Goal: Task Accomplishment & Management: Complete application form

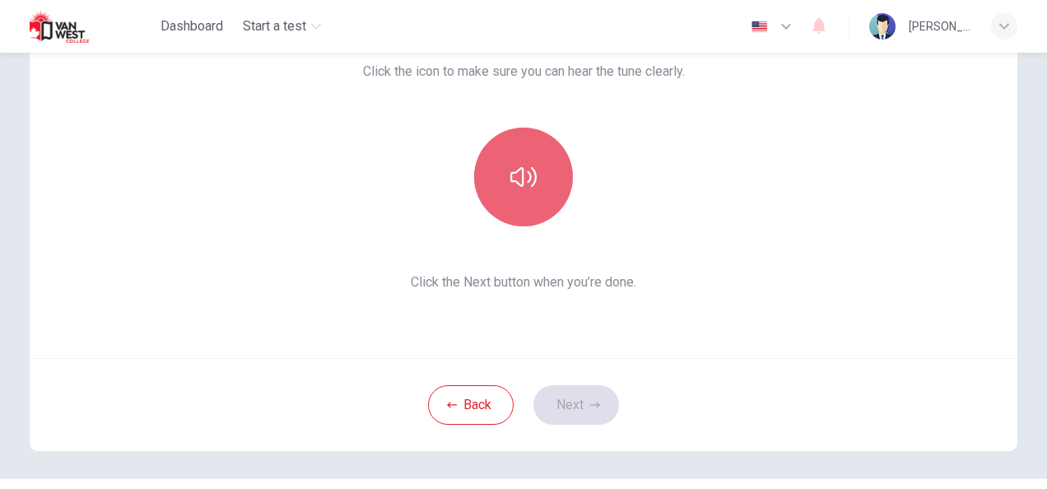
click at [540, 203] on button "button" at bounding box center [523, 177] width 99 height 99
click at [533, 165] on button "button" at bounding box center [523, 177] width 99 height 99
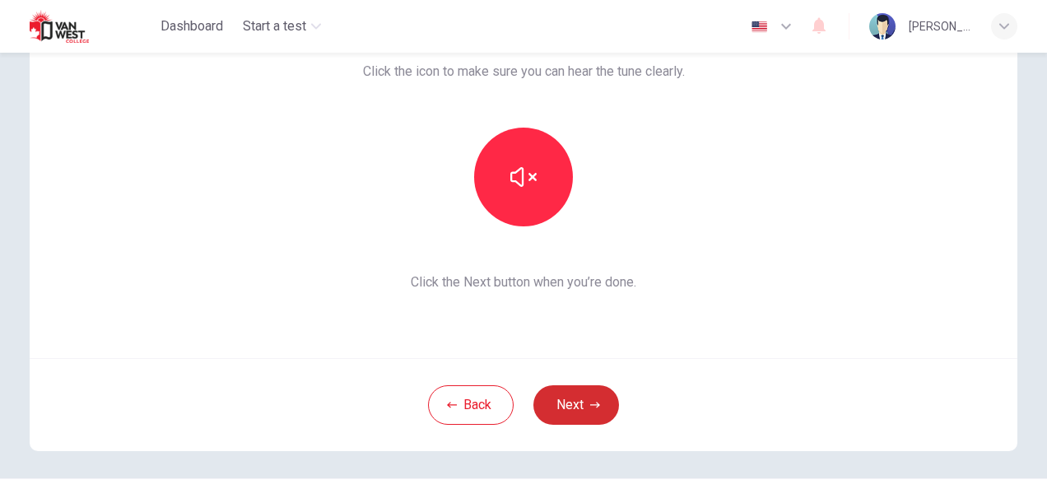
click at [568, 412] on button "Next" at bounding box center [576, 405] width 86 height 40
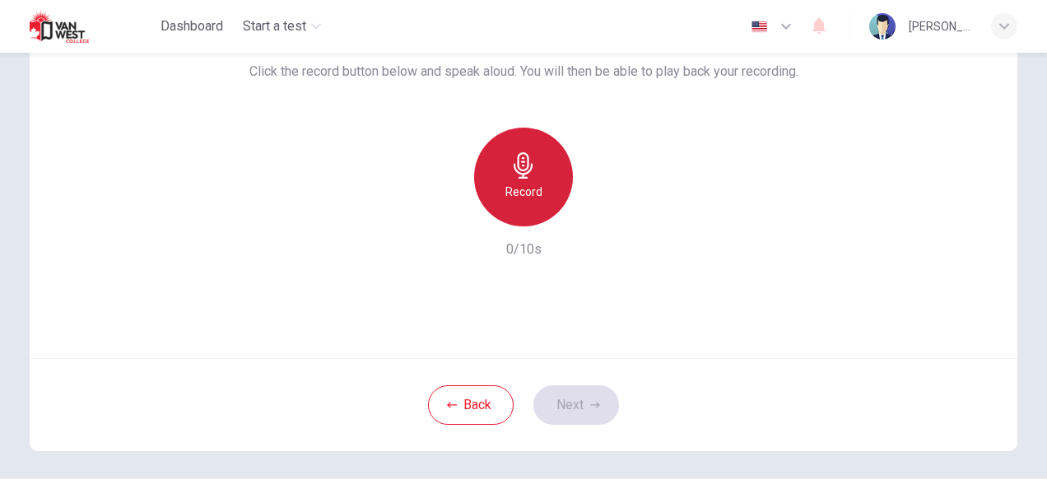
click at [502, 169] on div "Record" at bounding box center [523, 177] width 99 height 99
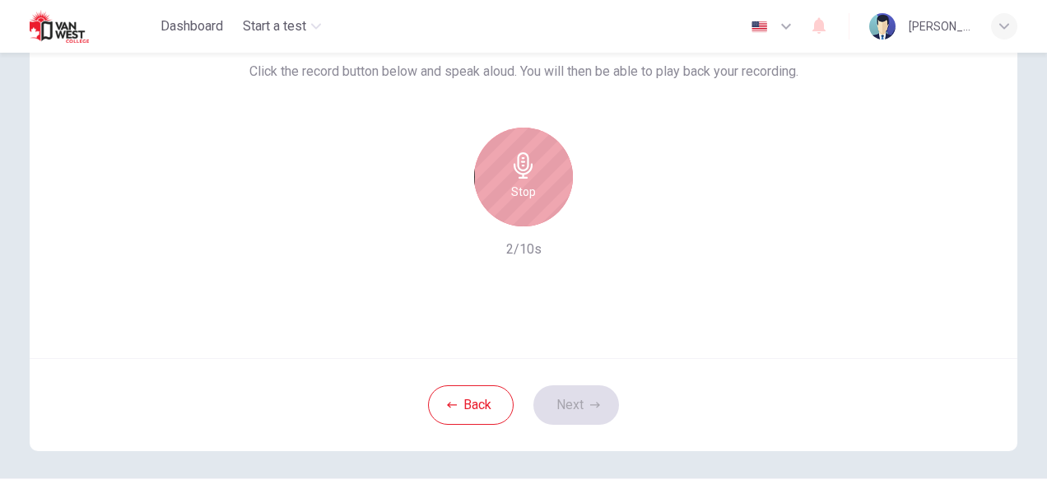
click at [515, 159] on icon "button" at bounding box center [523, 165] width 26 height 26
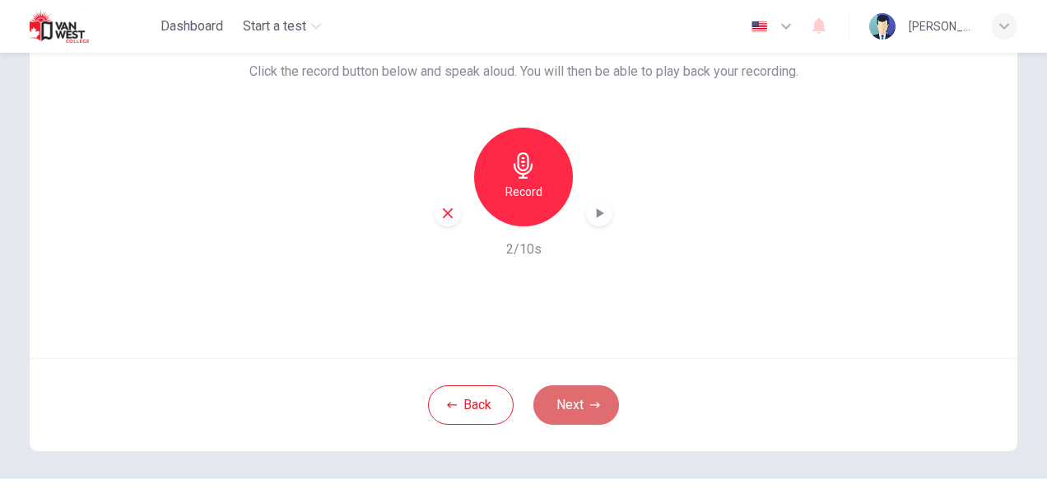
click at [566, 410] on button "Next" at bounding box center [576, 405] width 86 height 40
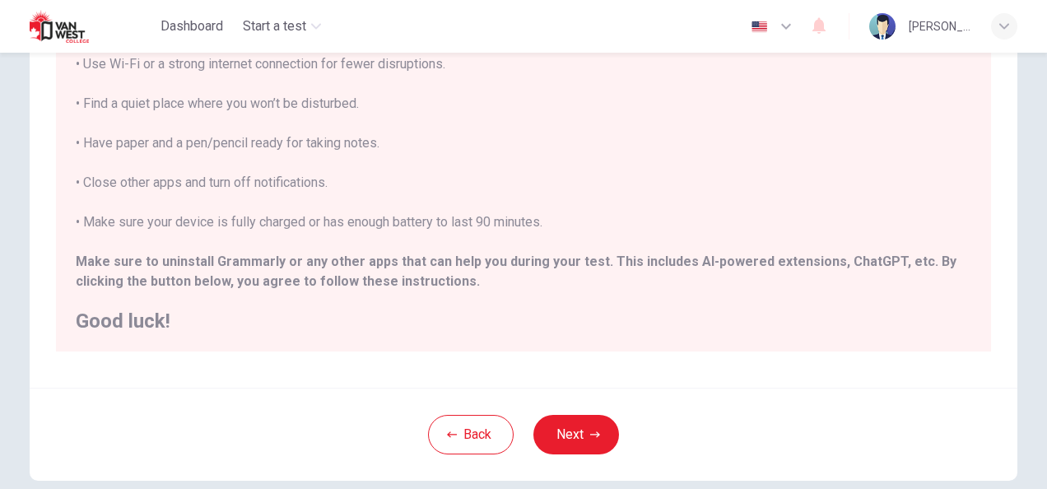
scroll to position [300, 0]
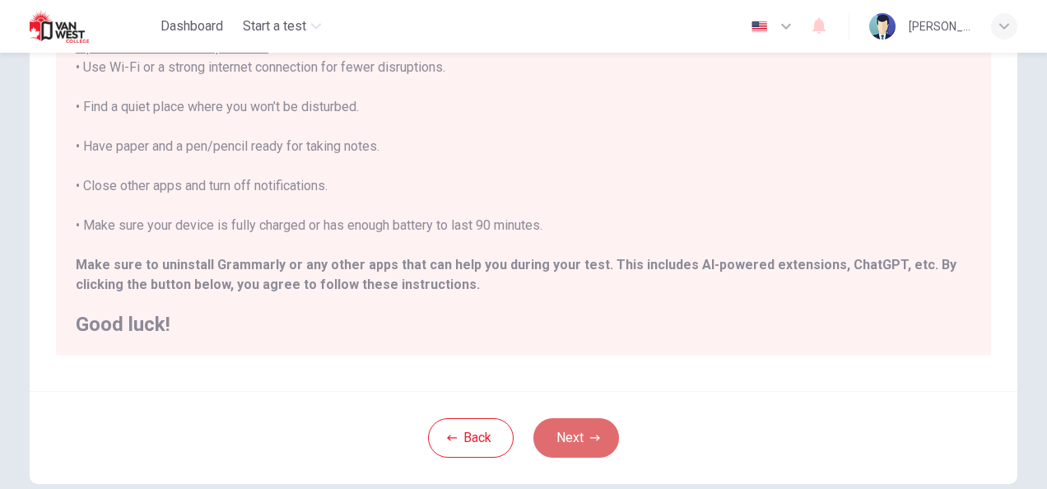
click at [566, 418] on button "Next" at bounding box center [576, 438] width 86 height 40
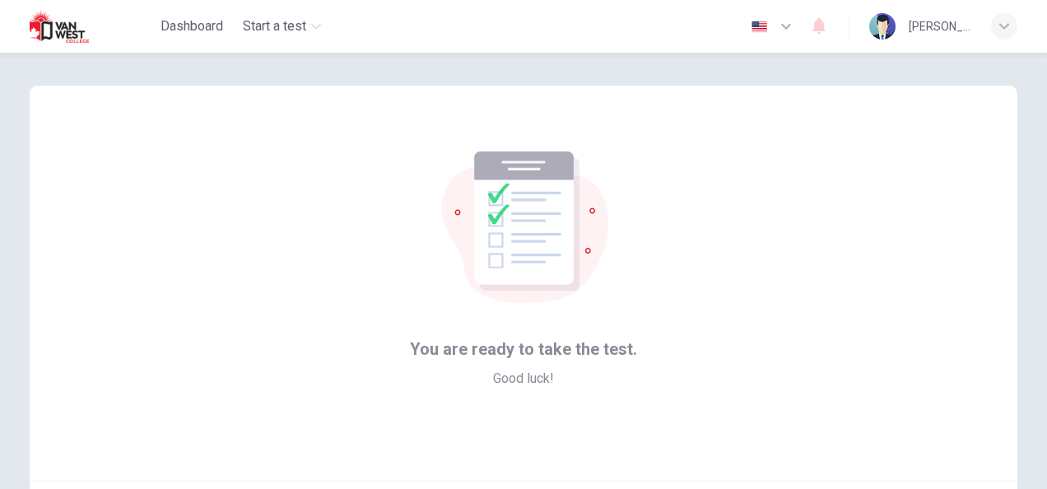
scroll to position [165, 0]
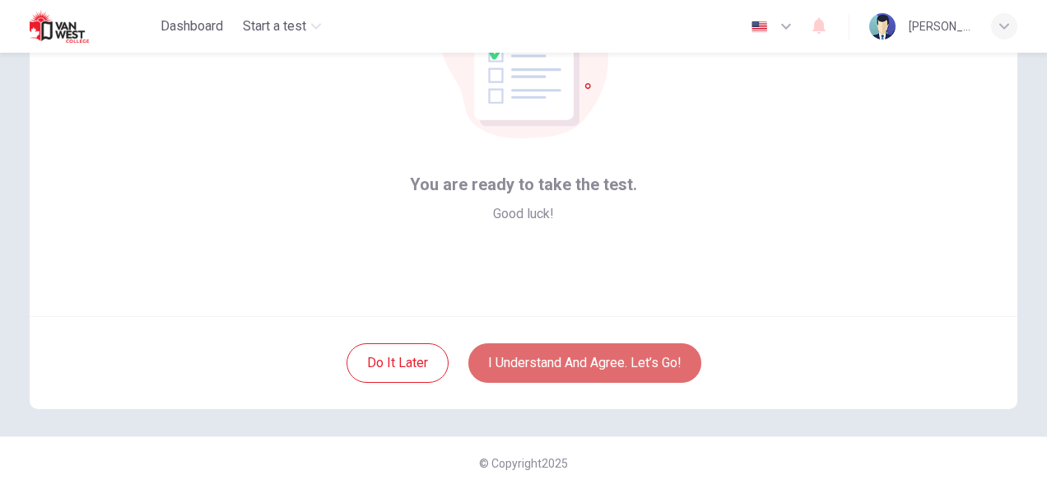
click at [567, 371] on button "I understand and agree. Let’s go!" at bounding box center [584, 363] width 233 height 40
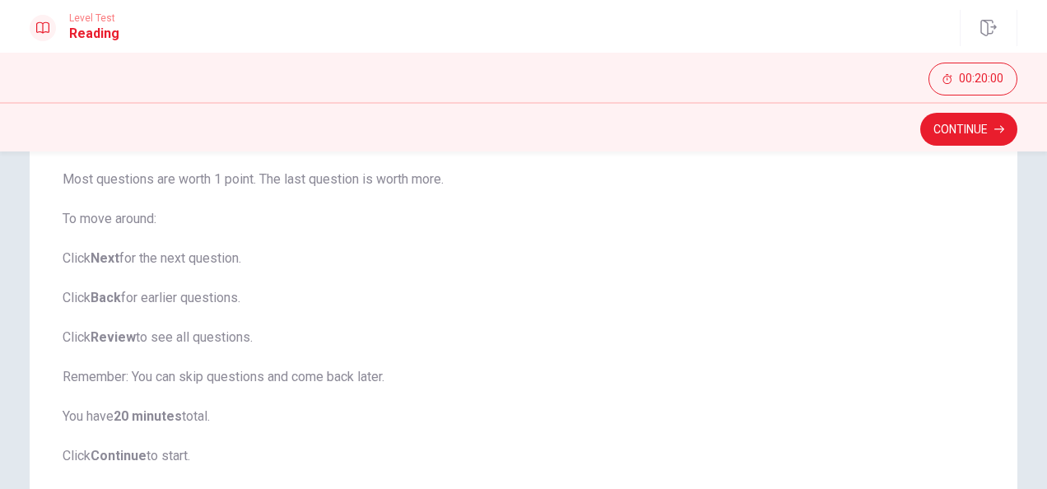
scroll to position [150, 0]
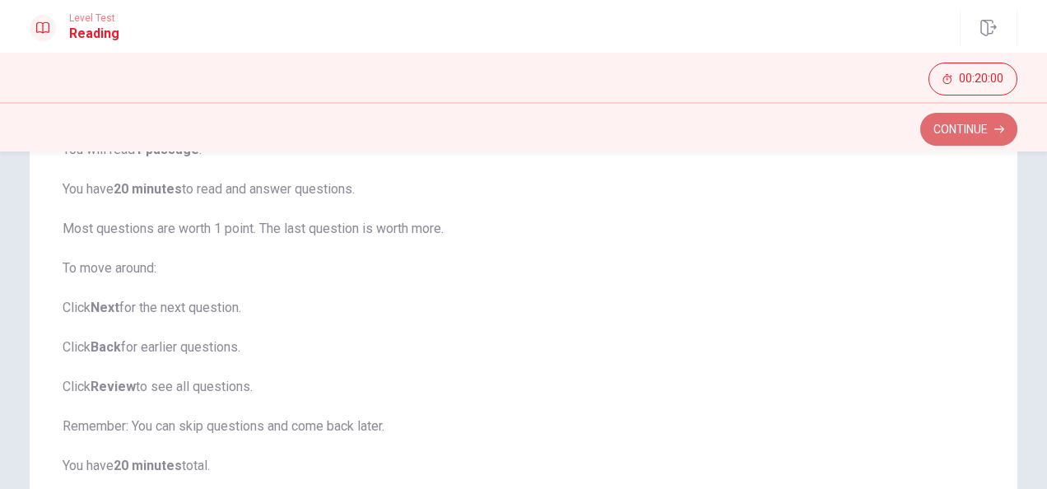
click at [999, 119] on button "Continue" at bounding box center [968, 129] width 97 height 33
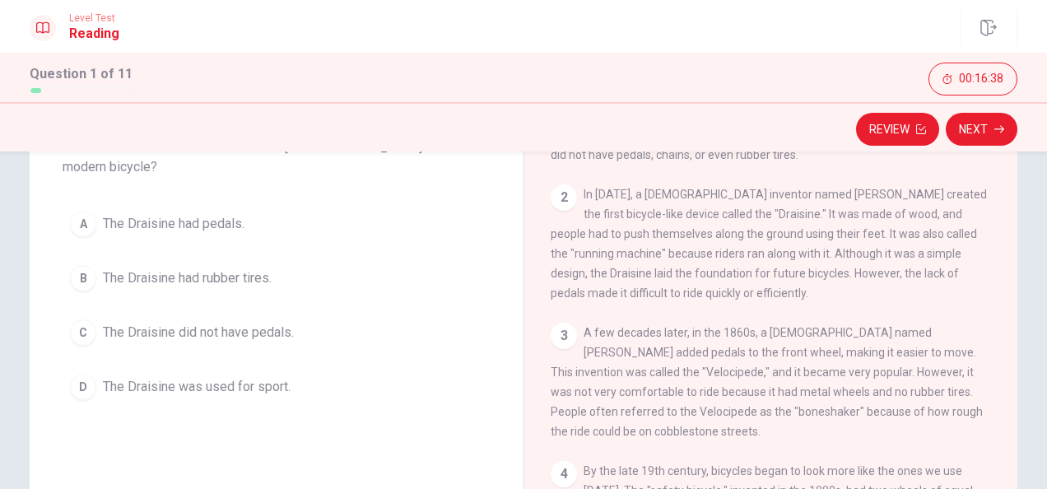
scroll to position [117, 0]
click at [86, 213] on div "A" at bounding box center [83, 226] width 26 height 26
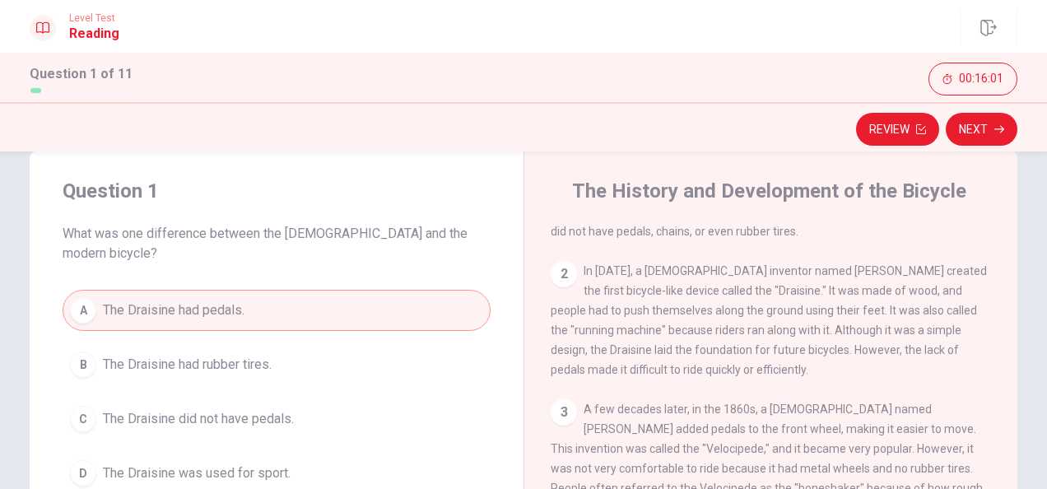
scroll to position [49, 0]
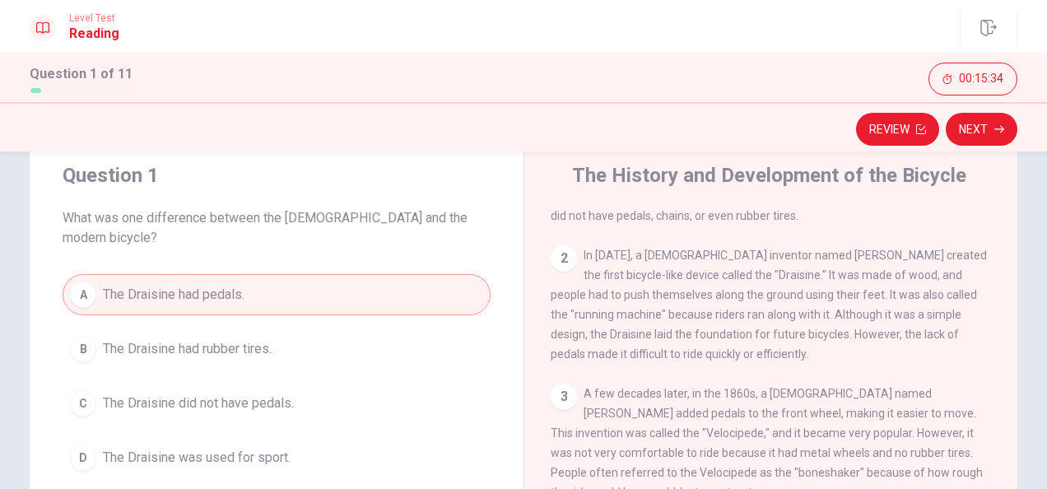
click at [266, 393] on span "The Draisine did not have pedals." at bounding box center [198, 403] width 191 height 20
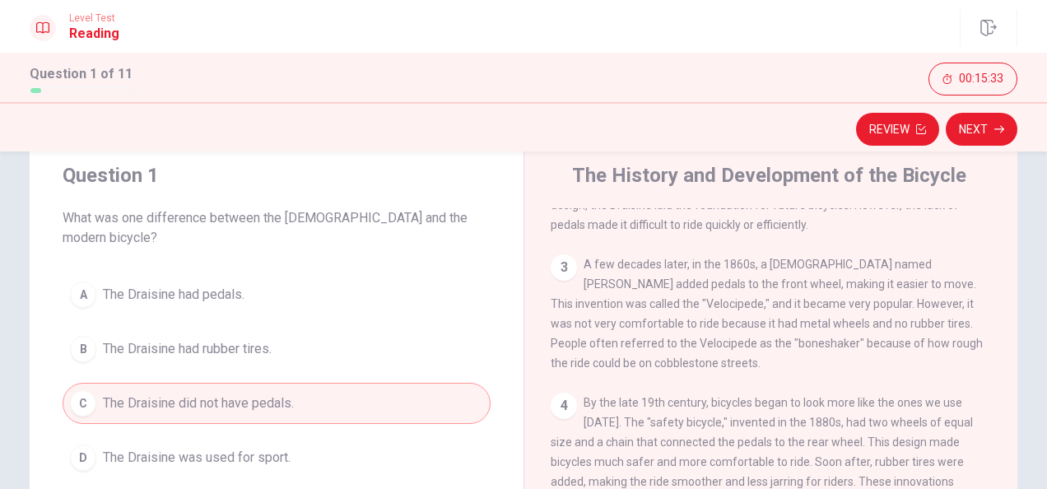
scroll to position [212, 0]
click at [999, 128] on icon "button" at bounding box center [999, 129] width 10 height 7
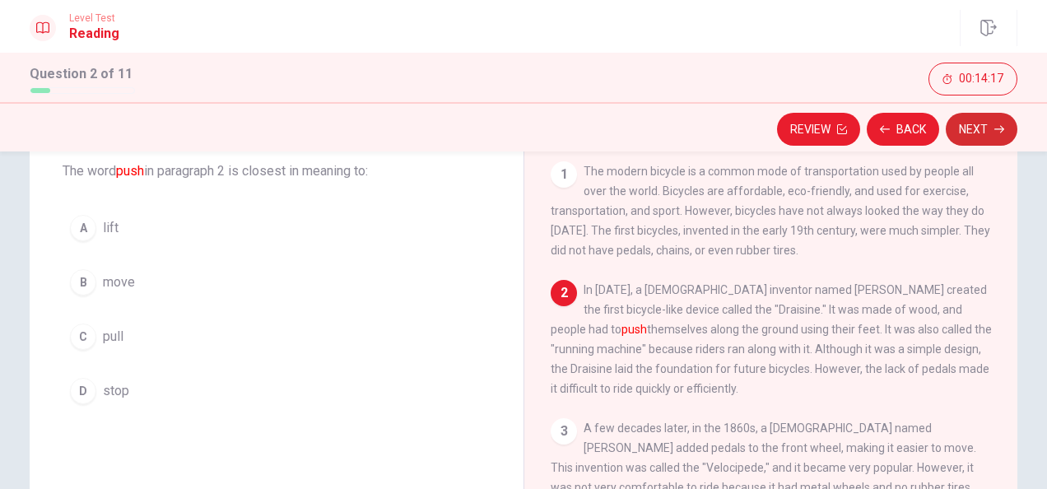
scroll to position [95, 0]
click at [76, 234] on div "A" at bounding box center [83, 229] width 26 height 26
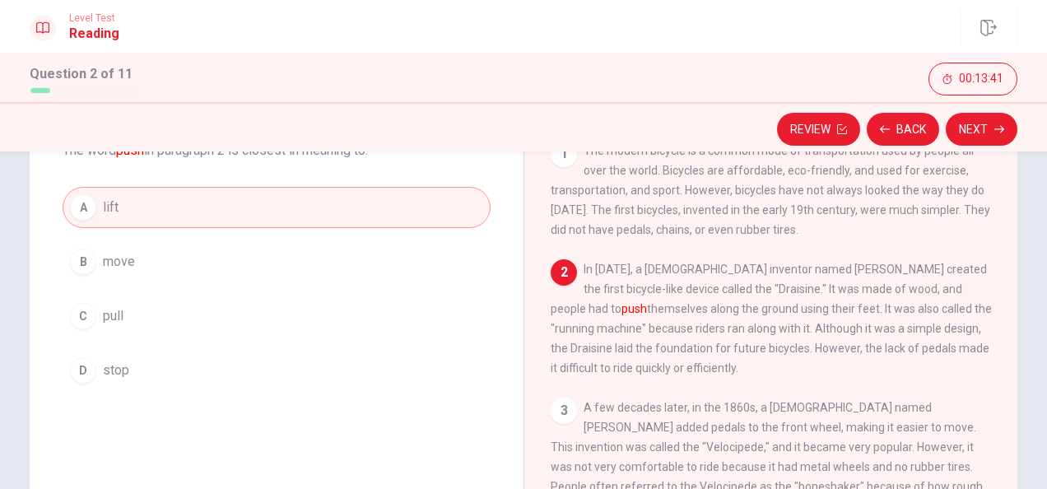
scroll to position [114, 0]
click at [985, 133] on button "Next" at bounding box center [982, 129] width 72 height 33
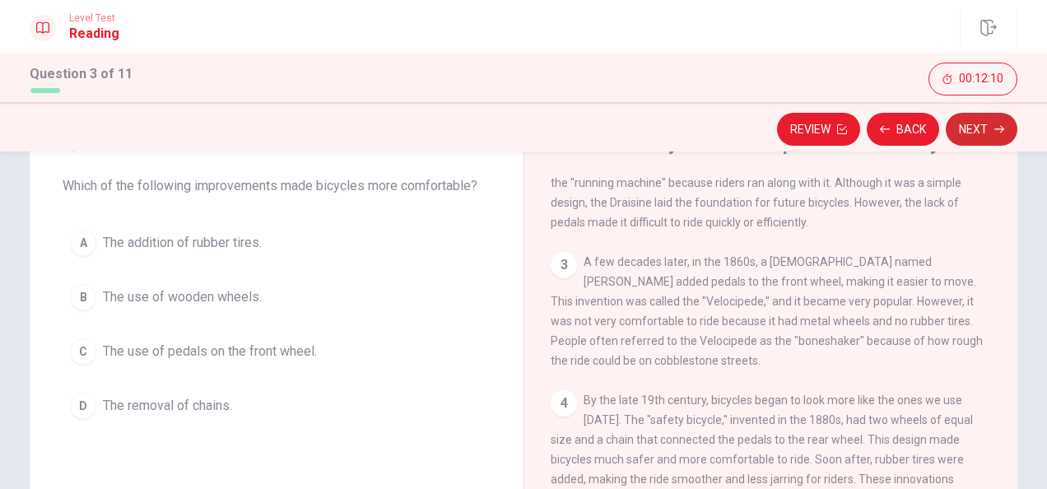
scroll to position [79, 0]
click at [136, 229] on button "A The addition of rubber tires." at bounding box center [277, 244] width 428 height 41
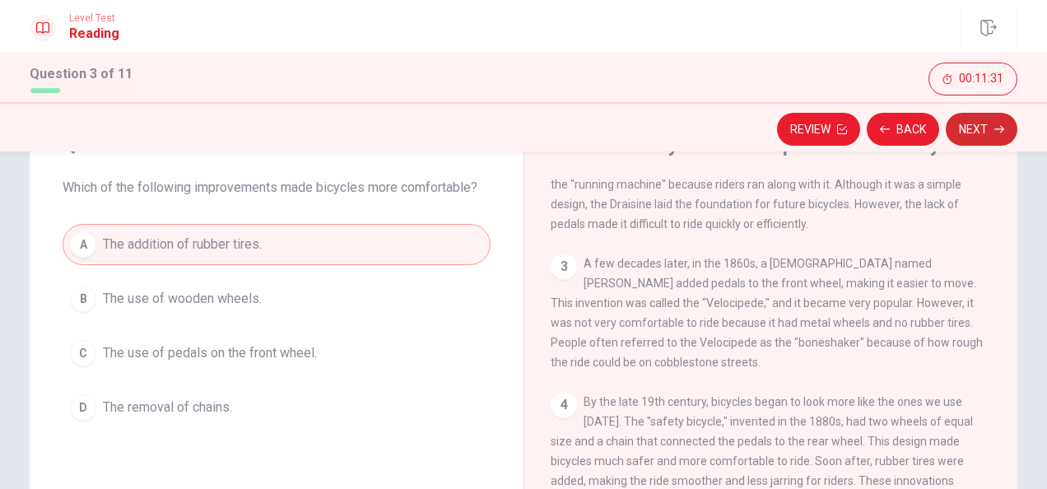
click at [978, 128] on button "Next" at bounding box center [982, 129] width 72 height 33
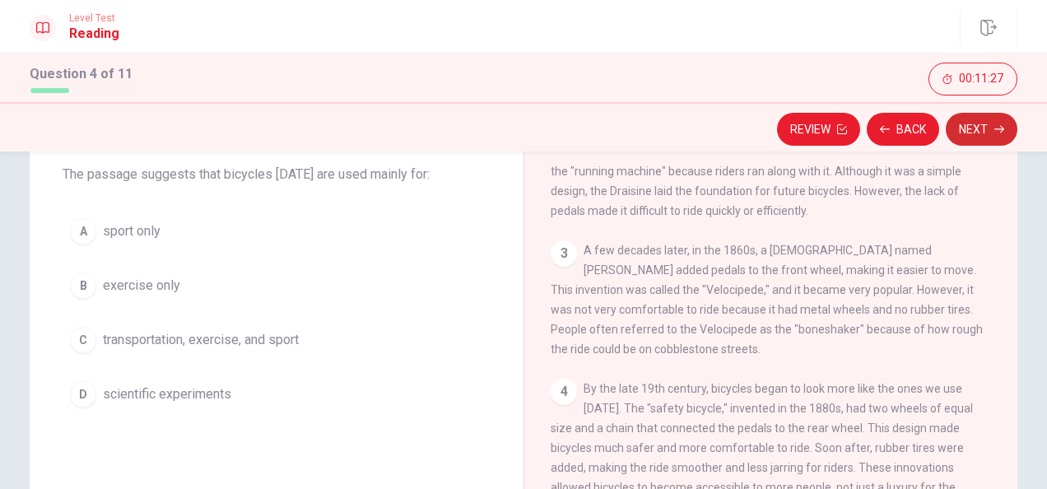
scroll to position [58, 0]
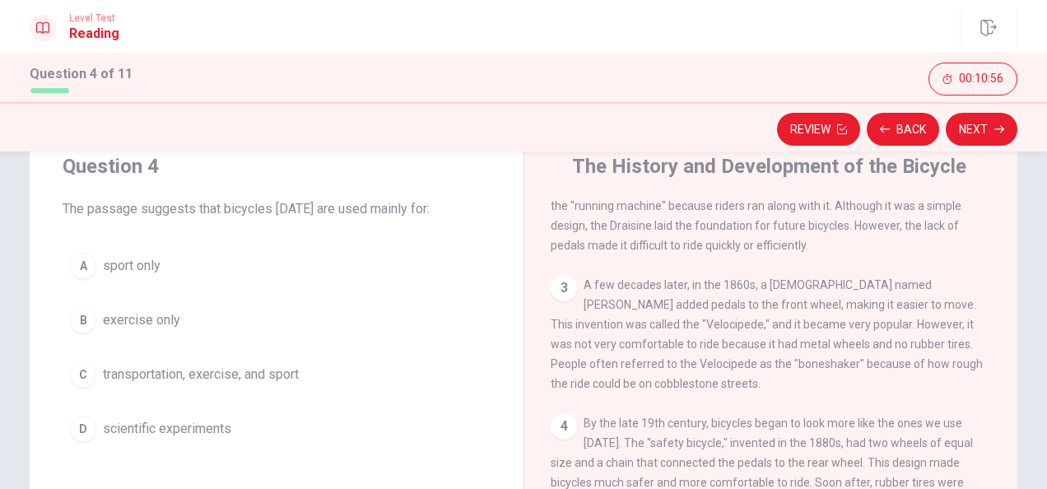
click at [87, 379] on div "C" at bounding box center [83, 374] width 26 height 26
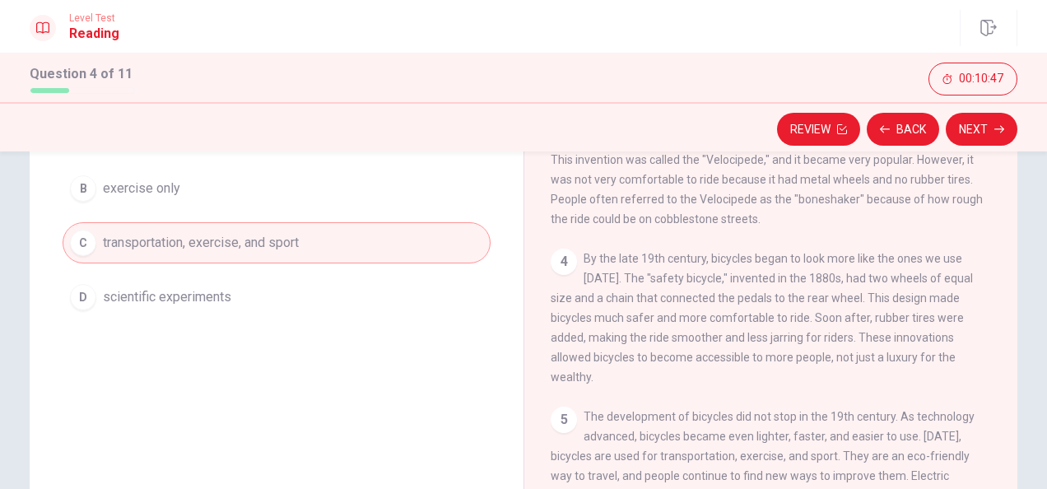
scroll to position [189, 0]
click at [986, 128] on button "Next" at bounding box center [982, 129] width 72 height 33
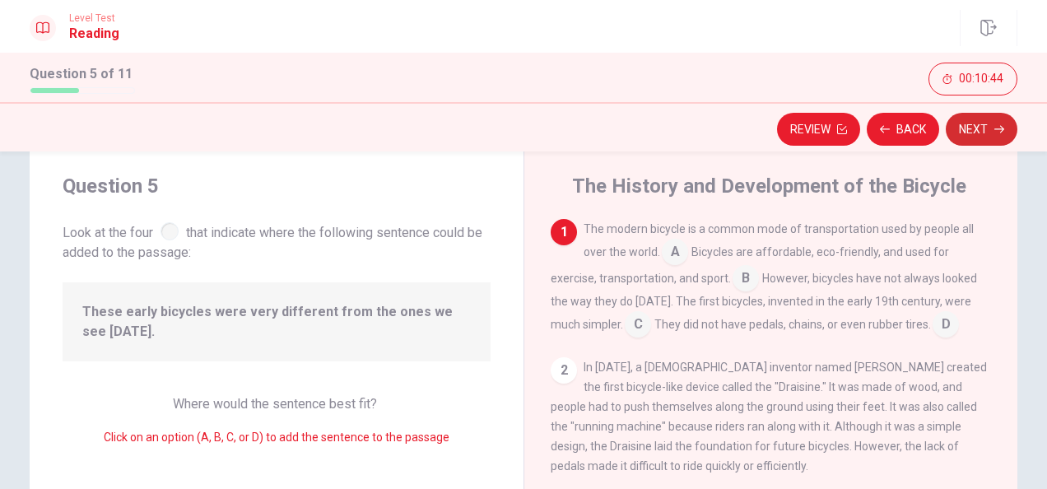
scroll to position [37, 0]
click at [639, 327] on input at bounding box center [638, 327] width 26 height 26
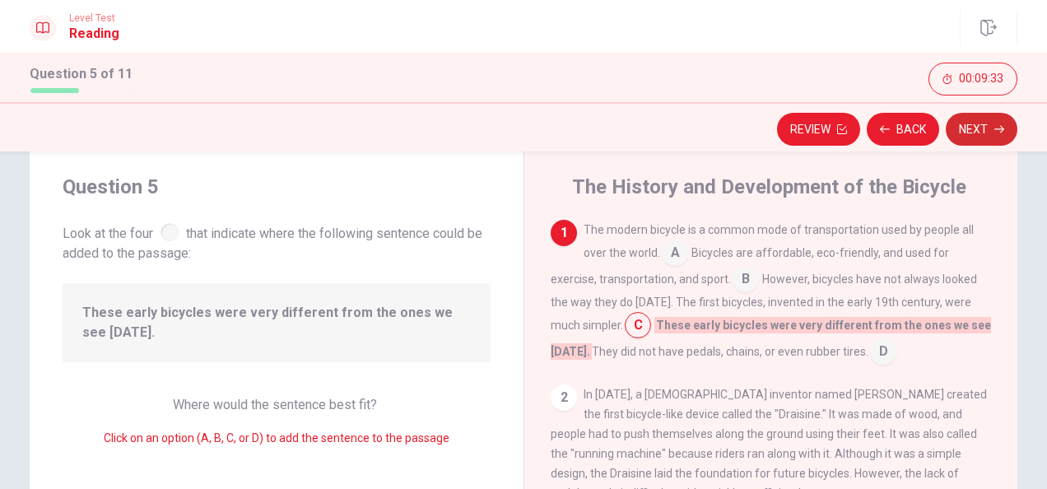
click at [989, 135] on button "Next" at bounding box center [982, 129] width 72 height 33
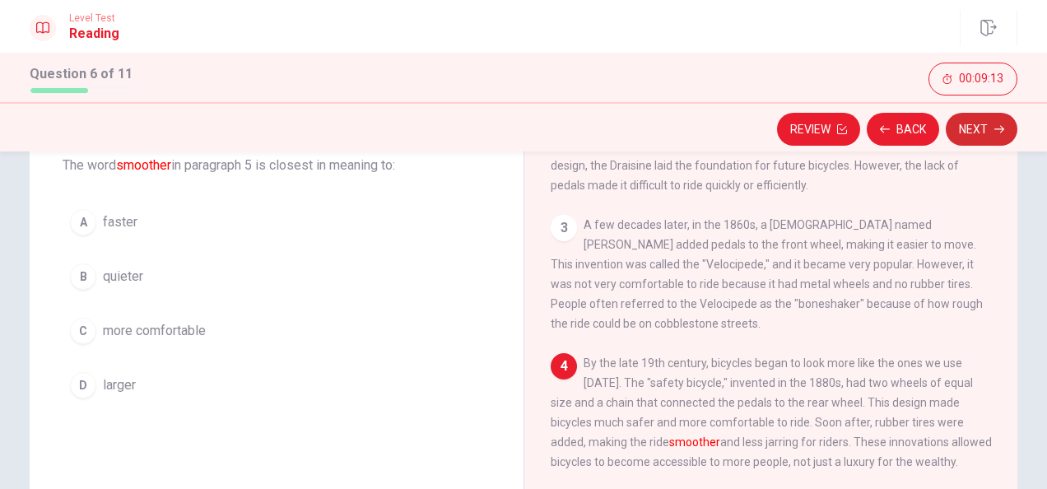
scroll to position [100, 0]
click at [108, 382] on span "larger" at bounding box center [119, 386] width 33 height 20
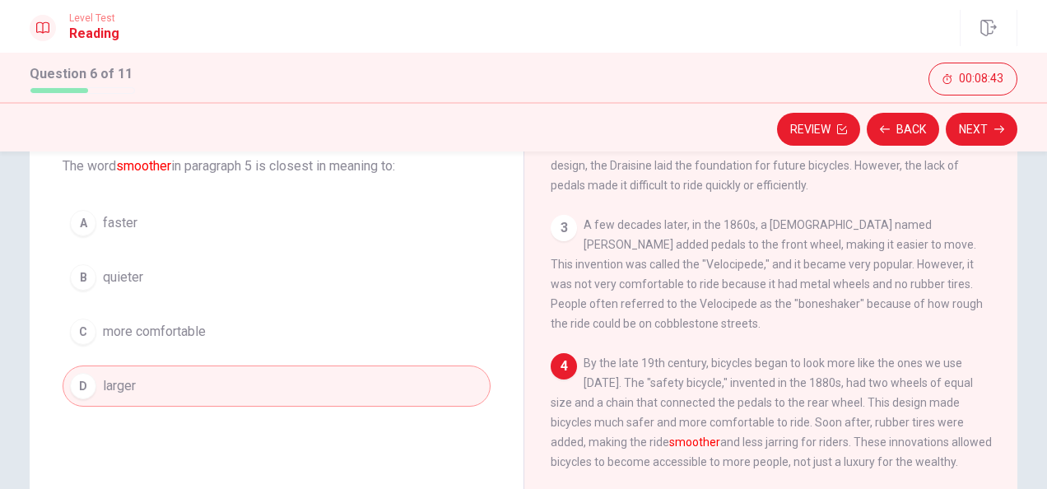
scroll to position [214, 0]
click at [1002, 128] on icon "button" at bounding box center [999, 129] width 10 height 7
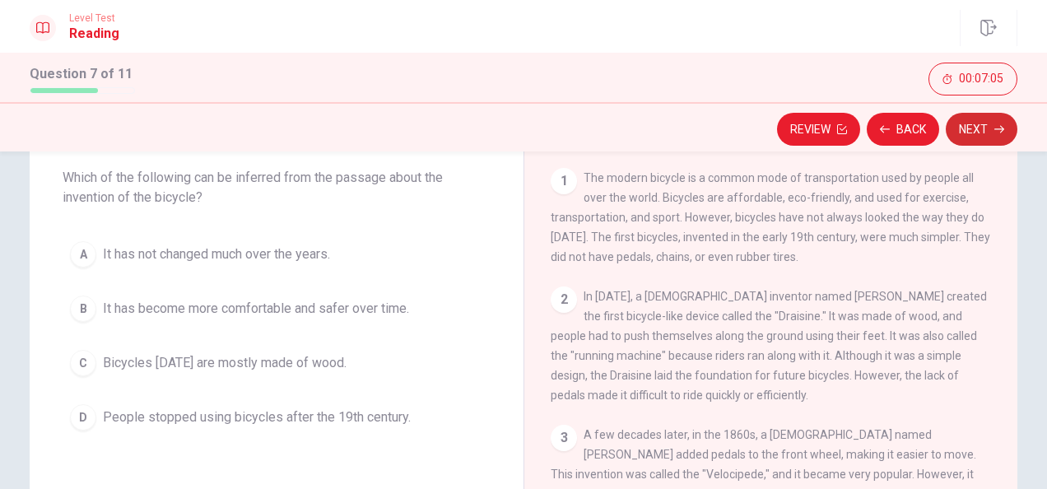
scroll to position [89, 0]
click at [94, 299] on button "B It has become more comfortable and safer over time." at bounding box center [277, 308] width 428 height 41
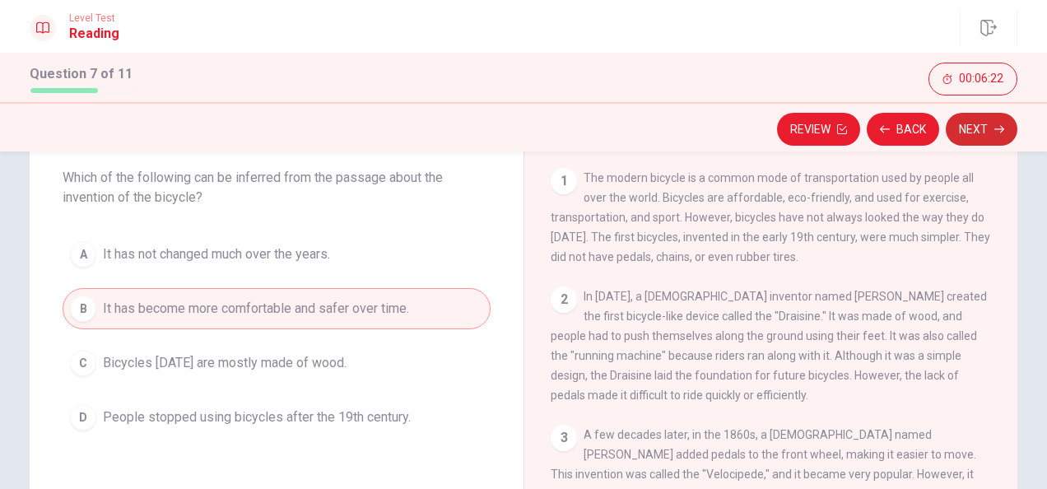
click at [989, 128] on button "Next" at bounding box center [982, 129] width 72 height 33
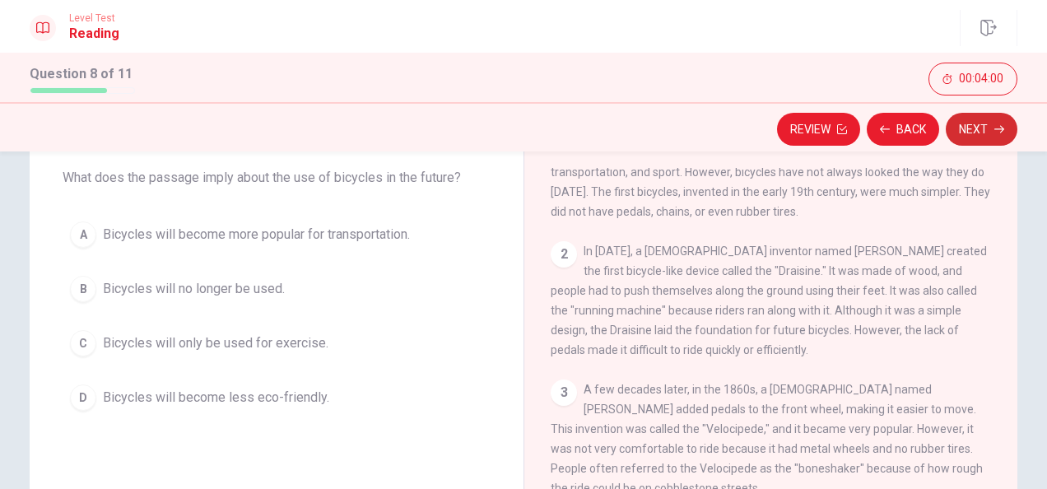
scroll to position [69, 0]
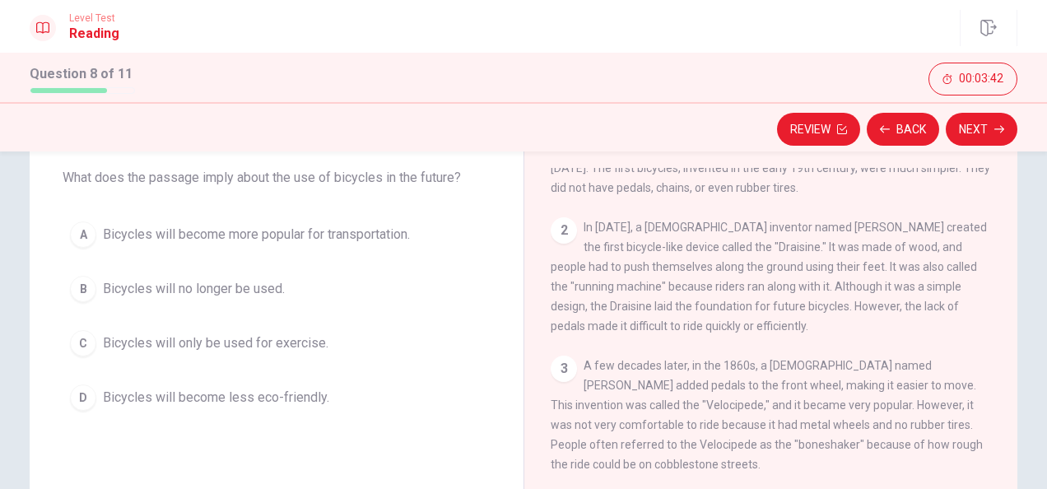
click at [72, 393] on div "D" at bounding box center [83, 397] width 26 height 26
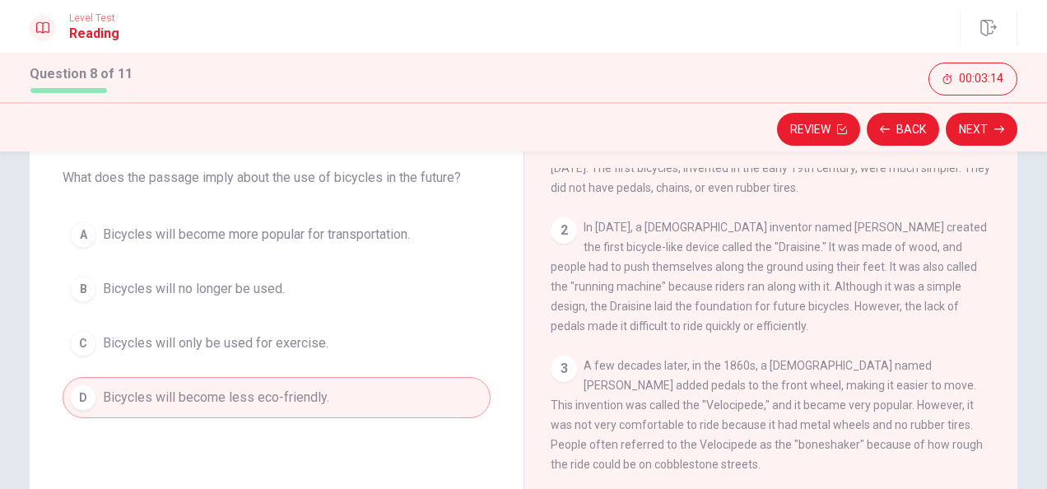
click at [89, 290] on div "B" at bounding box center [83, 289] width 26 height 26
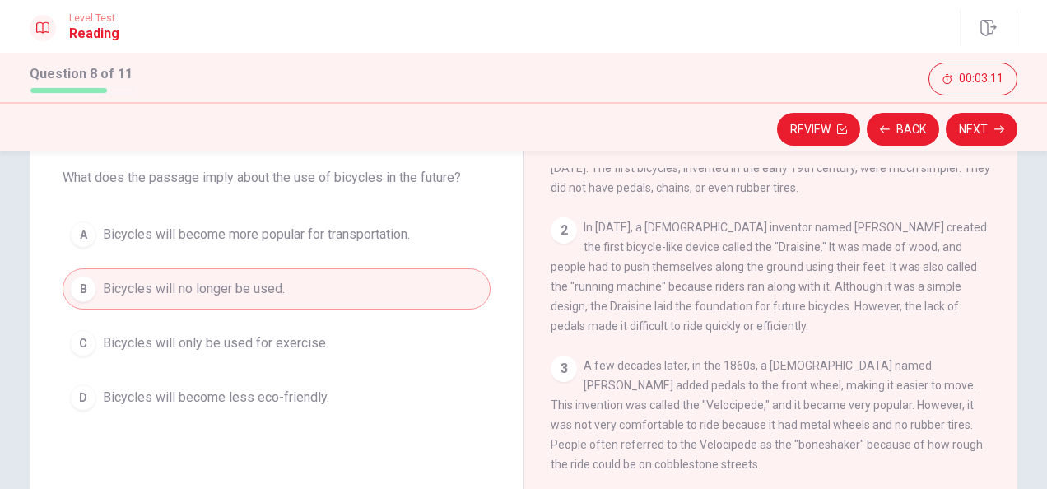
click at [68, 242] on button "A Bicycles will become more popular for transportation." at bounding box center [277, 234] width 428 height 41
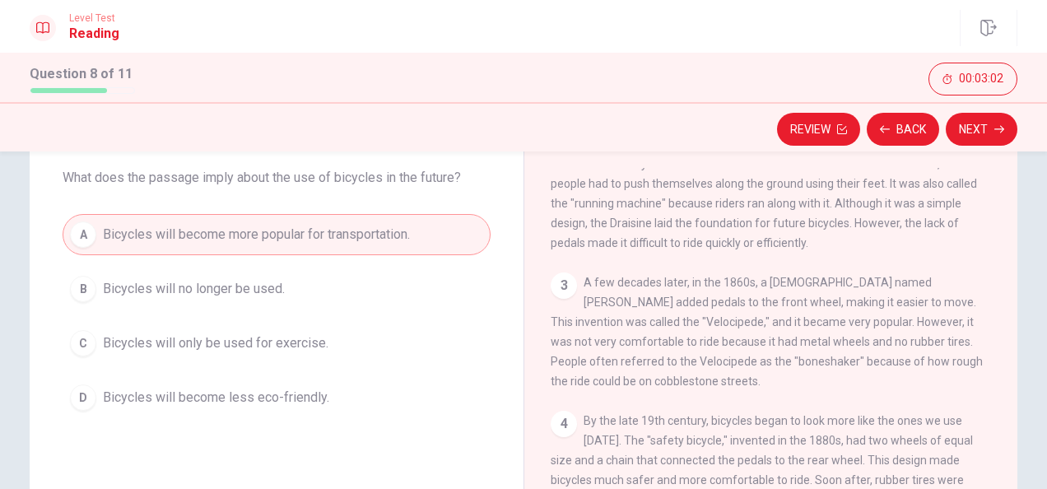
scroll to position [214, 0]
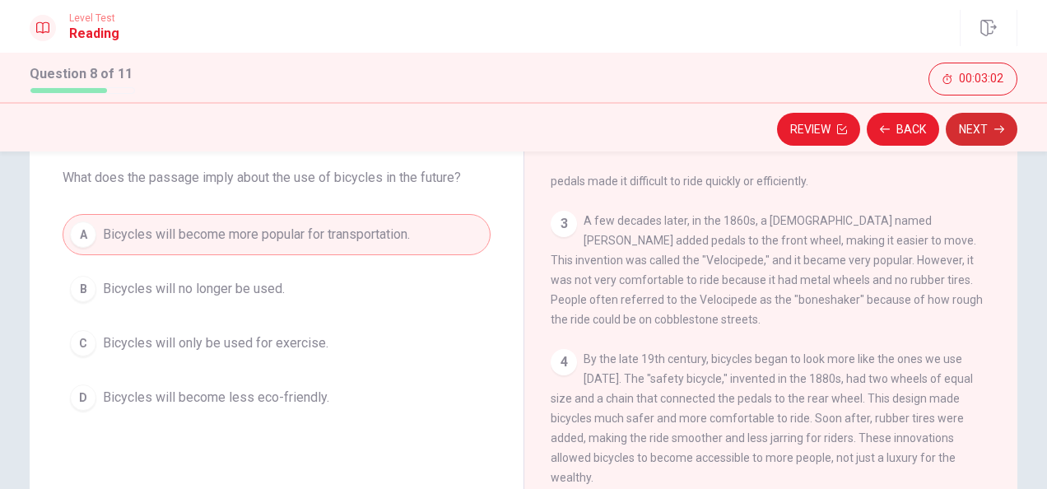
click at [1016, 133] on button "Next" at bounding box center [982, 129] width 72 height 33
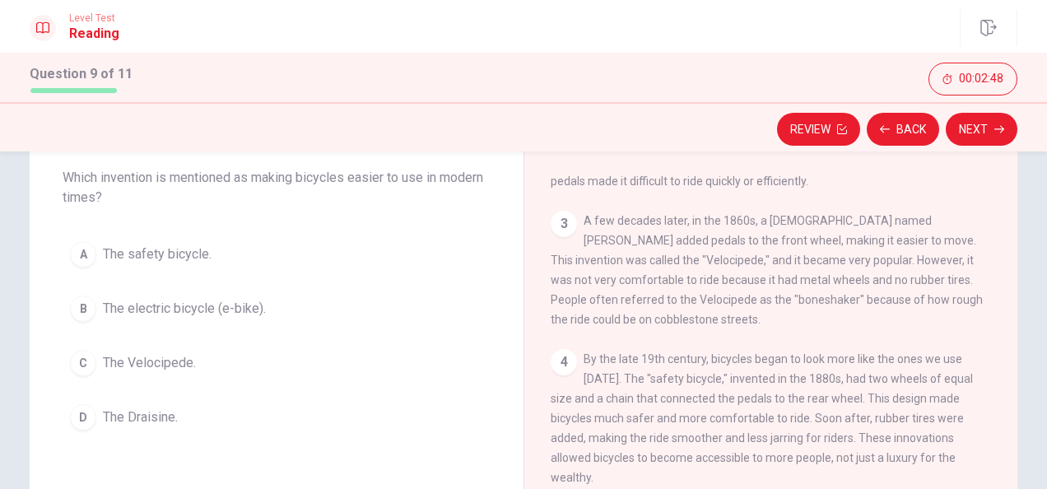
click at [77, 258] on div "A" at bounding box center [83, 254] width 26 height 26
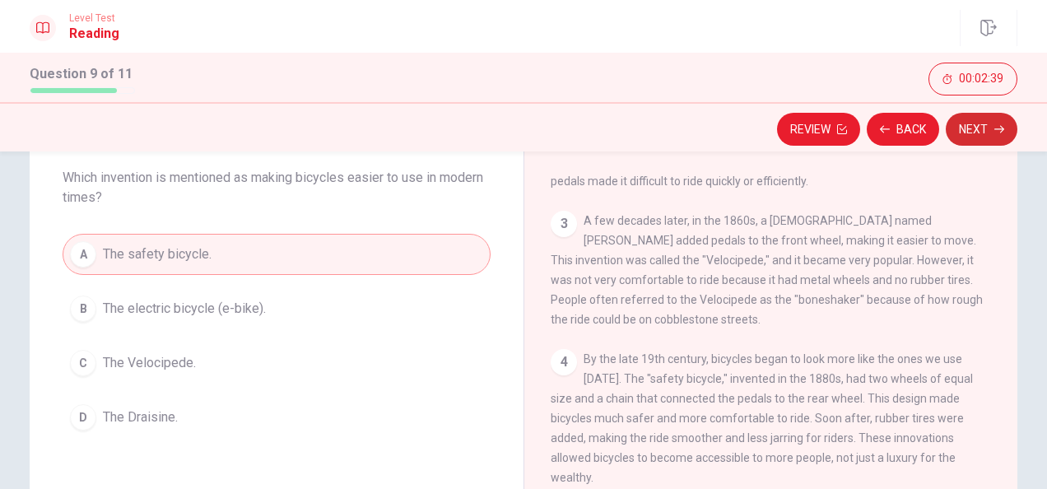
click at [994, 141] on button "Next" at bounding box center [982, 129] width 72 height 33
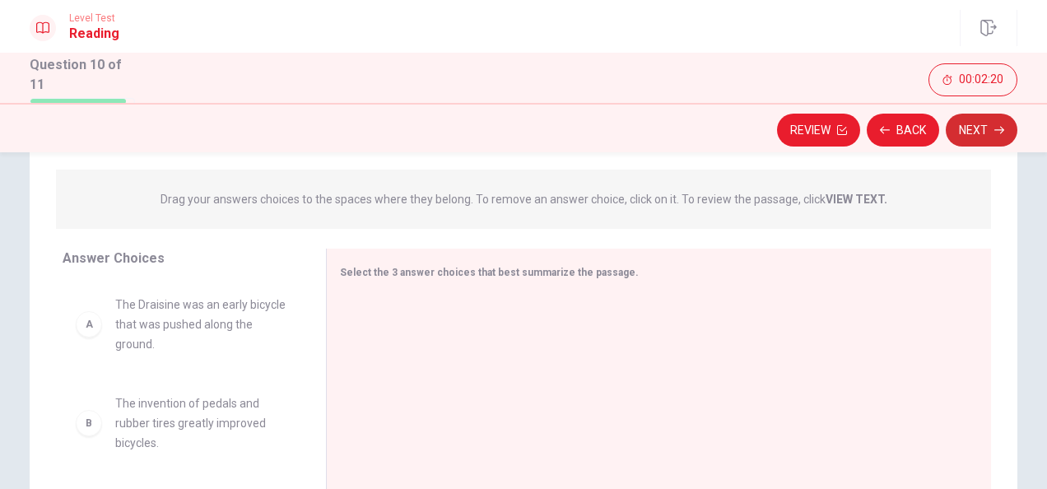
scroll to position [212, 0]
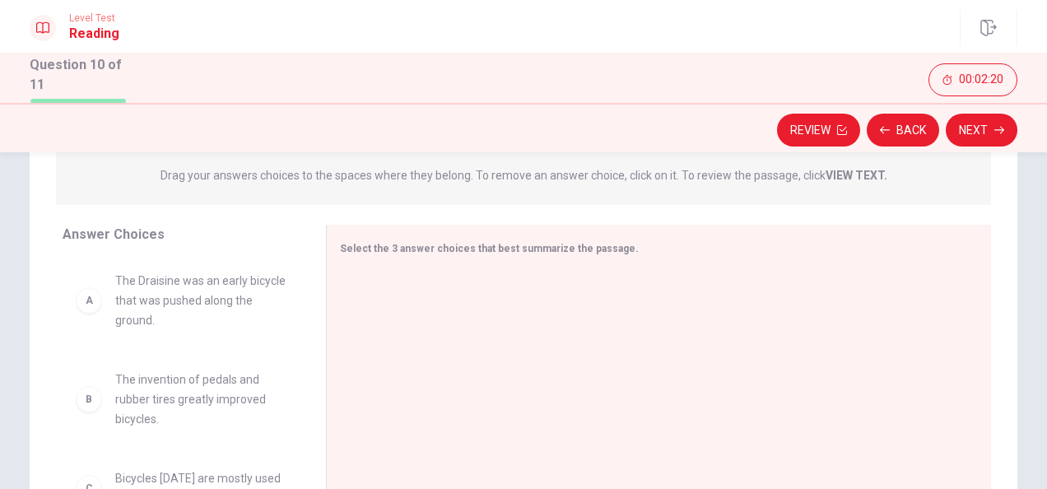
click at [76, 296] on div "A" at bounding box center [89, 300] width 26 height 26
click at [117, 290] on span "The Draisine was an early bicycle that was pushed along the ground." at bounding box center [200, 300] width 171 height 59
click at [81, 299] on div "A" at bounding box center [89, 300] width 26 height 26
click at [95, 296] on div "A" at bounding box center [89, 300] width 26 height 26
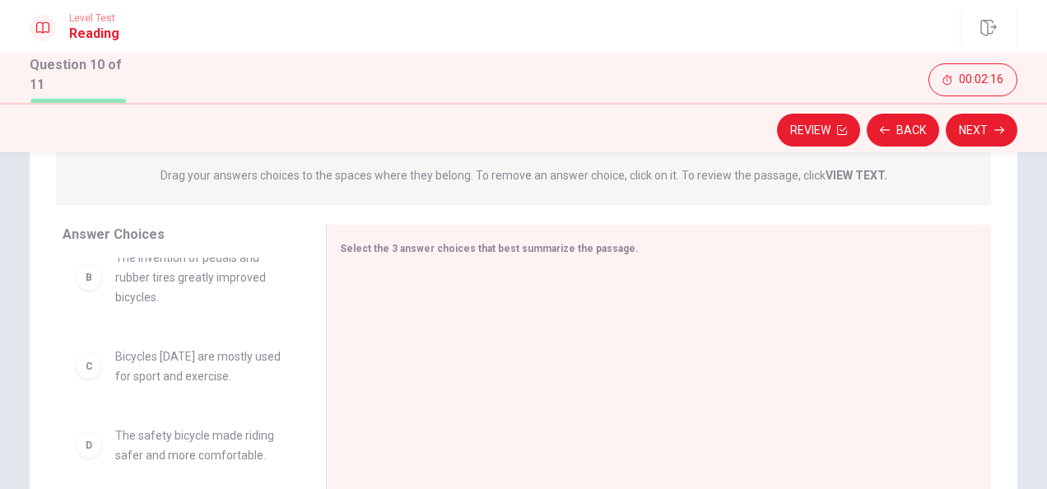
scroll to position [124, 0]
click at [86, 372] on div "C" at bounding box center [89, 364] width 26 height 26
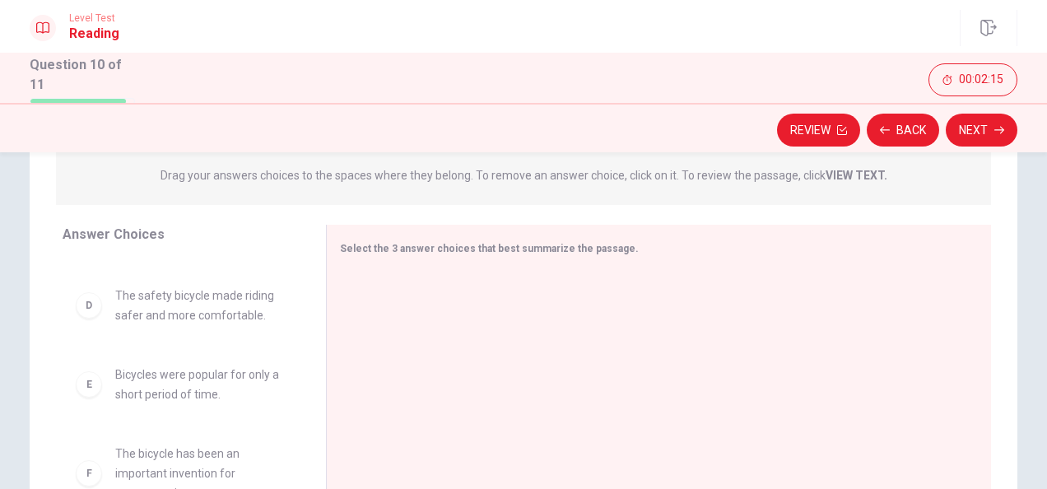
scroll to position [267, 0]
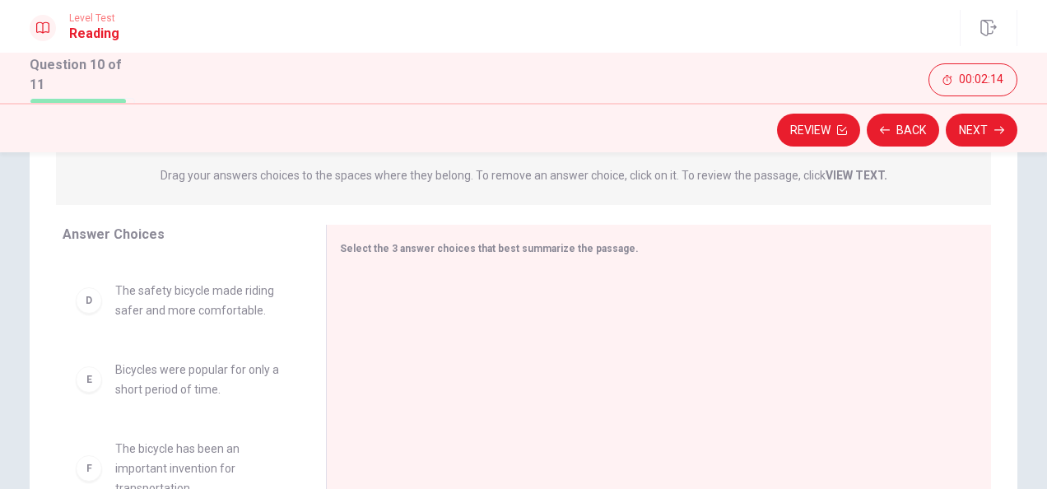
click at [95, 384] on div "E" at bounding box center [89, 379] width 26 height 26
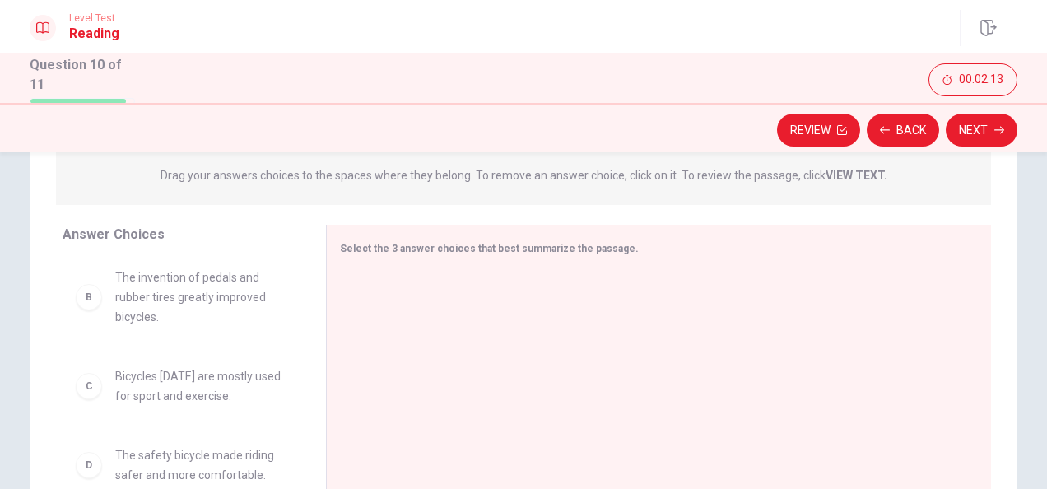
scroll to position [99, 0]
click at [420, 255] on div "Select the 3 answer choices that best summarize the passage." at bounding box center [649, 248] width 618 height 21
click at [81, 298] on div "B" at bounding box center [89, 300] width 26 height 26
click at [89, 387] on div "C" at bounding box center [89, 389] width 26 height 26
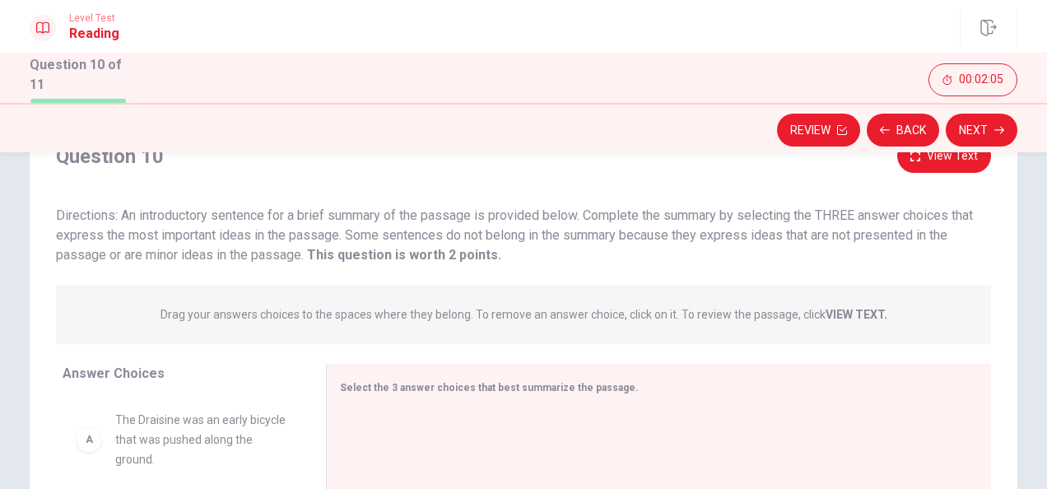
scroll to position [73, 0]
click at [930, 339] on div "Drag your answers choices to the spaces where they belong. To remove an answer …" at bounding box center [523, 313] width 935 height 59
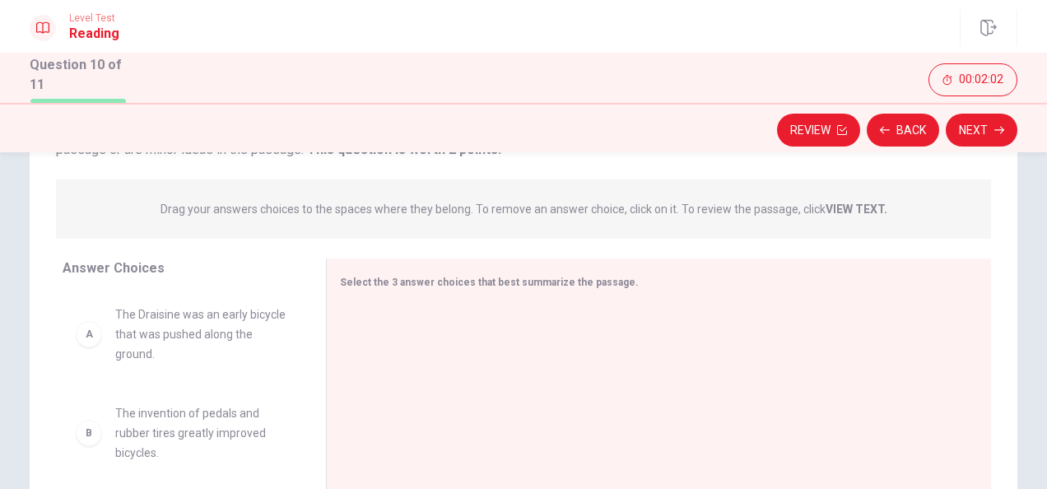
scroll to position [184, 0]
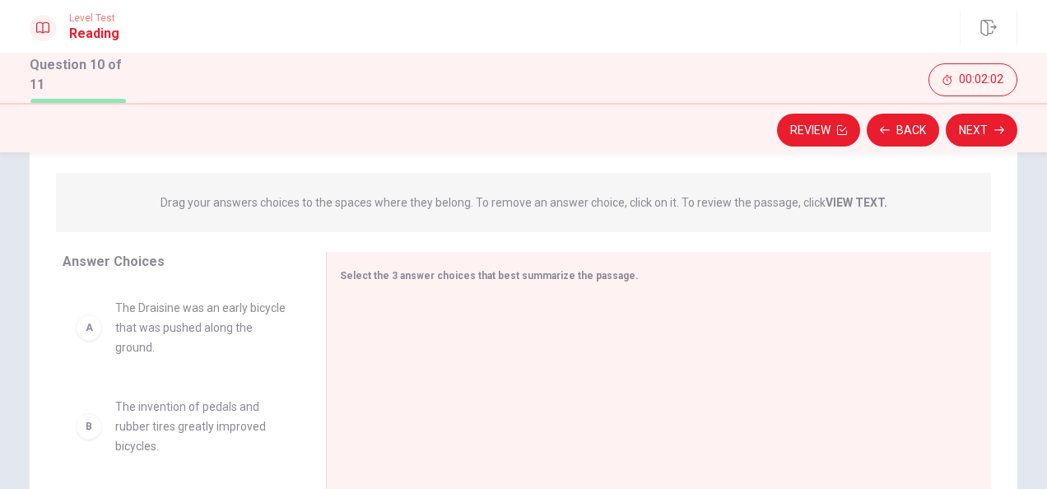
click at [90, 425] on div "B" at bounding box center [89, 426] width 26 height 26
click at [83, 428] on div "B" at bounding box center [89, 426] width 26 height 26
click at [84, 426] on div "B" at bounding box center [89, 426] width 26 height 26
click at [547, 255] on div "Select the 3 answer choices that best summarize the passage." at bounding box center [658, 407] width 665 height 311
click at [507, 291] on div "Select the 3 answer choices that best summarize the passage." at bounding box center [658, 407] width 665 height 311
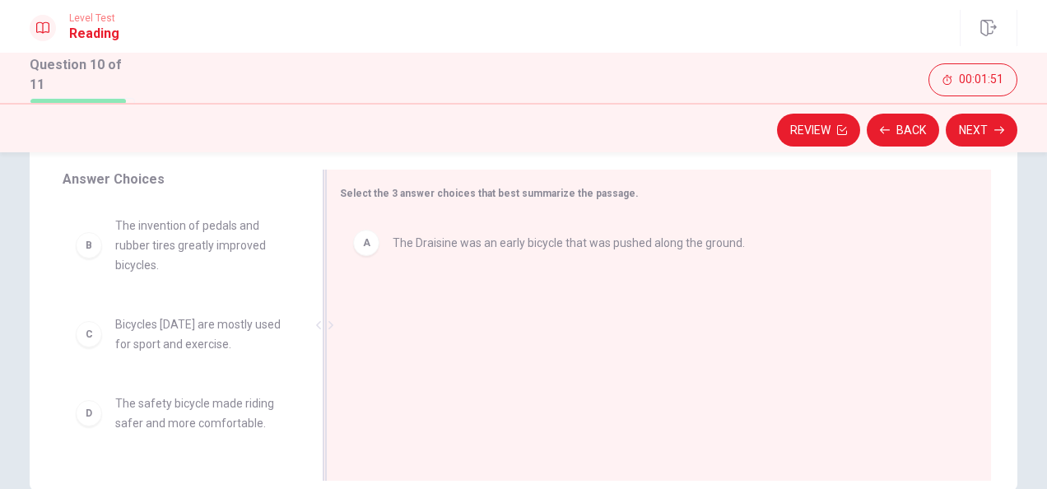
scroll to position [263, 0]
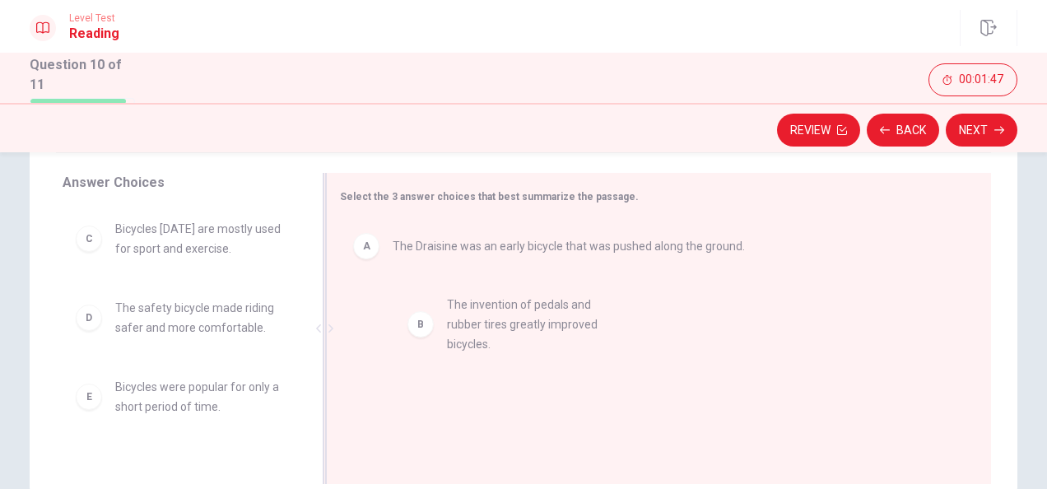
drag, startPoint x: 130, startPoint y: 260, endPoint x: 469, endPoint y: 338, distance: 348.0
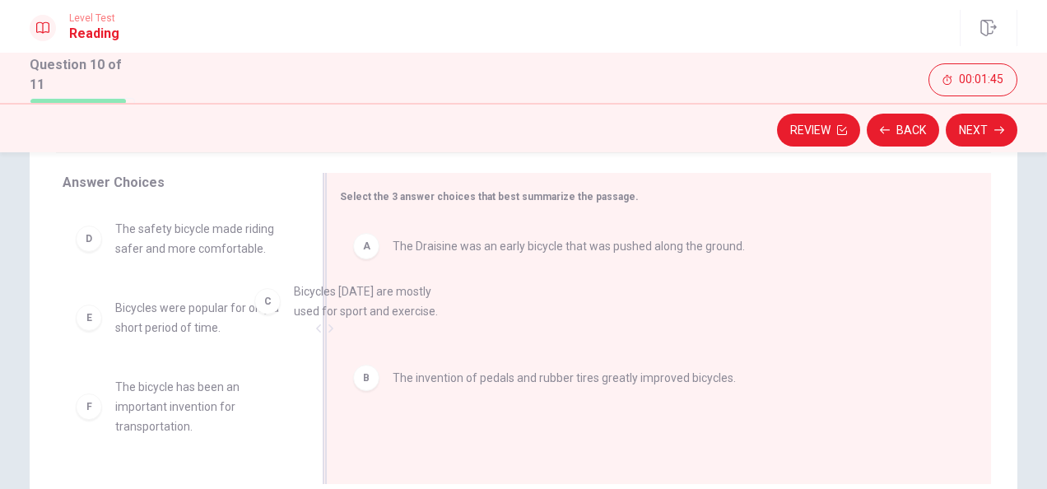
drag, startPoint x: 216, startPoint y: 269, endPoint x: 459, endPoint y: 353, distance: 256.9
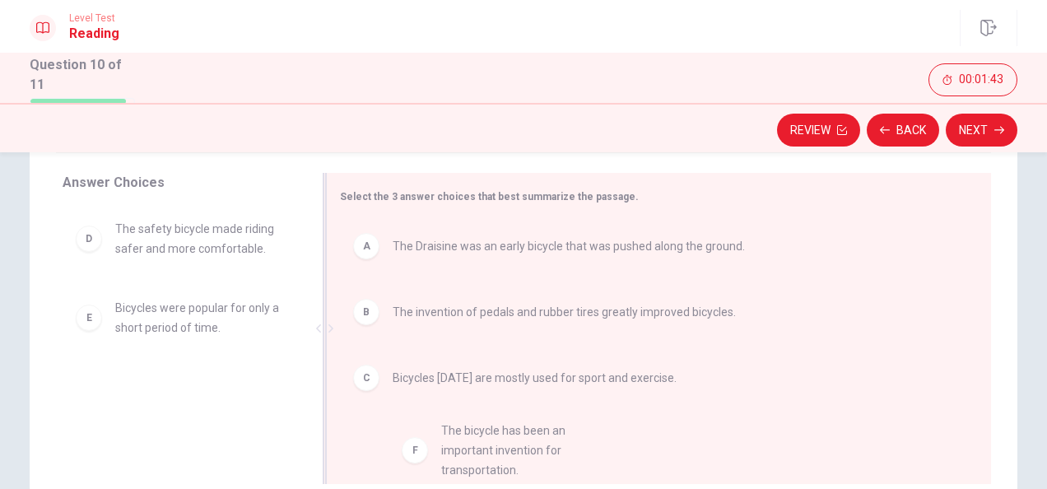
drag, startPoint x: 140, startPoint y: 365, endPoint x: 474, endPoint y: 415, distance: 337.8
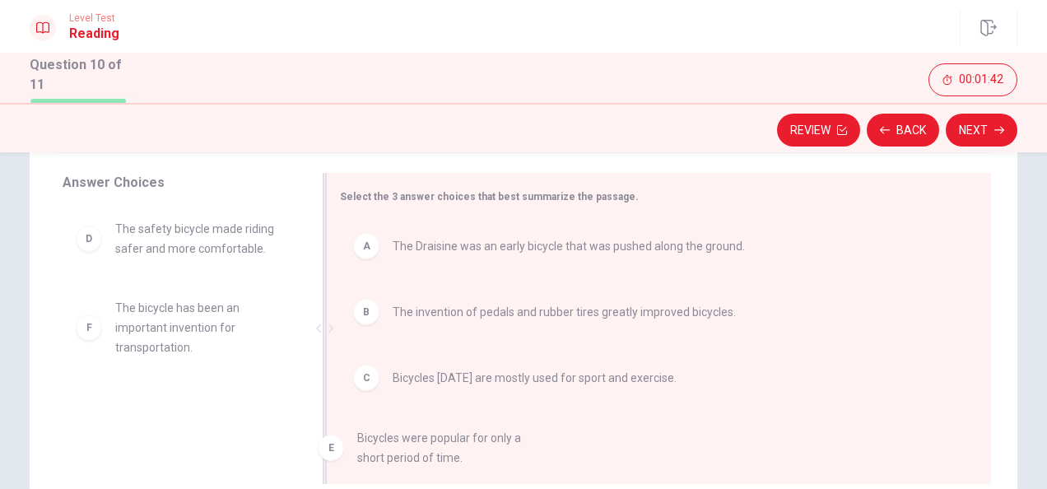
drag, startPoint x: 195, startPoint y: 320, endPoint x: 460, endPoint y: 466, distance: 302.5
drag, startPoint x: 193, startPoint y: 321, endPoint x: 522, endPoint y: 461, distance: 357.8
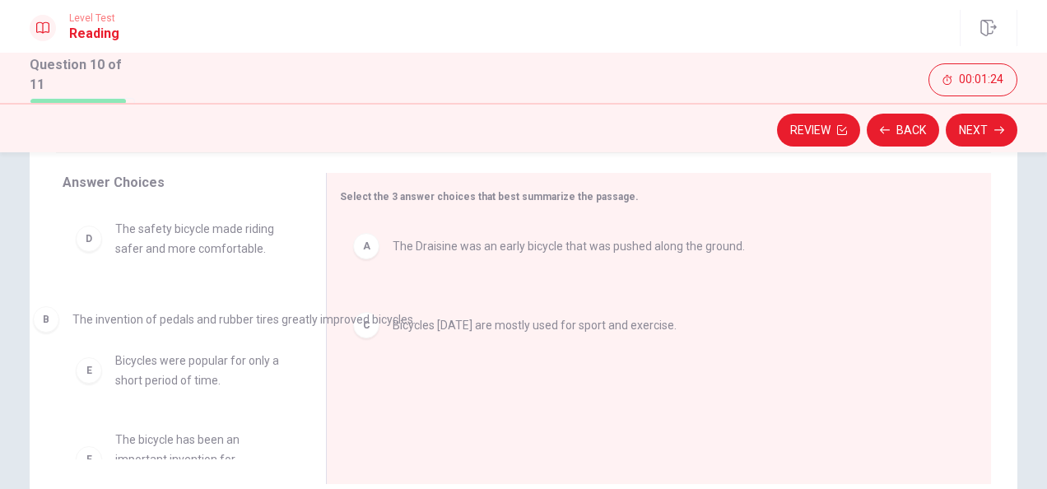
drag, startPoint x: 439, startPoint y: 314, endPoint x: 115, endPoint y: 319, distance: 323.6
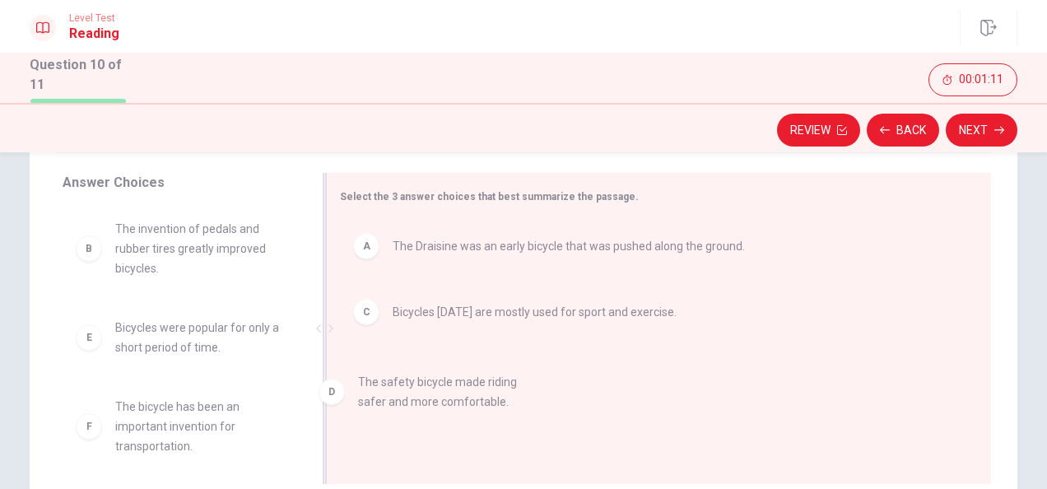
drag, startPoint x: 176, startPoint y: 327, endPoint x: 492, endPoint y: 361, distance: 318.0
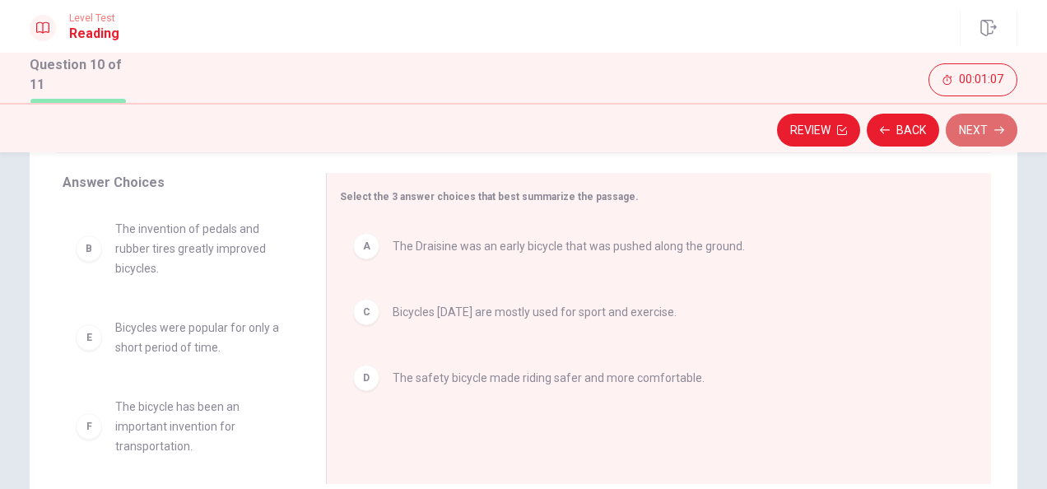
click at [972, 137] on button "Next" at bounding box center [982, 130] width 72 height 33
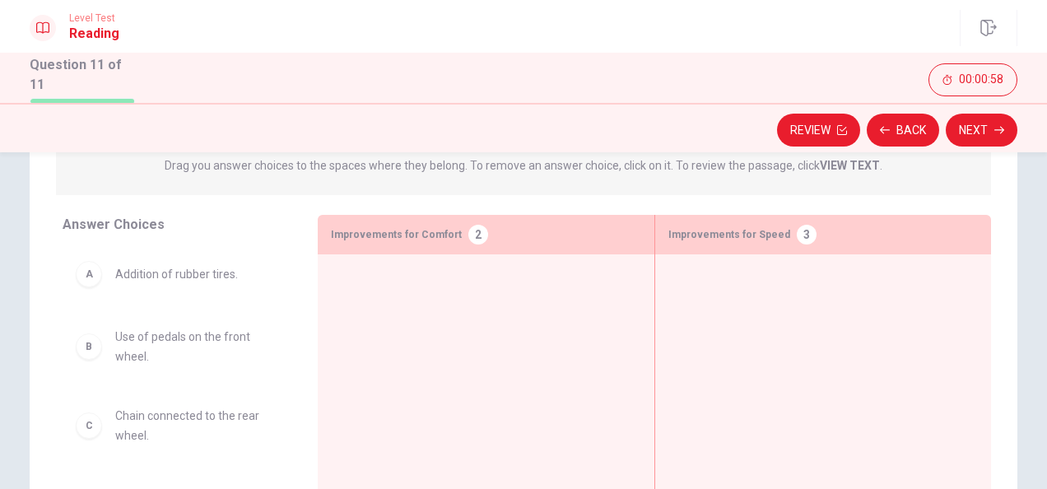
scroll to position [210, 0]
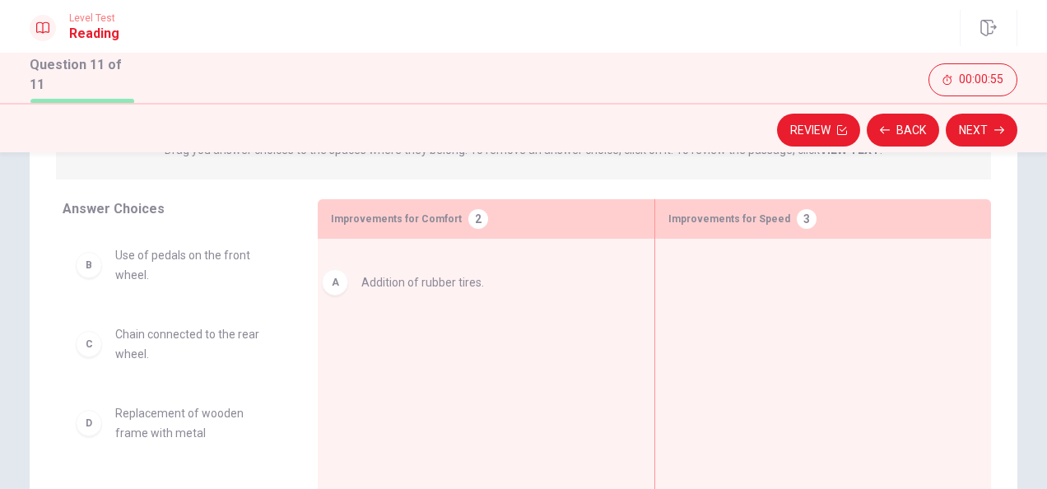
drag, startPoint x: 186, startPoint y: 263, endPoint x: 449, endPoint y: 291, distance: 264.1
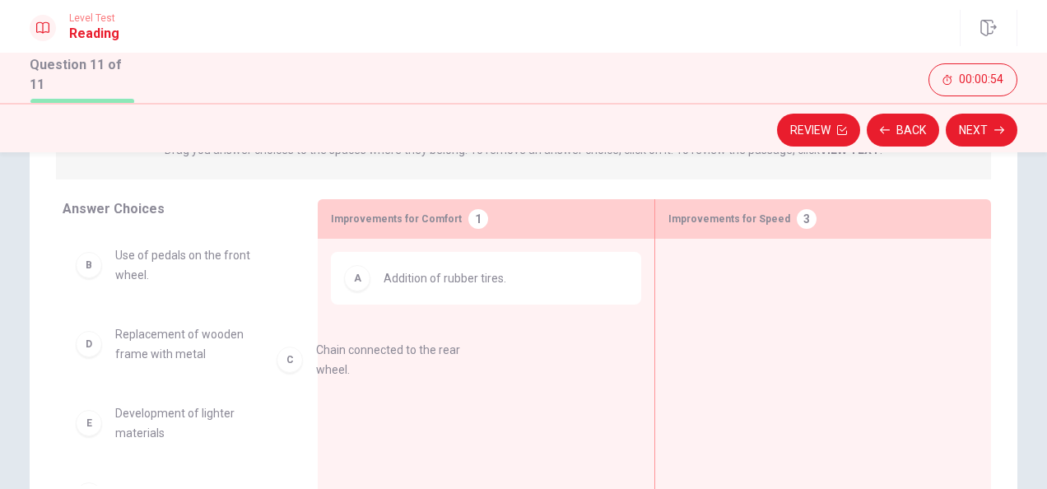
drag, startPoint x: 227, startPoint y: 338, endPoint x: 455, endPoint y: 357, distance: 228.9
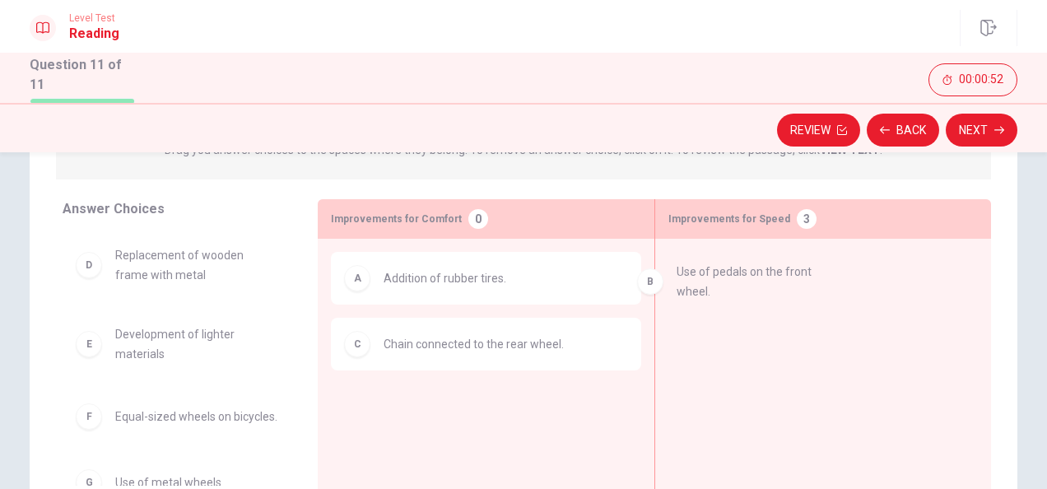
drag, startPoint x: 196, startPoint y: 280, endPoint x: 769, endPoint y: 296, distance: 573.1
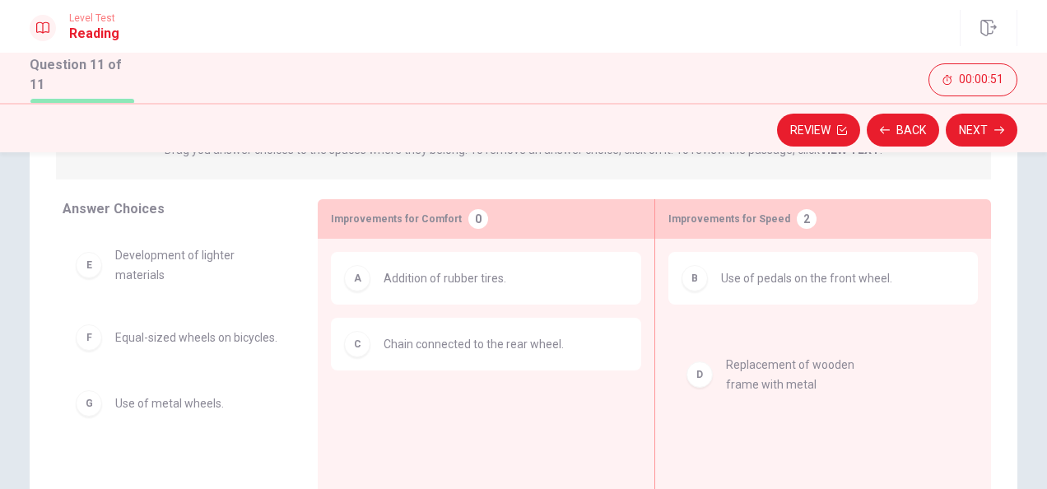
drag, startPoint x: 227, startPoint y: 259, endPoint x: 850, endPoint y: 371, distance: 632.3
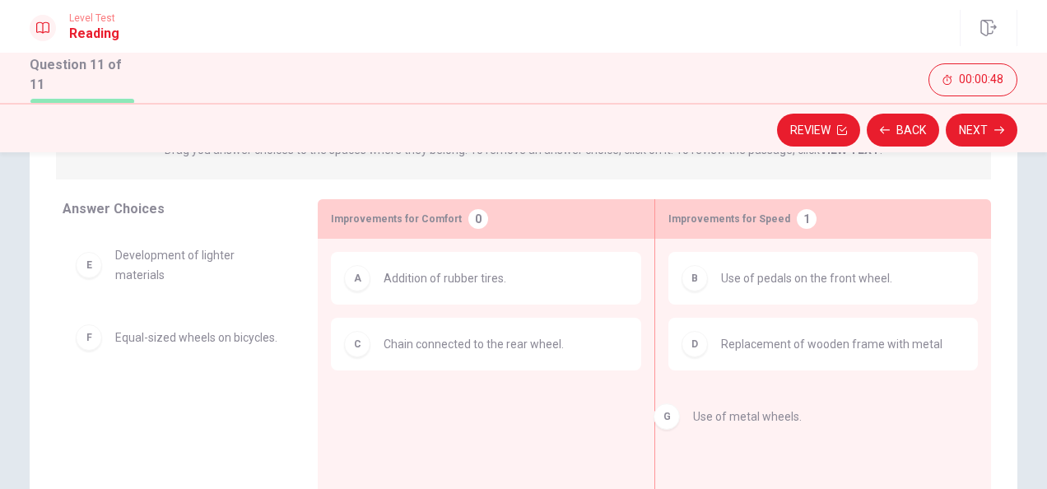
drag, startPoint x: 229, startPoint y: 409, endPoint x: 847, endPoint y: 426, distance: 618.4
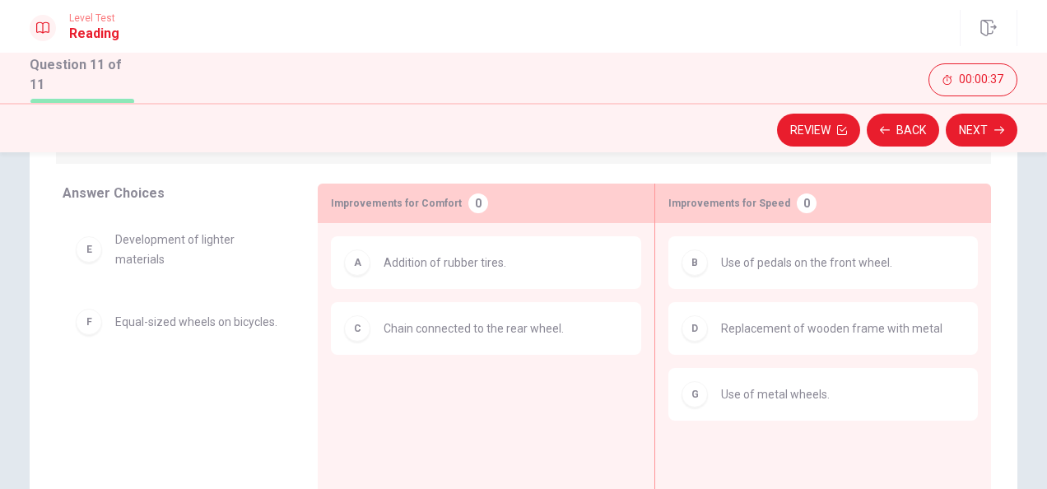
scroll to position [226, 0]
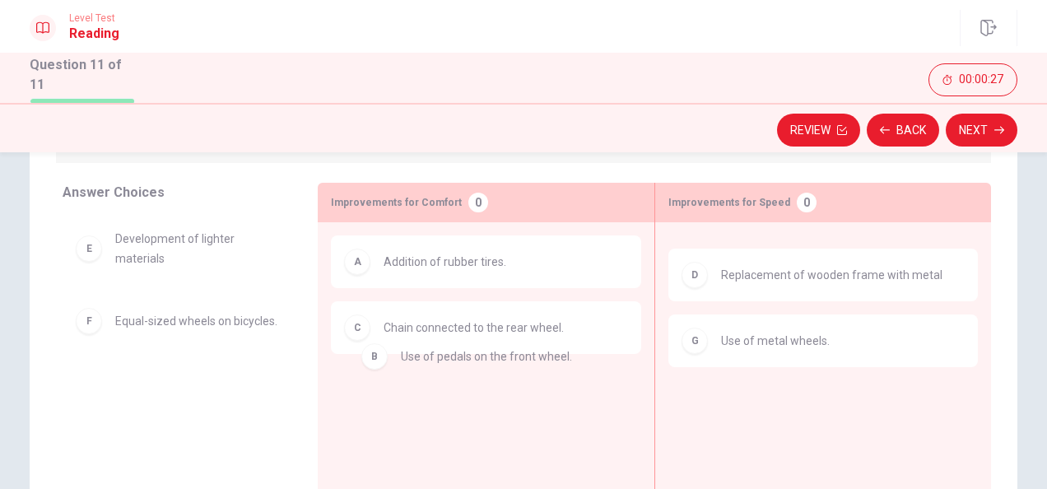
drag, startPoint x: 795, startPoint y: 277, endPoint x: 475, endPoint y: 482, distance: 379.8
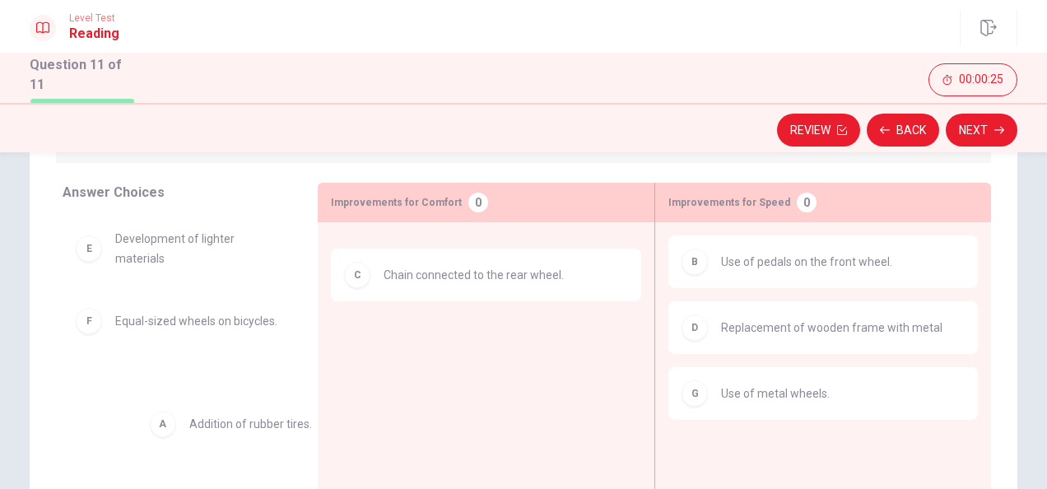
drag, startPoint x: 450, startPoint y: 264, endPoint x: 229, endPoint y: 457, distance: 293.5
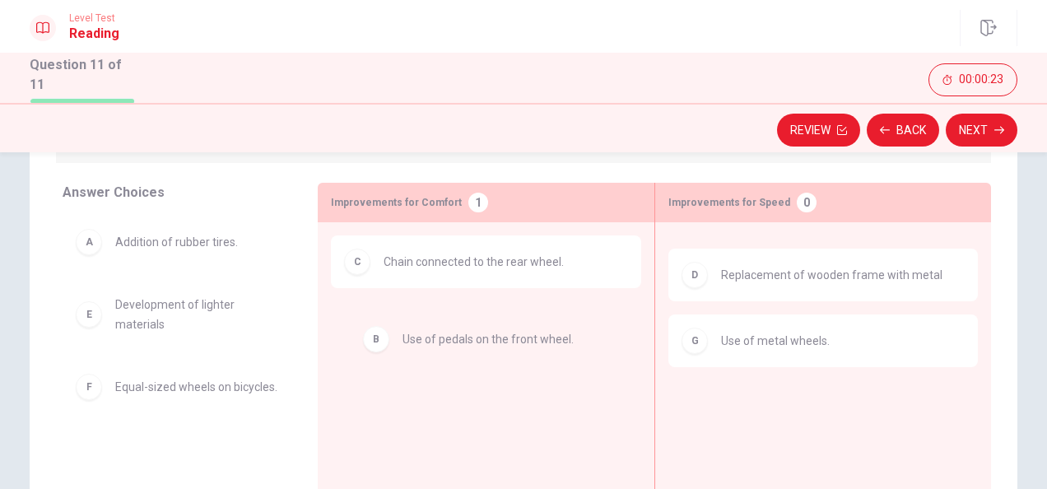
drag, startPoint x: 771, startPoint y: 276, endPoint x: 447, endPoint y: 357, distance: 334.4
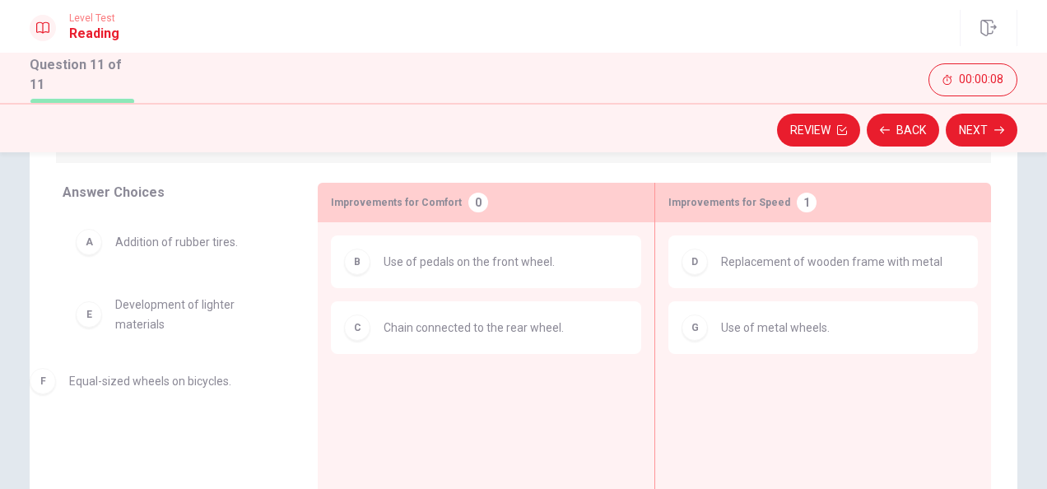
drag, startPoint x: 161, startPoint y: 384, endPoint x: 135, endPoint y: 380, distance: 26.5
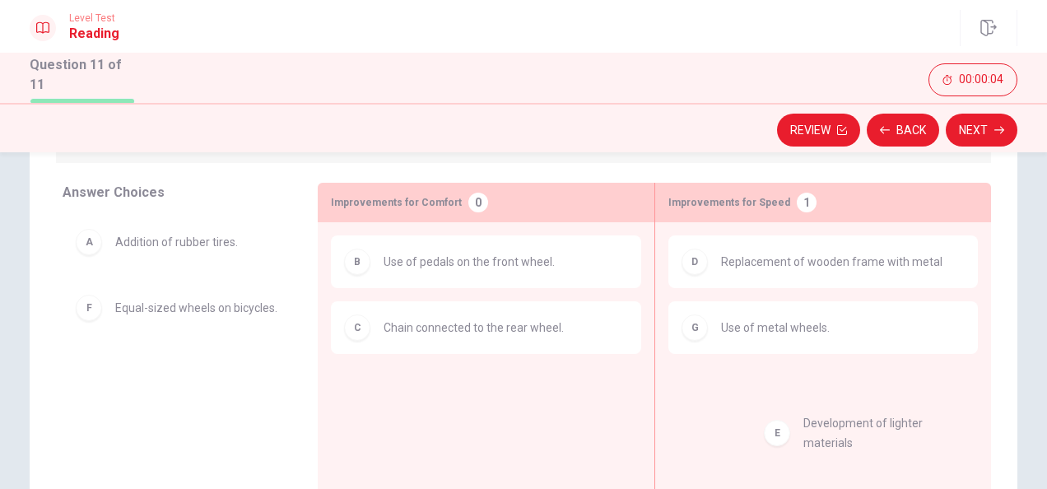
drag, startPoint x: 153, startPoint y: 307, endPoint x: 850, endPoint y: 427, distance: 706.7
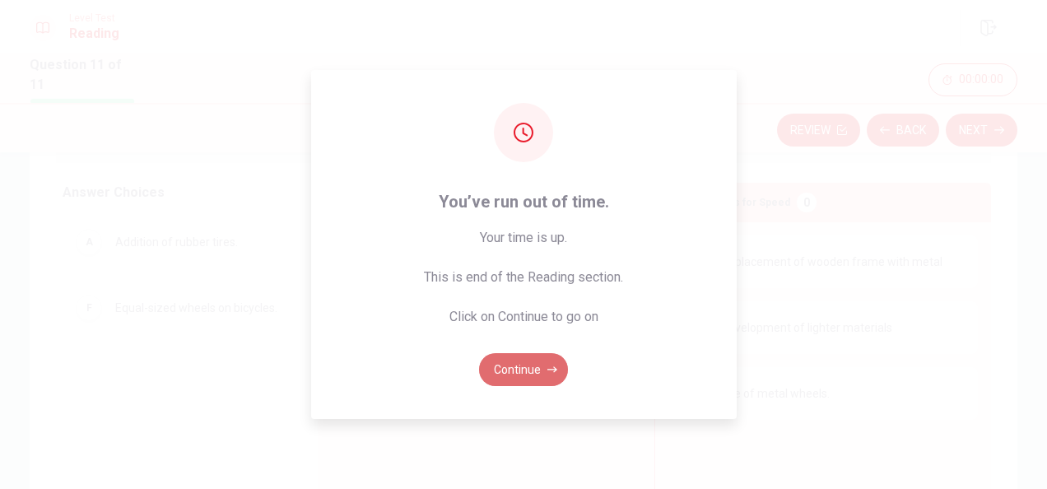
click at [533, 357] on button "Continue" at bounding box center [523, 369] width 89 height 33
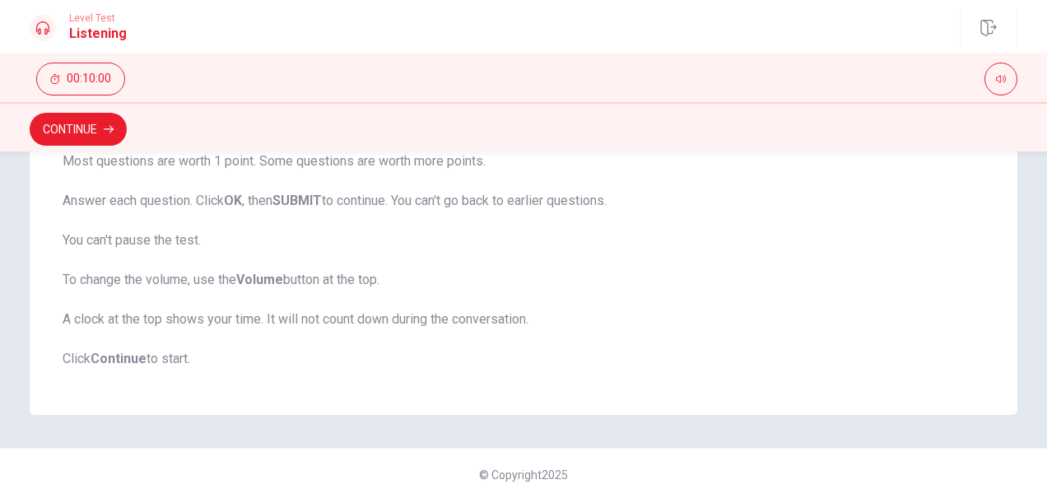
scroll to position [392, 0]
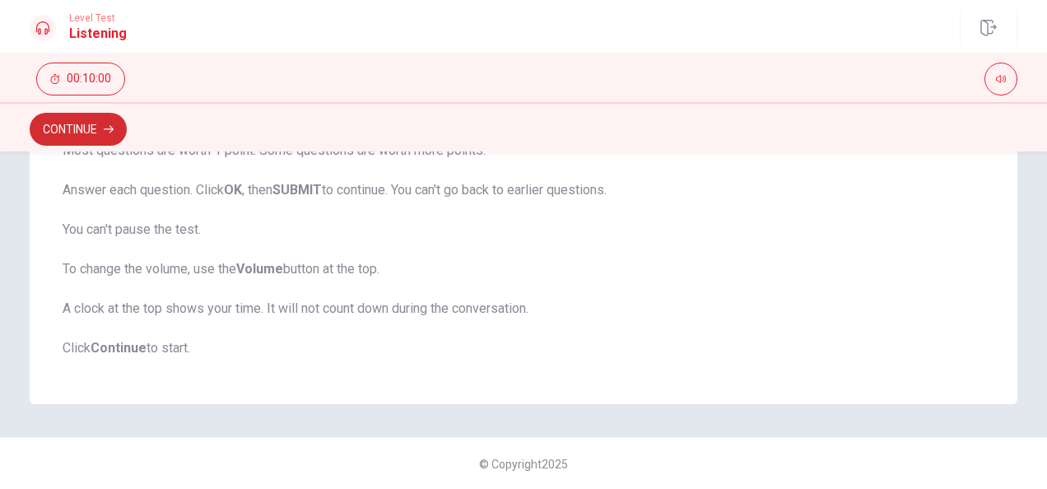
click at [34, 132] on button "Continue" at bounding box center [78, 129] width 97 height 33
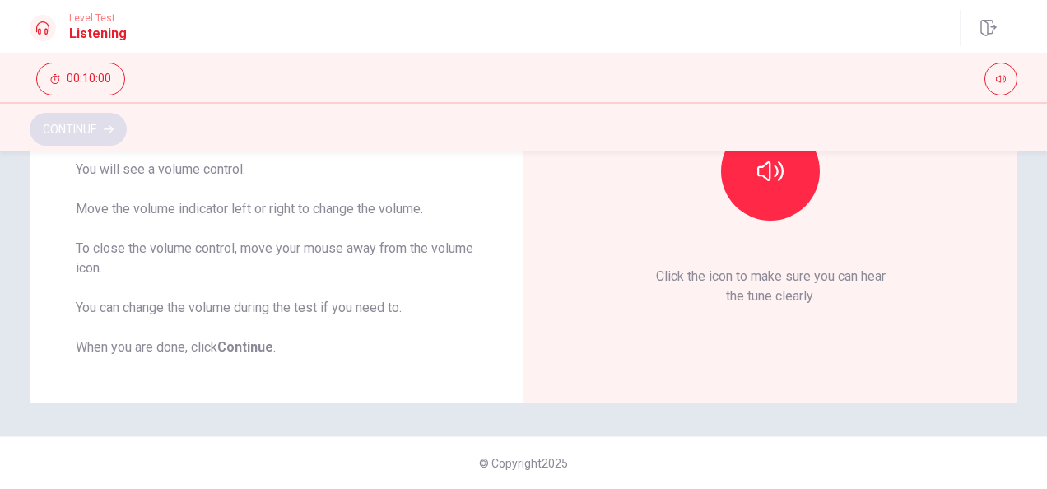
scroll to position [226, 0]
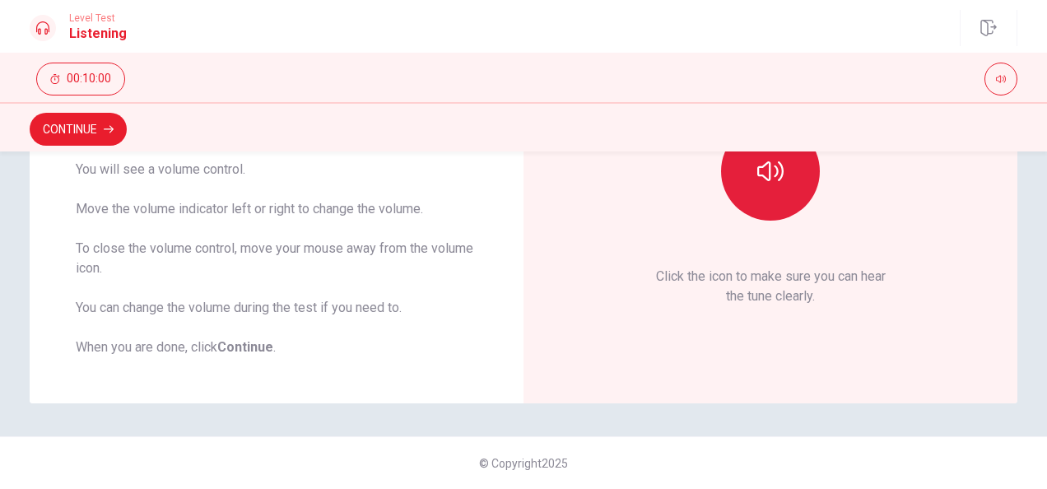
click at [779, 193] on button "button" at bounding box center [770, 171] width 99 height 99
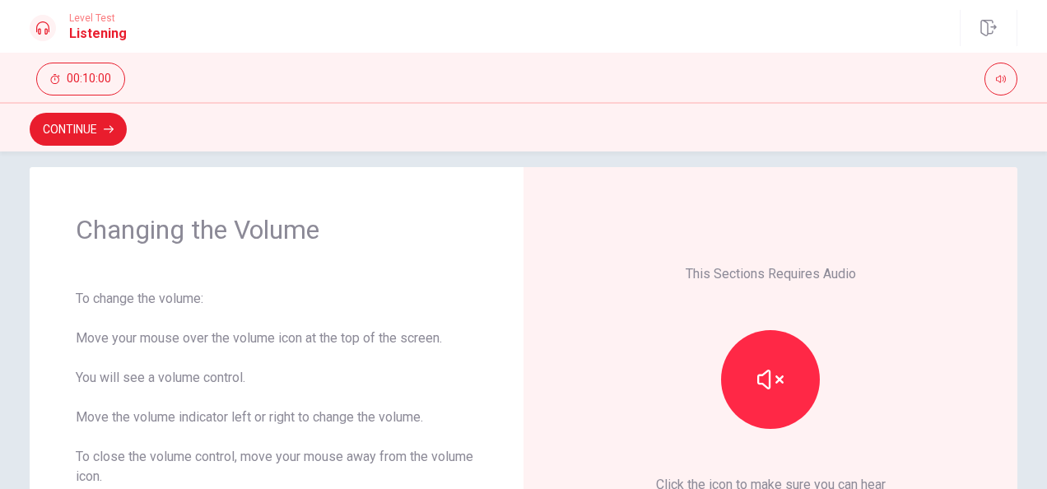
scroll to position [0, 0]
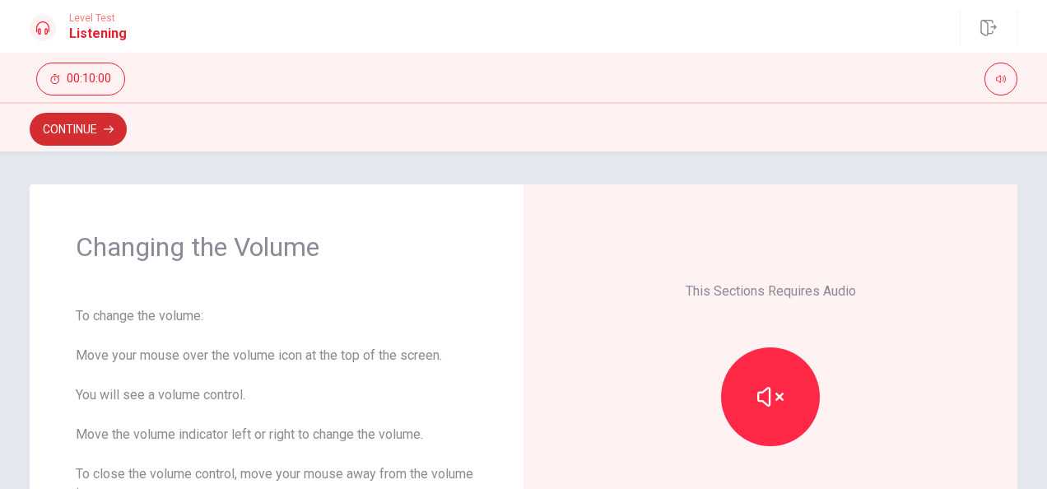
click at [107, 128] on icon "button" at bounding box center [109, 129] width 10 height 7
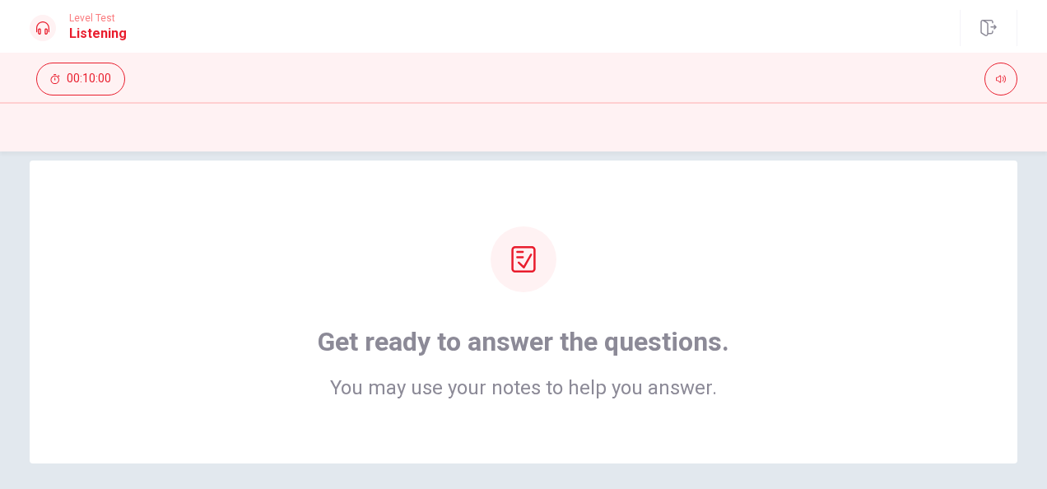
scroll to position [7, 0]
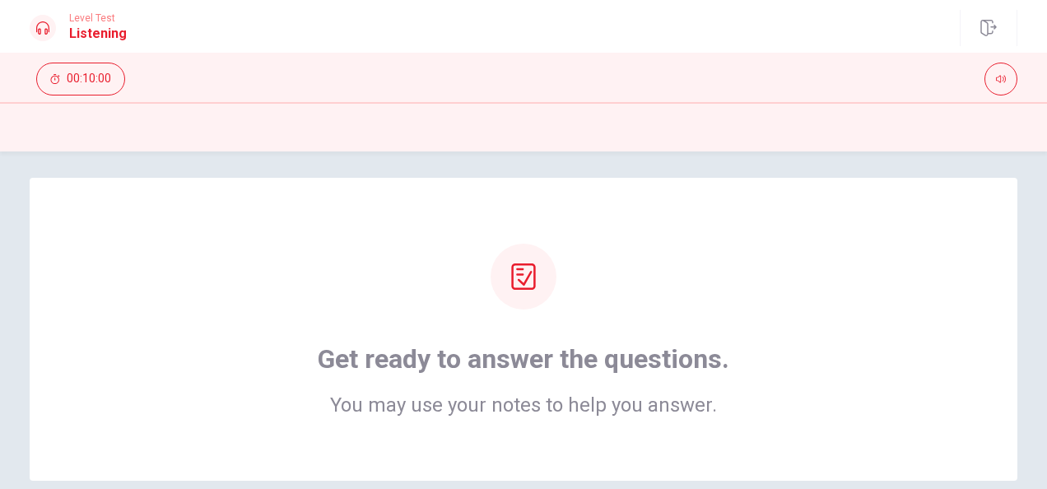
click at [526, 268] on icon at bounding box center [523, 276] width 26 height 26
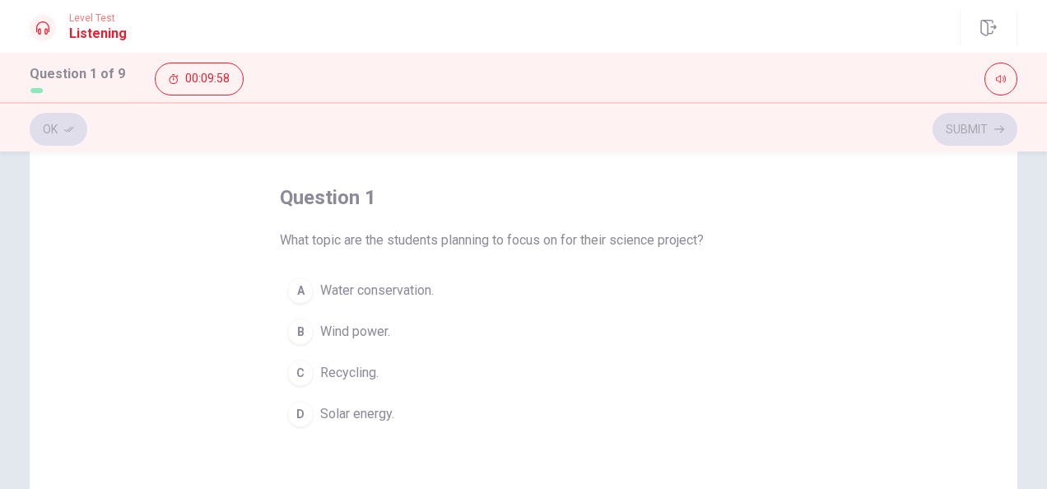
scroll to position [68, 0]
click at [306, 331] on div "B" at bounding box center [300, 330] width 26 height 26
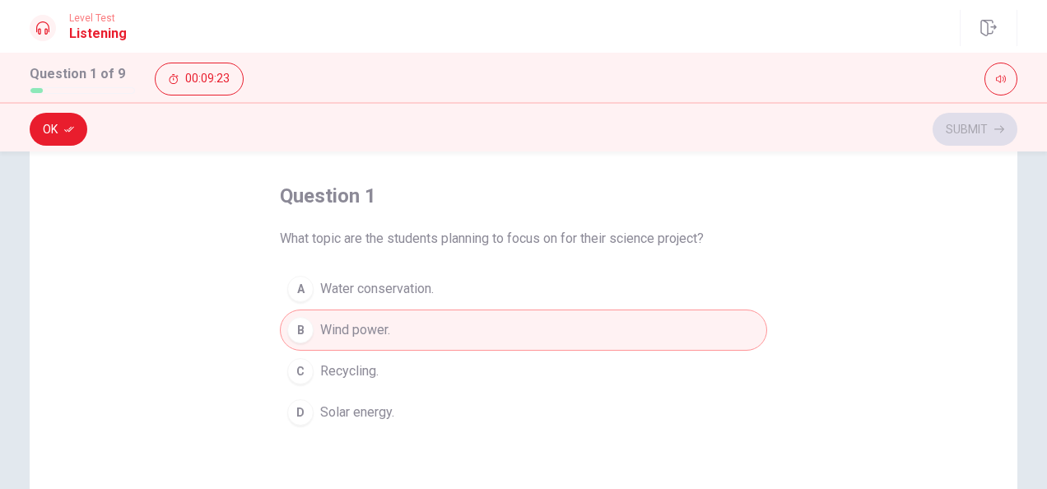
click at [301, 417] on div "D" at bounding box center [300, 412] width 26 height 26
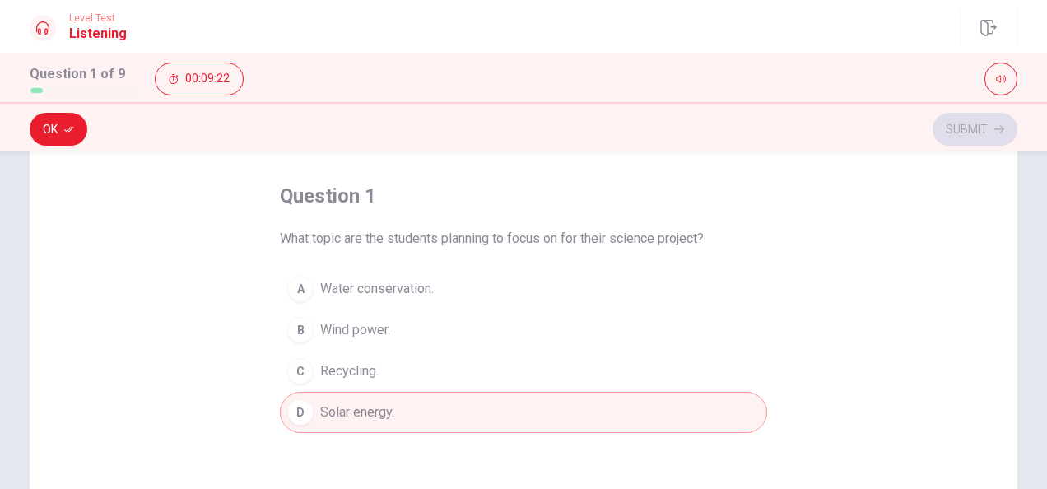
click at [288, 324] on div "B" at bounding box center [300, 330] width 26 height 26
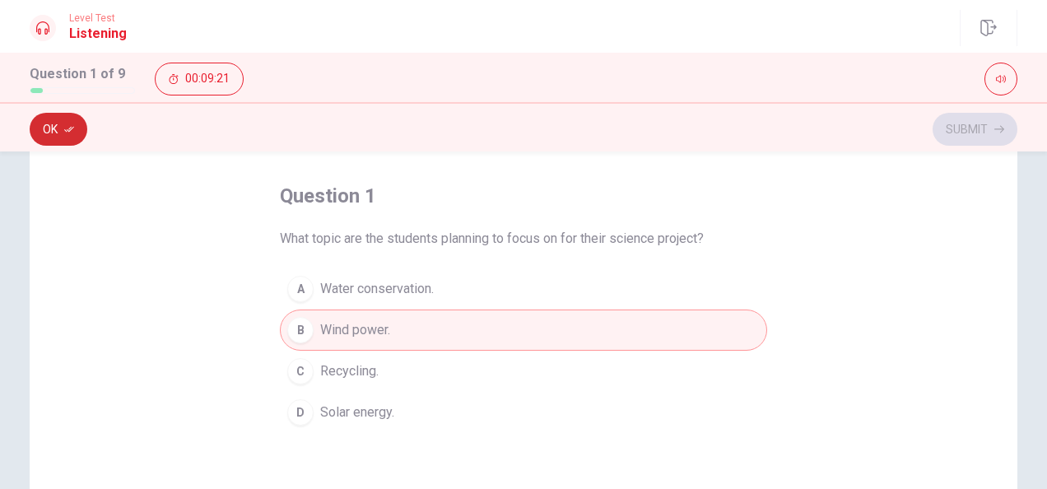
click at [57, 135] on button "Ok" at bounding box center [59, 129] width 58 height 33
click at [971, 135] on button "Submit" at bounding box center [975, 129] width 85 height 33
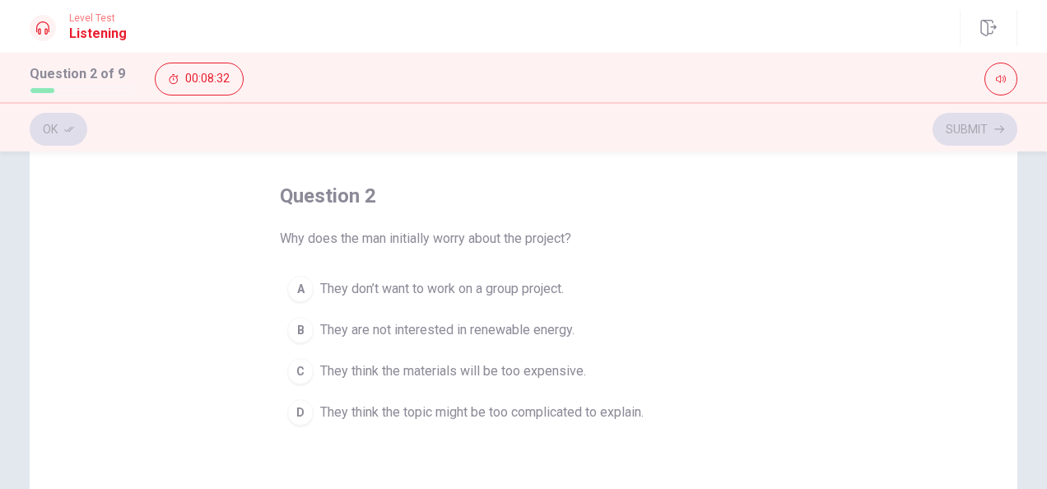
click at [307, 415] on div "D" at bounding box center [300, 412] width 26 height 26
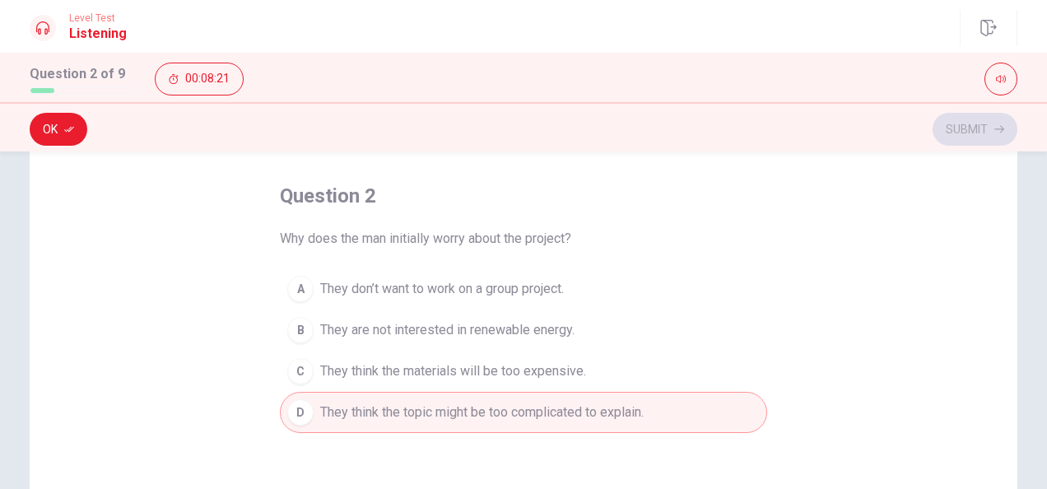
click at [537, 337] on span "They are not interested in renewable energy." at bounding box center [447, 330] width 254 height 20
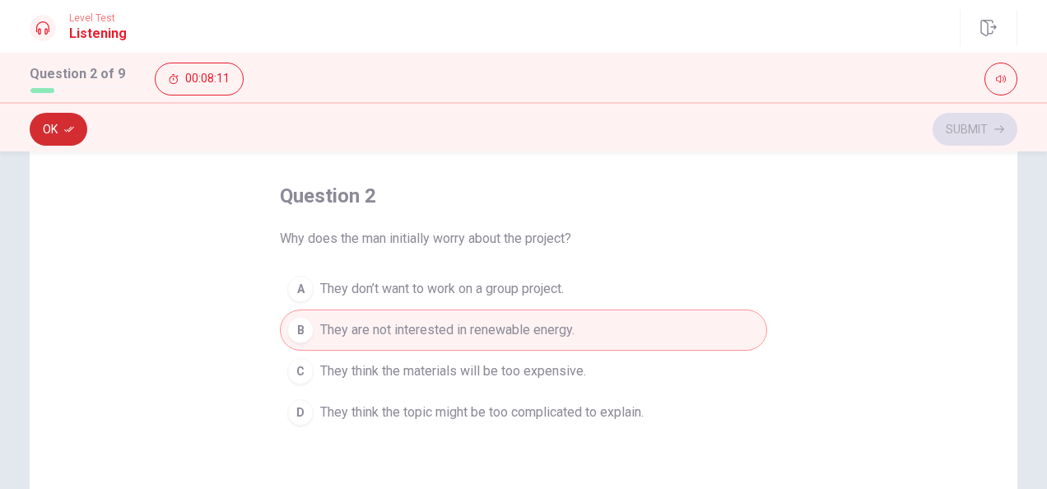
click at [58, 129] on button "Ok" at bounding box center [59, 129] width 58 height 33
click at [983, 136] on button "Submit" at bounding box center [975, 129] width 85 height 33
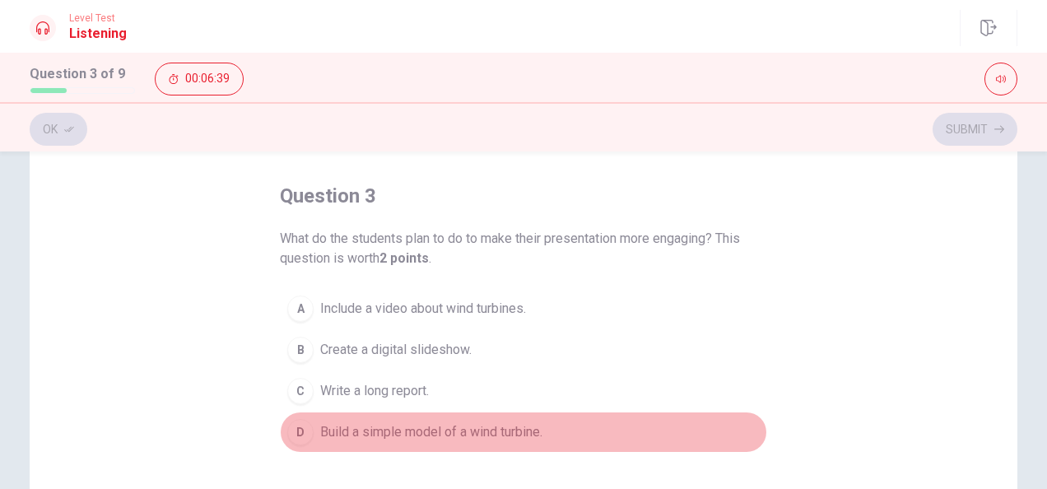
click at [295, 430] on div "D" at bounding box center [300, 432] width 26 height 26
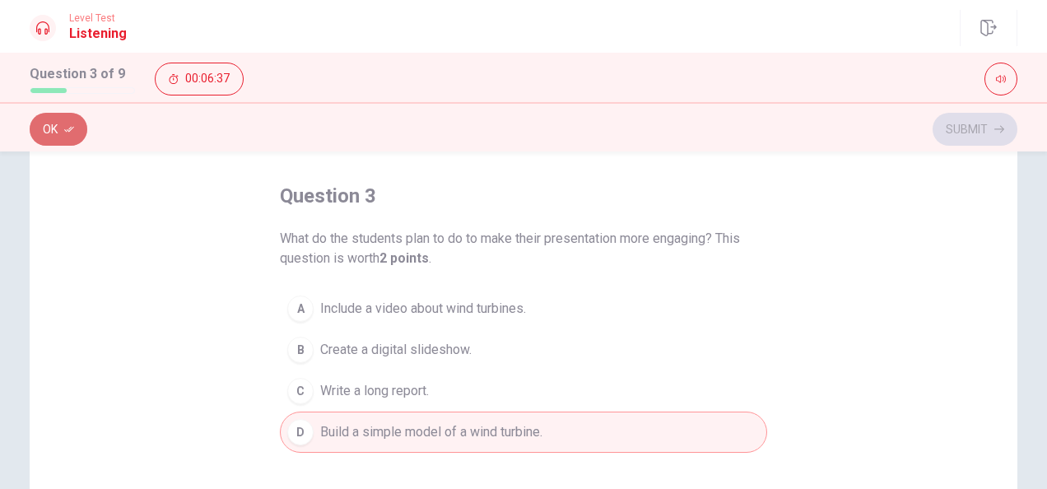
click at [40, 127] on button "Ok" at bounding box center [59, 129] width 58 height 33
click at [955, 123] on button "Submit" at bounding box center [975, 129] width 85 height 33
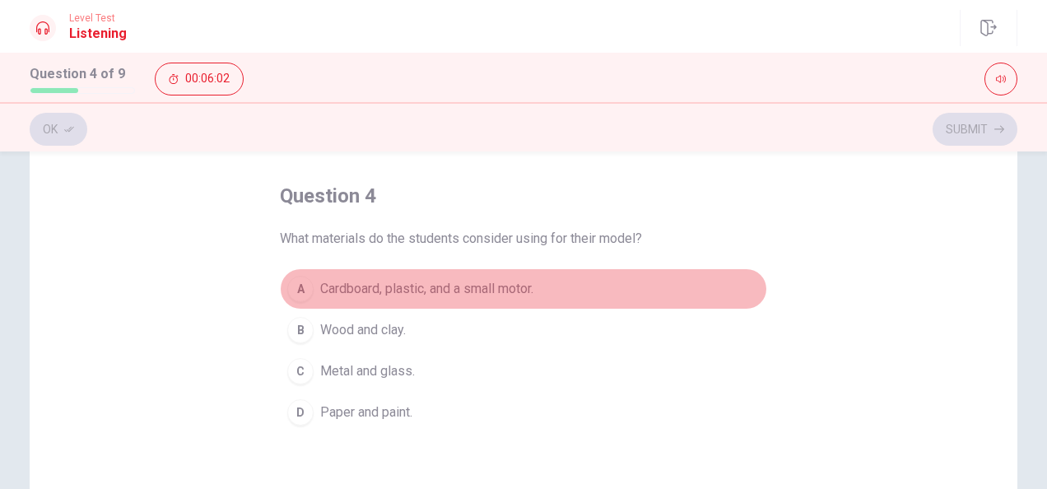
click at [296, 285] on div "A" at bounding box center [300, 289] width 26 height 26
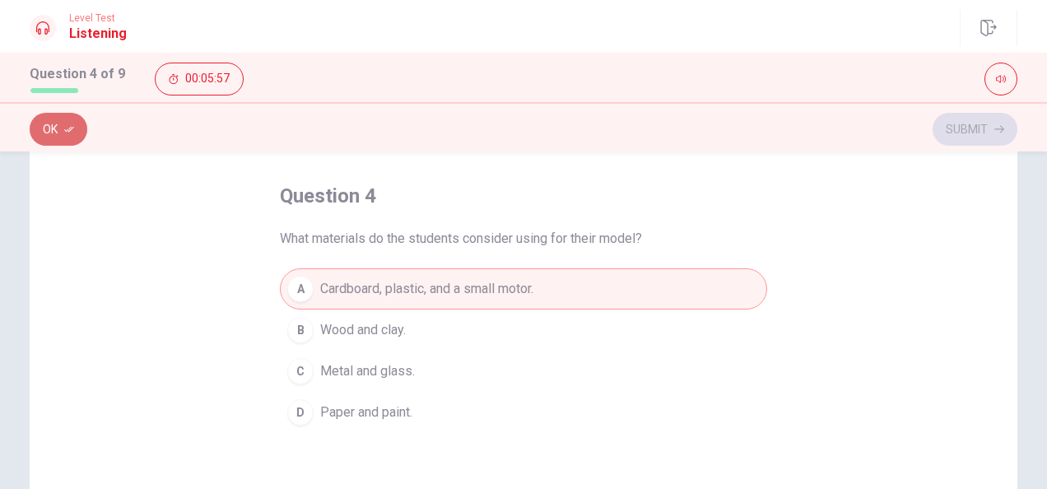
click at [60, 140] on button "Ok" at bounding box center [59, 129] width 58 height 33
click at [955, 137] on button "Submit" at bounding box center [975, 129] width 85 height 33
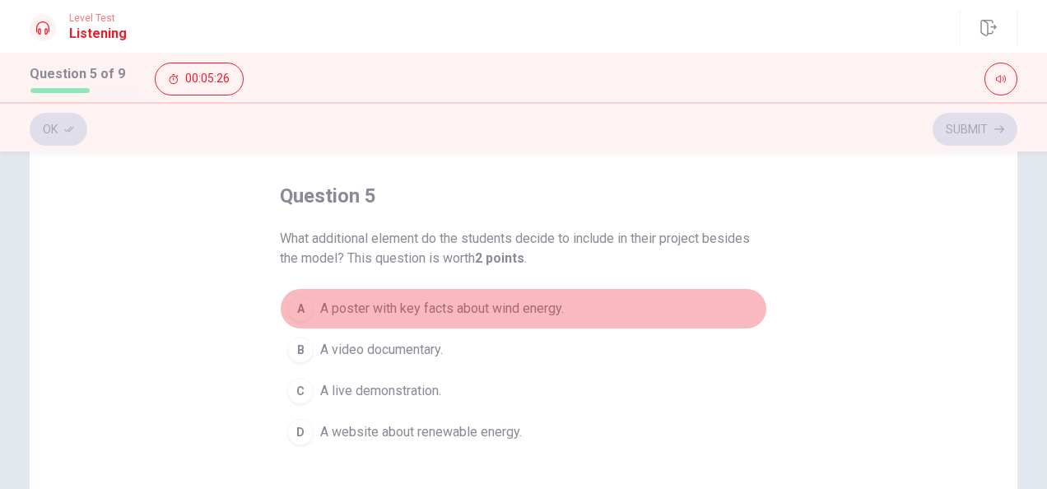
click at [291, 314] on div "A" at bounding box center [300, 309] width 26 height 26
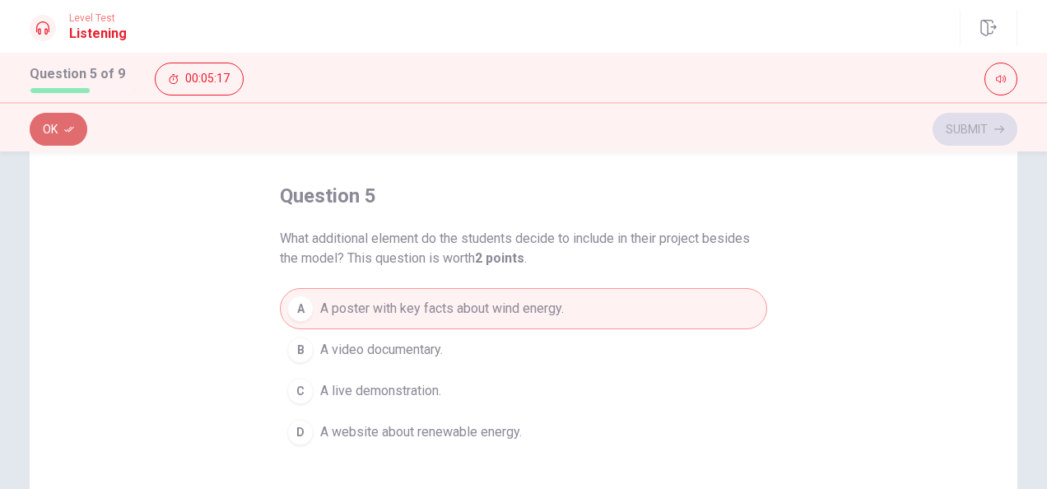
click at [48, 127] on button "Ok" at bounding box center [59, 129] width 58 height 33
click at [959, 140] on button "Submit" at bounding box center [975, 129] width 85 height 33
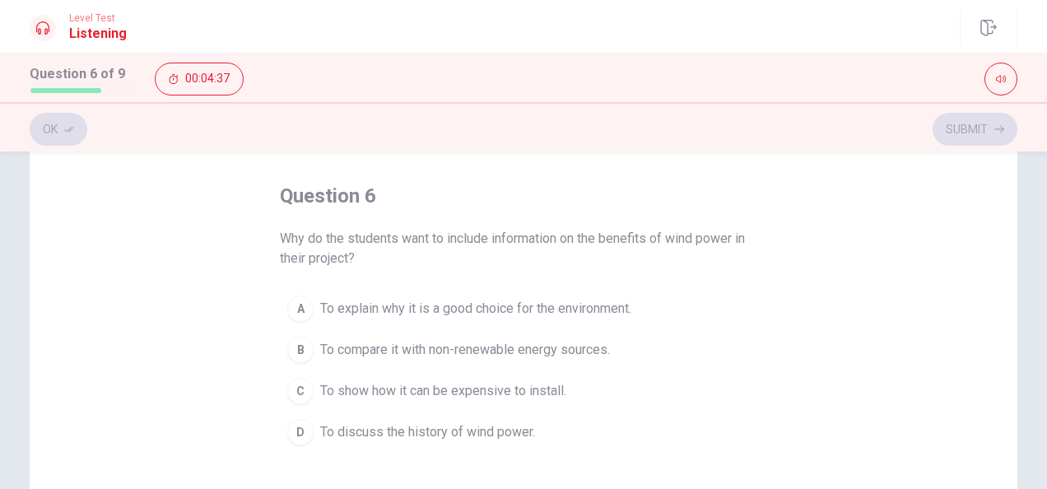
drag, startPoint x: 332, startPoint y: 337, endPoint x: 305, endPoint y: 319, distance: 32.6
click at [305, 319] on div "A To explain why it is a good choice for the environment. B To compare it with …" at bounding box center [523, 370] width 487 height 165
click at [305, 319] on button "A To explain why it is a good choice for the environment." at bounding box center [523, 308] width 487 height 41
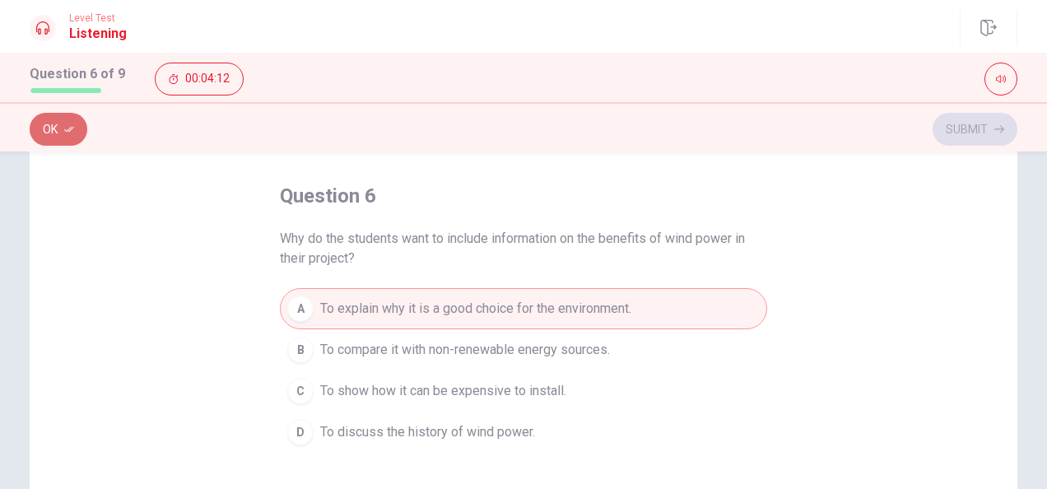
click at [68, 134] on button "Ok" at bounding box center [59, 129] width 58 height 33
click at [968, 137] on button "Submit" at bounding box center [975, 129] width 85 height 33
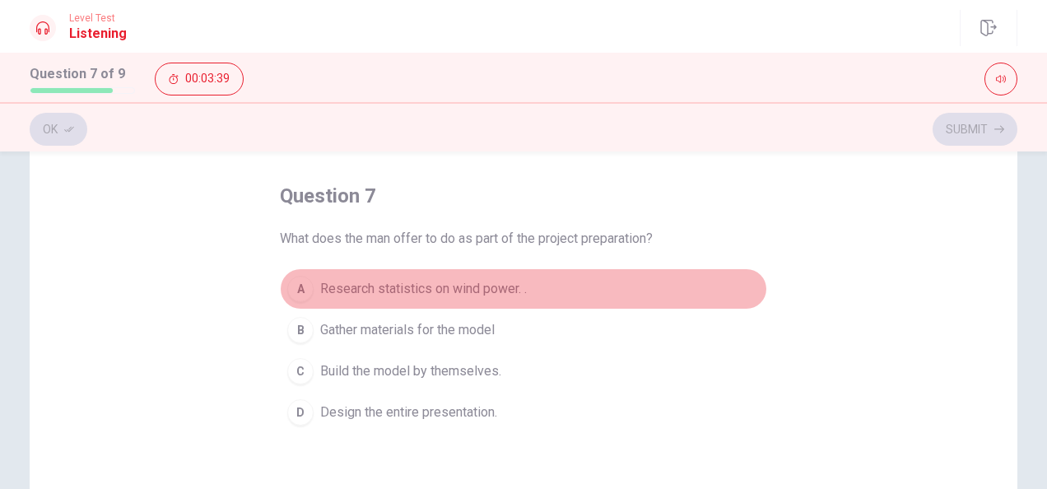
click at [301, 286] on div "A" at bounding box center [300, 289] width 26 height 26
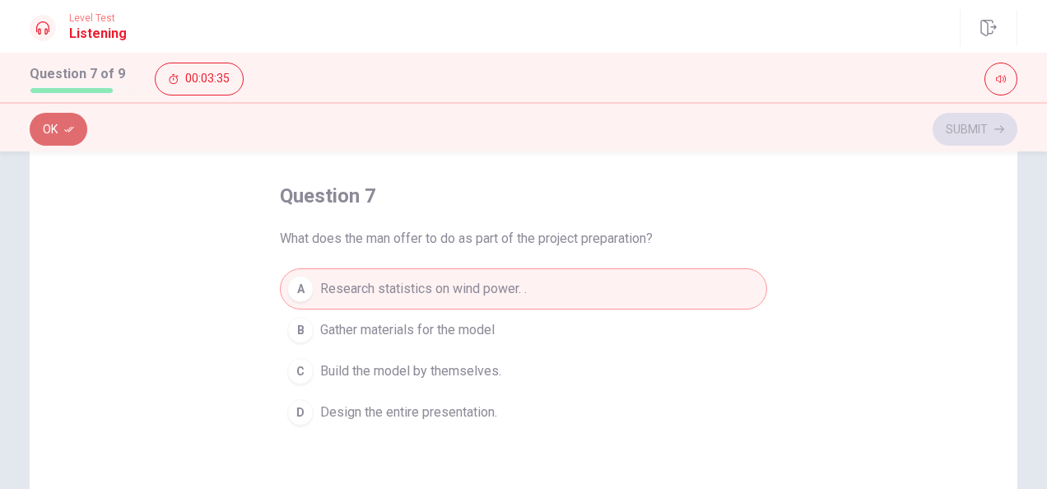
click at [51, 114] on button "Ok" at bounding box center [59, 129] width 58 height 33
click at [975, 119] on button "Submit" at bounding box center [975, 129] width 85 height 33
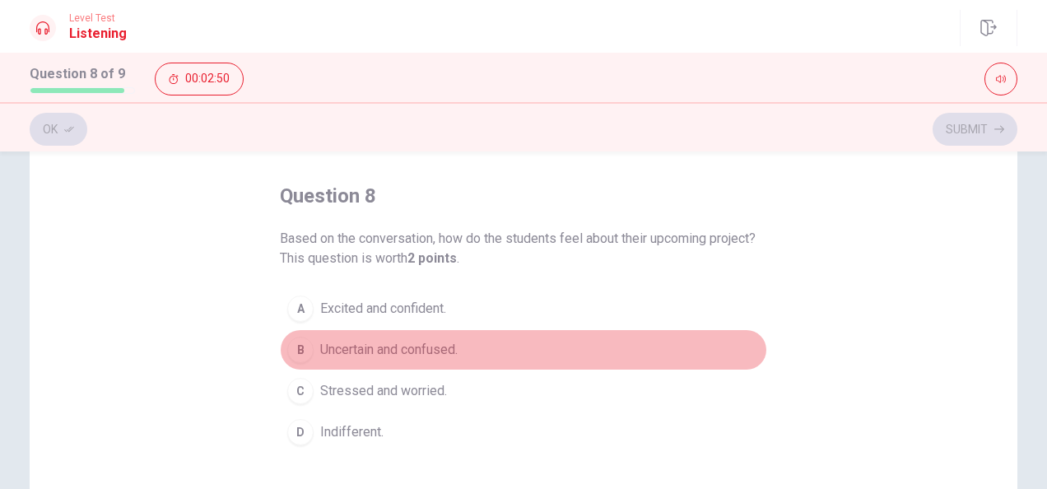
click at [295, 349] on div "B" at bounding box center [300, 350] width 26 height 26
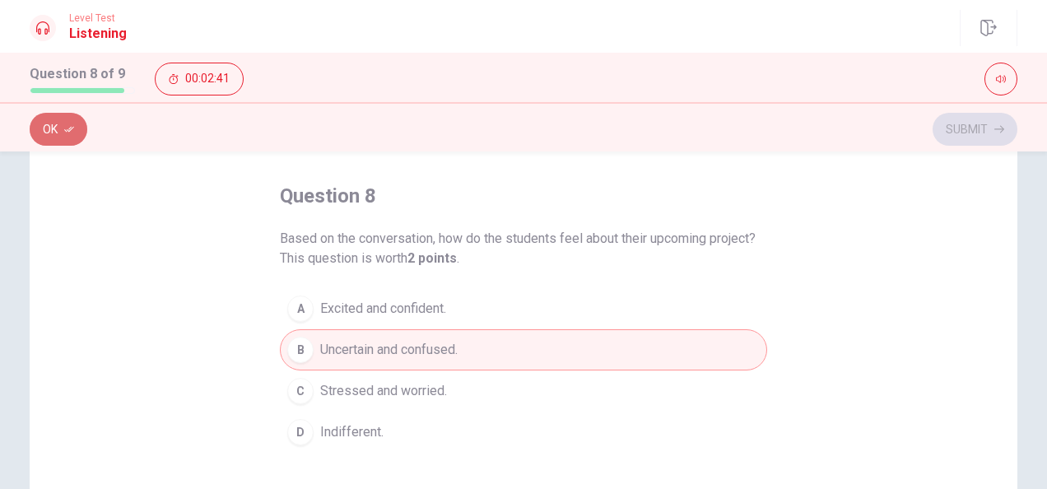
click at [58, 140] on button "Ok" at bounding box center [59, 129] width 58 height 33
click at [958, 124] on button "Submit" at bounding box center [975, 129] width 85 height 33
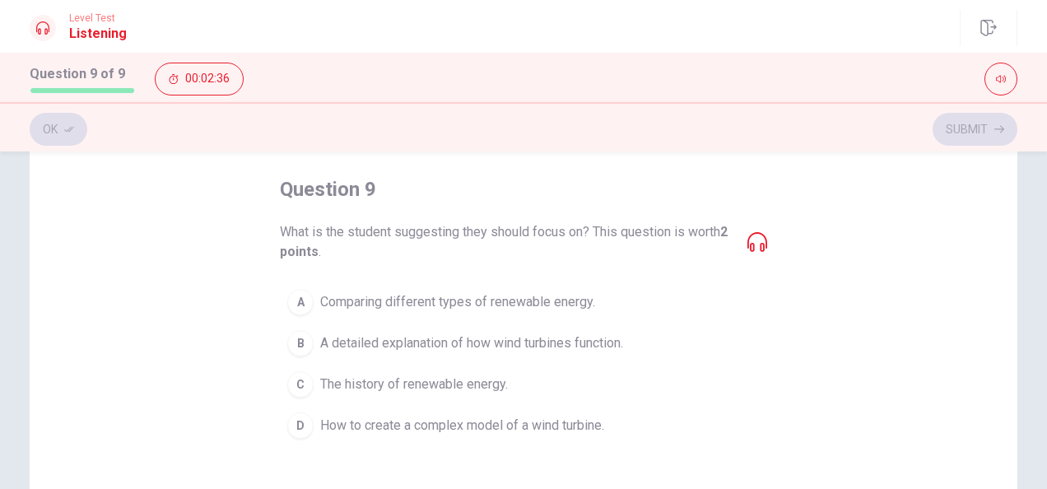
scroll to position [73, 0]
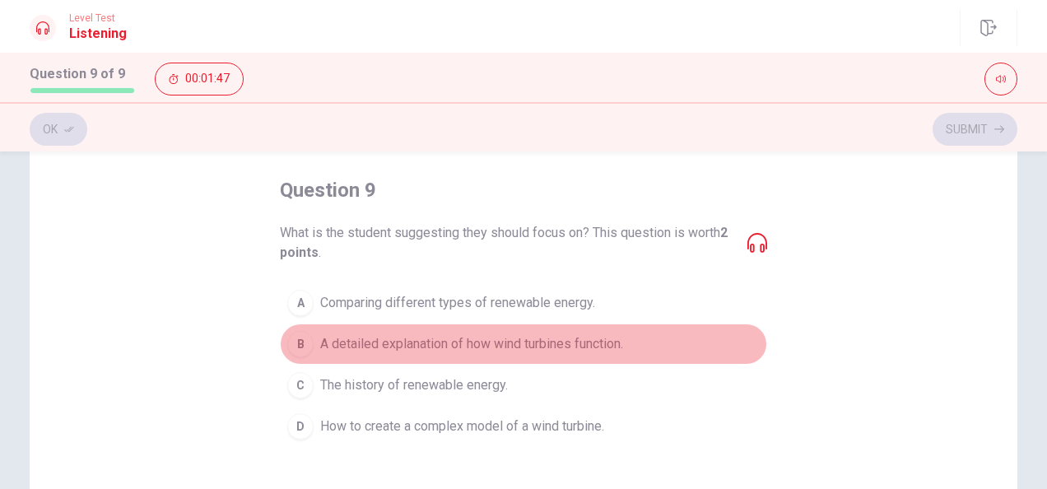
click at [305, 336] on div "B" at bounding box center [300, 344] width 26 height 26
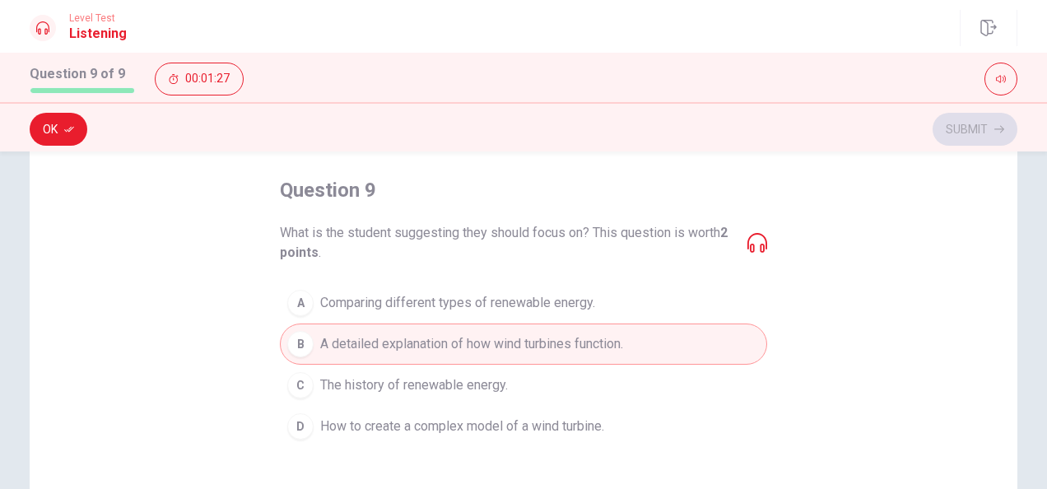
drag, startPoint x: 745, startPoint y: 257, endPoint x: 752, endPoint y: 245, distance: 13.7
click at [752, 245] on div "What is the student suggesting they should focus on? This question is worth 2 p…" at bounding box center [523, 243] width 487 height 40
click at [752, 245] on icon at bounding box center [757, 243] width 20 height 20
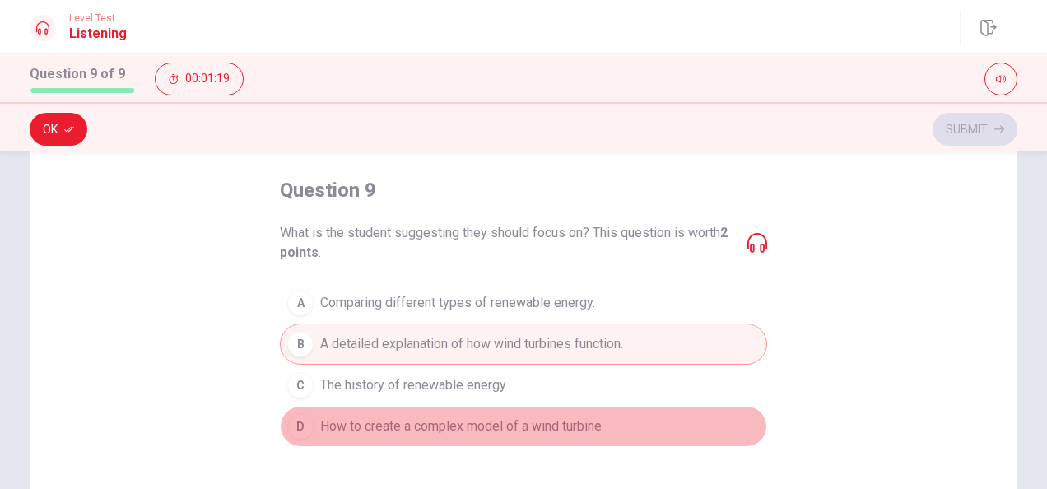
click at [301, 417] on div "D" at bounding box center [300, 426] width 26 height 26
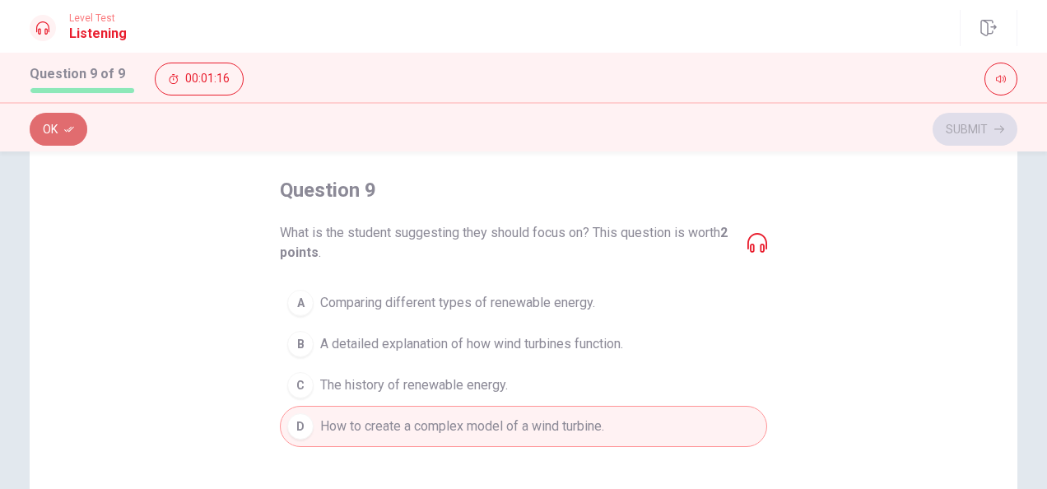
click at [58, 145] on button "Ok" at bounding box center [59, 129] width 58 height 33
click at [971, 141] on button "Submit" at bounding box center [975, 129] width 85 height 33
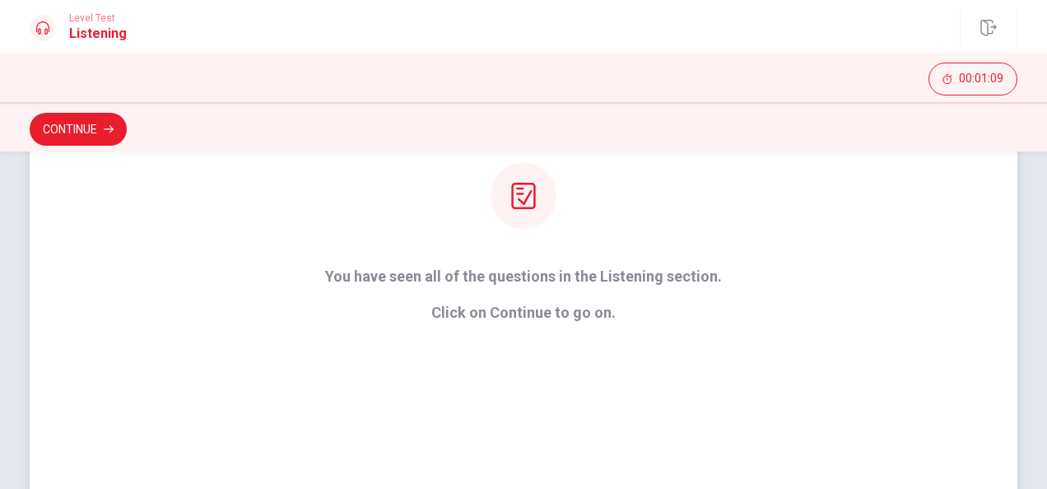
scroll to position [209, 0]
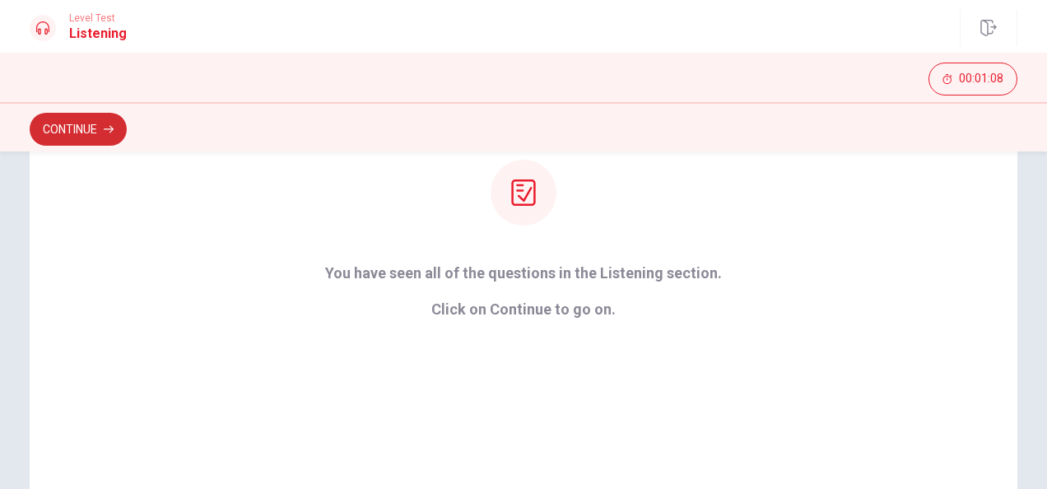
click at [92, 132] on button "Continue" at bounding box center [78, 129] width 97 height 33
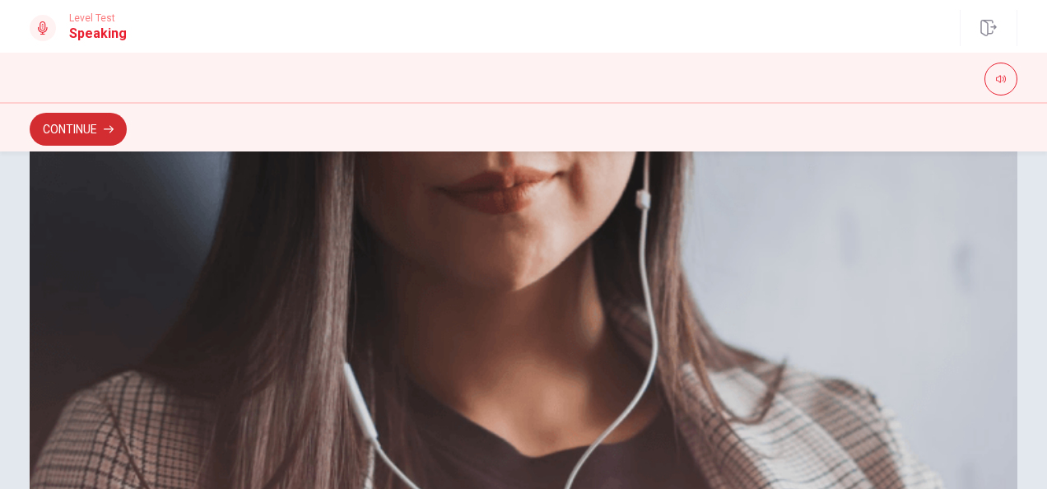
scroll to position [568, 0]
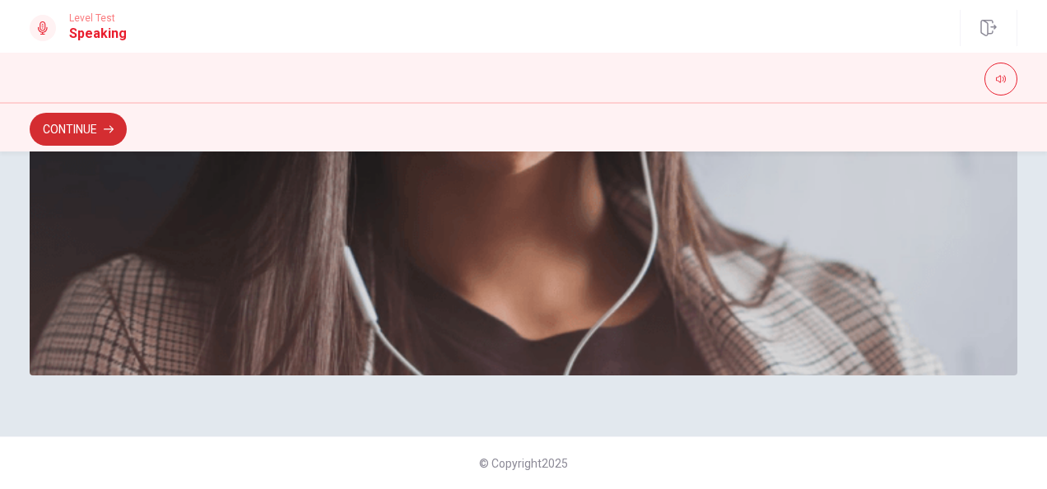
click at [109, 128] on icon "button" at bounding box center [109, 129] width 10 height 7
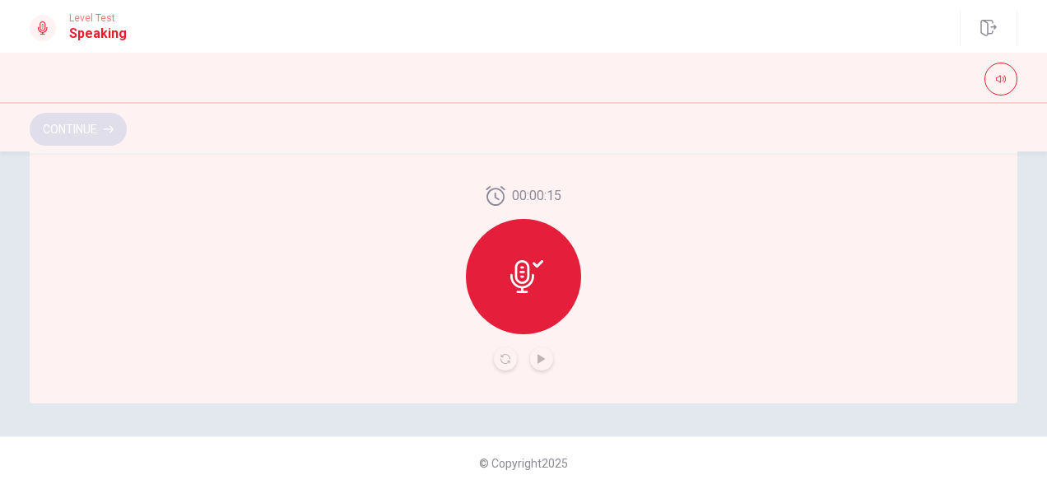
scroll to position [499, 0]
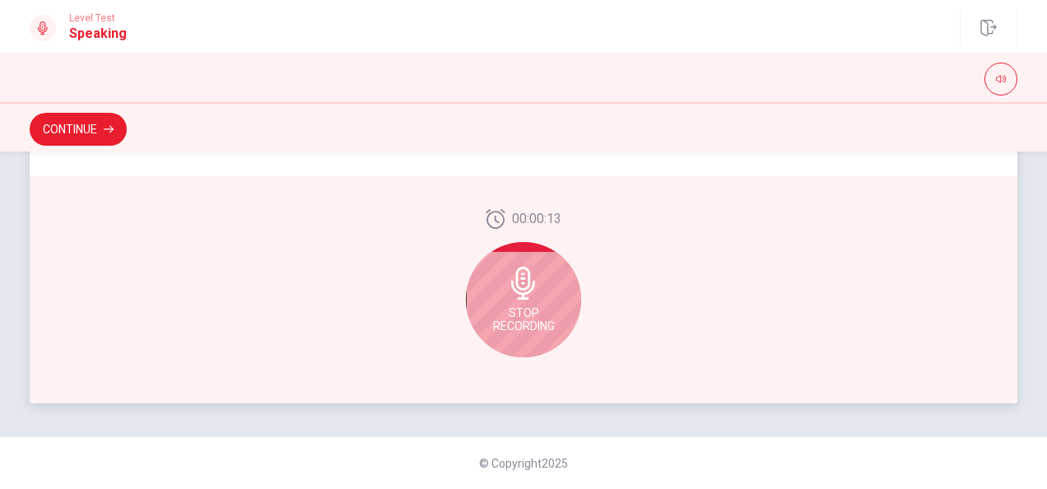
click at [554, 309] on div "Stop Recording" at bounding box center [523, 299] width 115 height 115
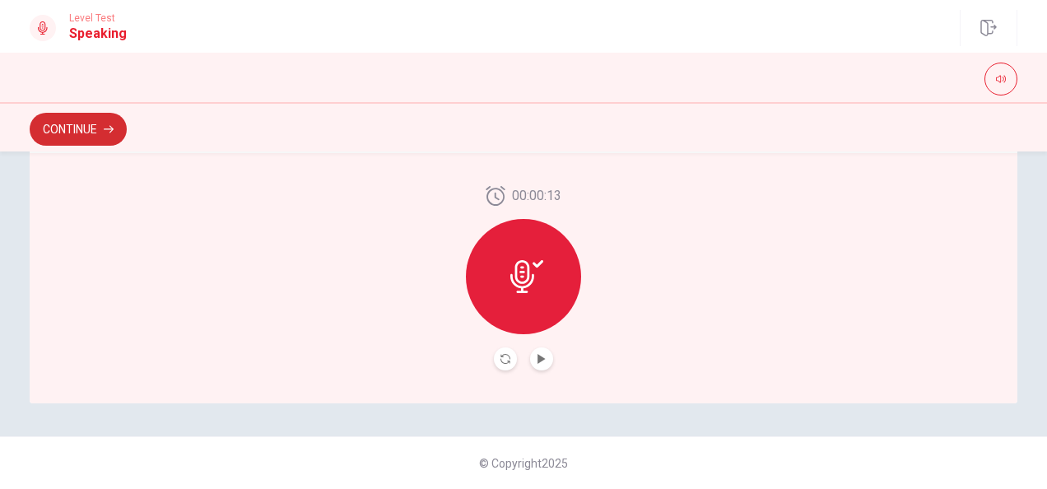
click at [86, 128] on button "Continue" at bounding box center [78, 129] width 97 height 33
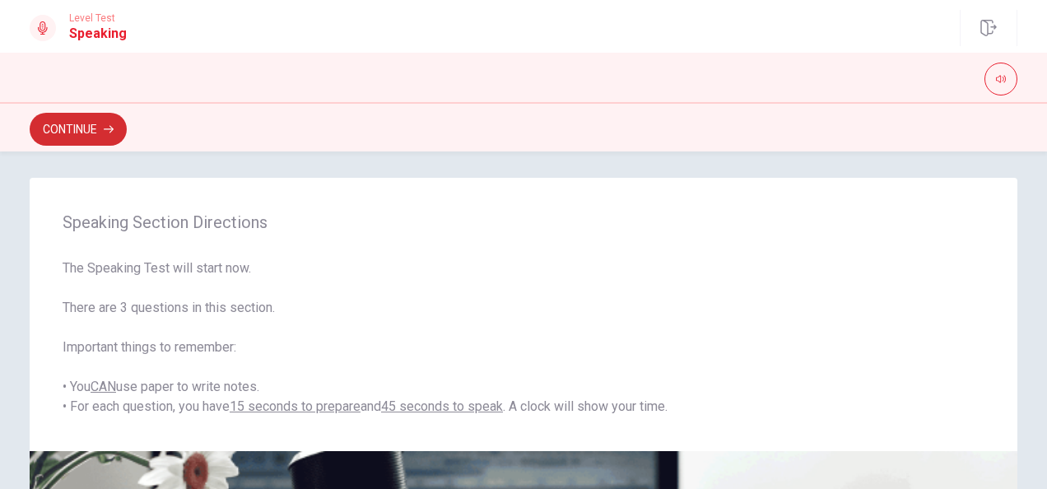
scroll to position [0, 0]
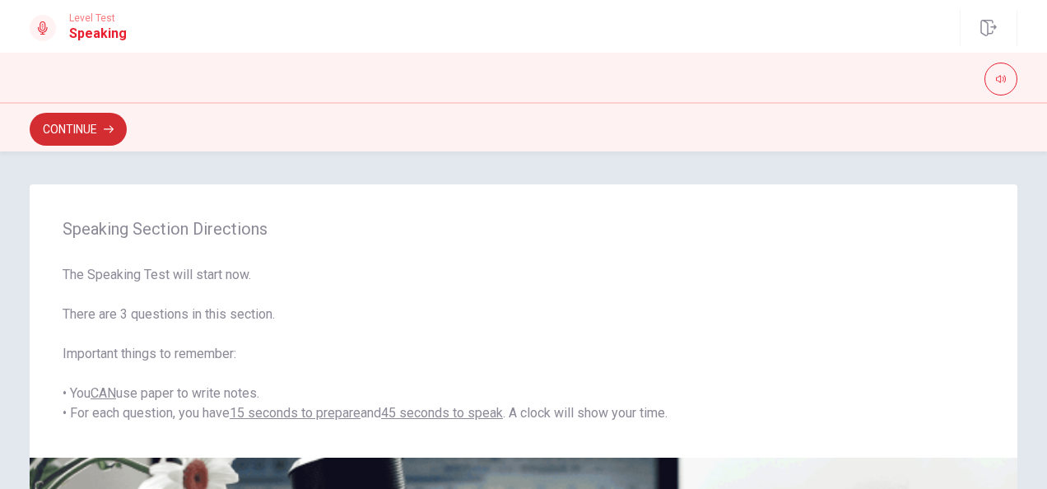
click at [114, 132] on icon "button" at bounding box center [109, 129] width 10 height 10
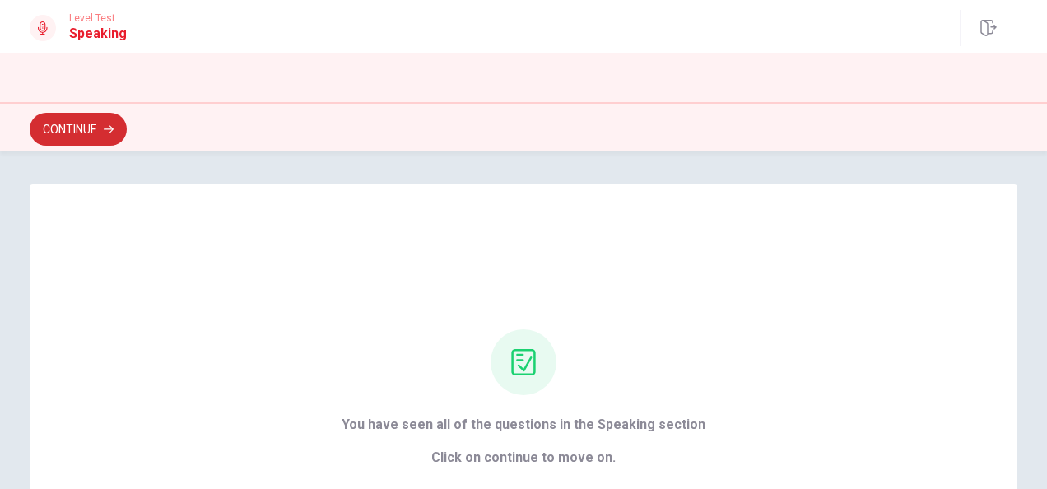
click at [95, 133] on button "Continue" at bounding box center [78, 129] width 97 height 33
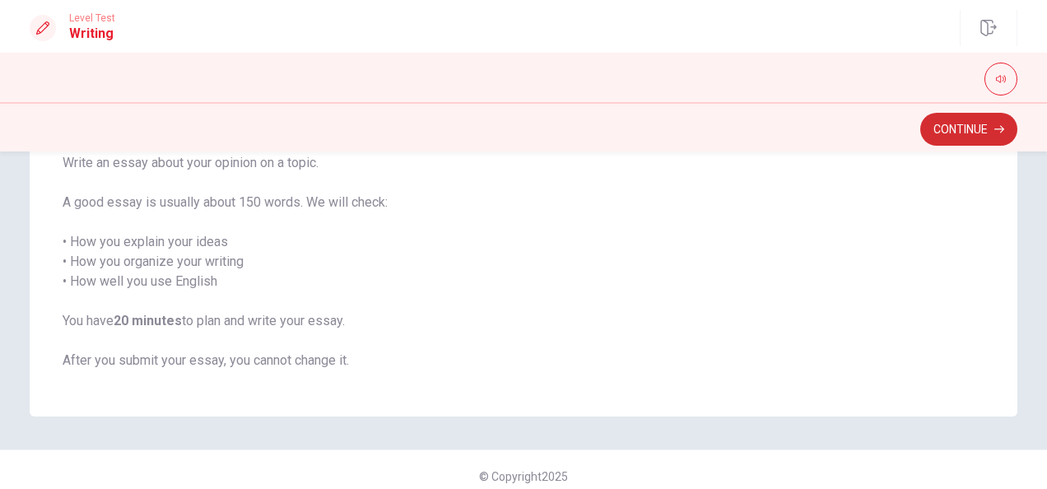
scroll to position [150, 0]
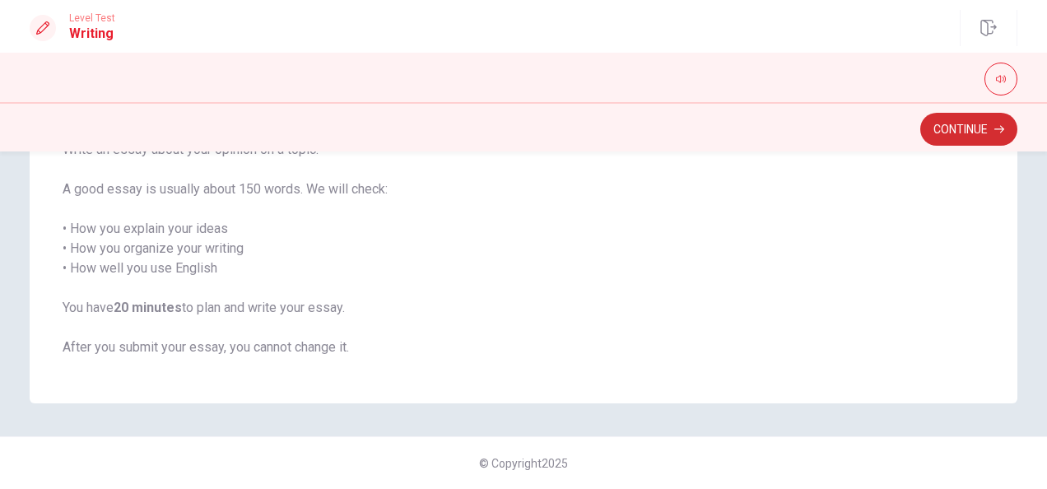
click at [999, 128] on icon "button" at bounding box center [999, 129] width 10 height 7
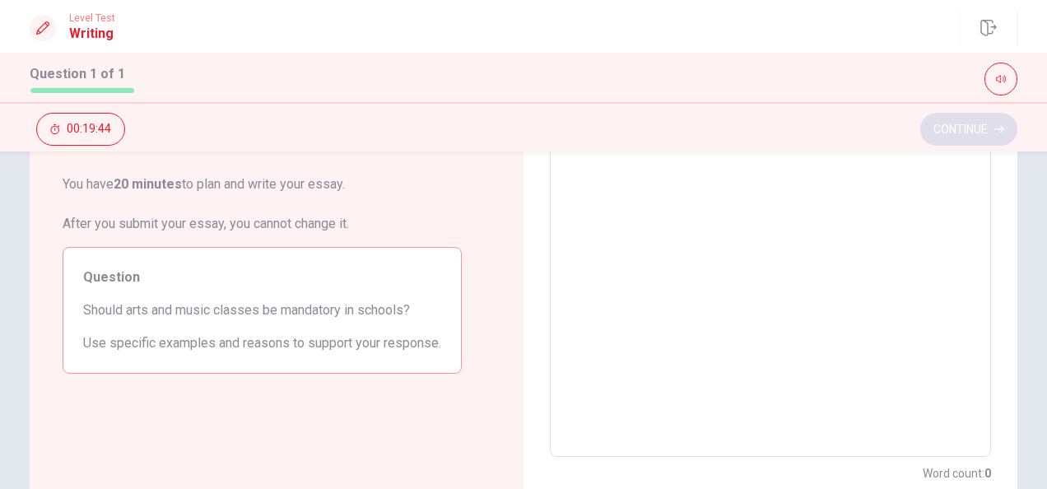
scroll to position [240, 0]
click at [710, 271] on textarea at bounding box center [770, 230] width 418 height 428
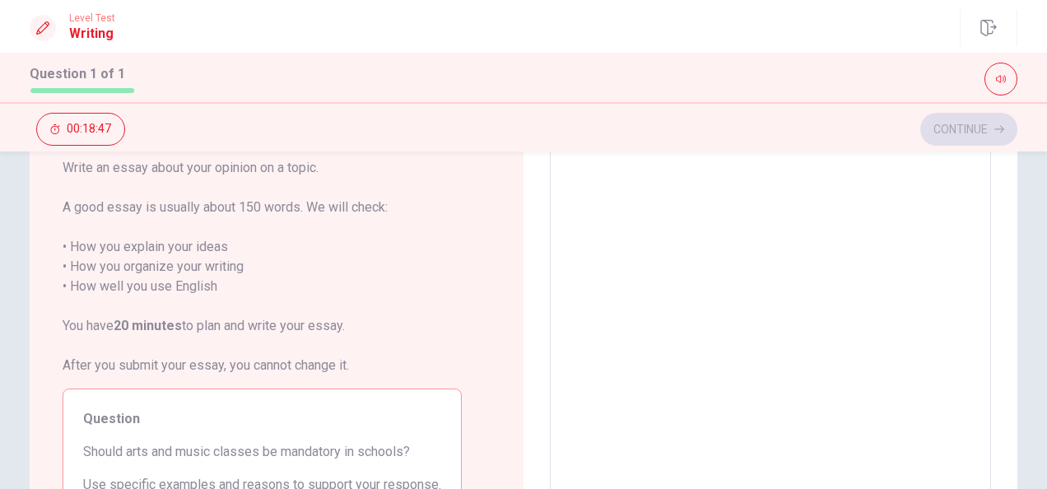
scroll to position [99, 0]
type textarea "I"
type textarea "x"
type textarea "I"
type textarea "x"
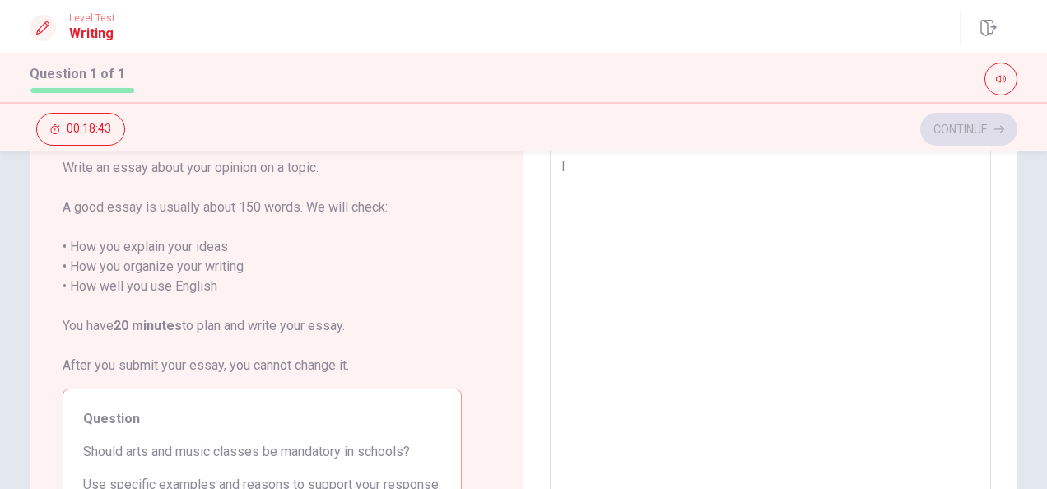
type textarea "I t"
type textarea "x"
type textarea "I th"
type textarea "x"
type textarea "I thi"
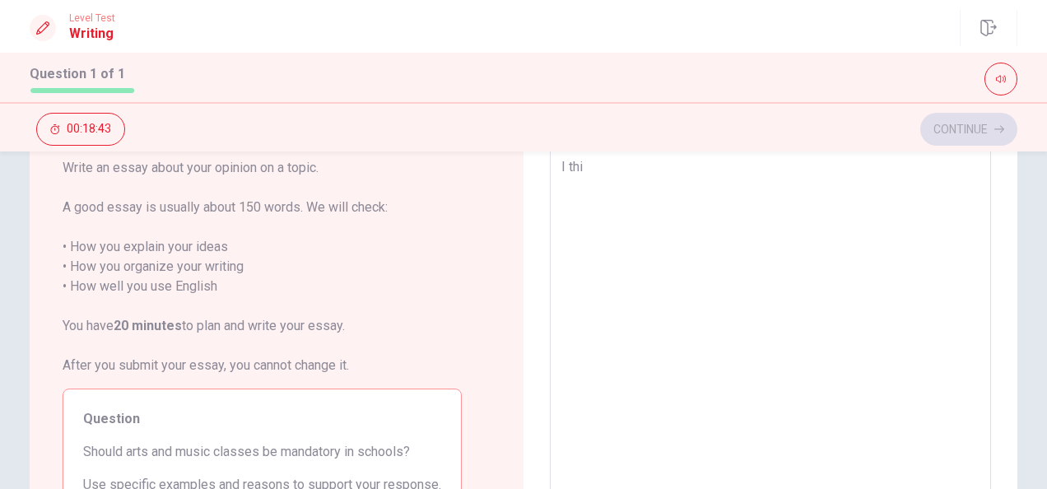
type textarea "x"
type textarea "I thim"
type textarea "x"
type textarea "I thi"
type textarea "x"
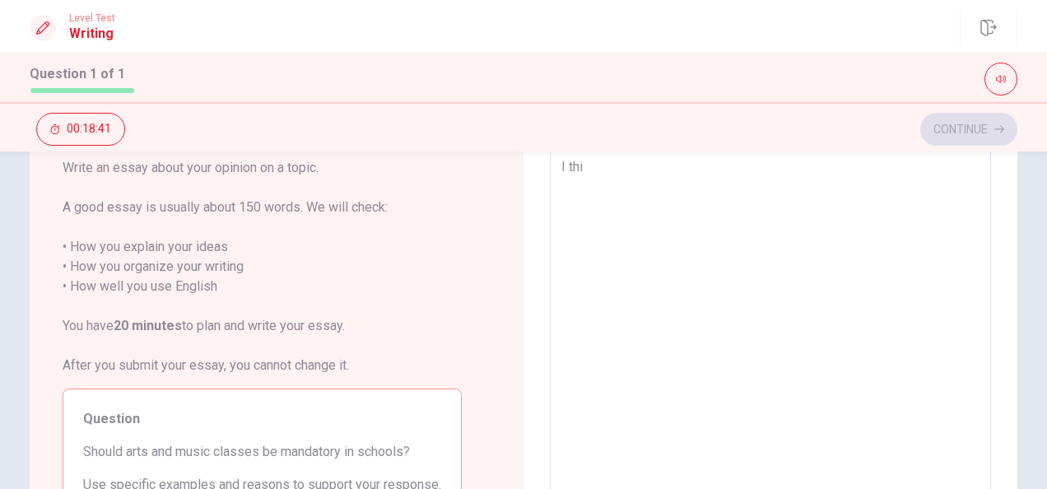
type textarea "I thin"
type textarea "x"
type textarea "I think"
type textarea "x"
type textarea "I thinku"
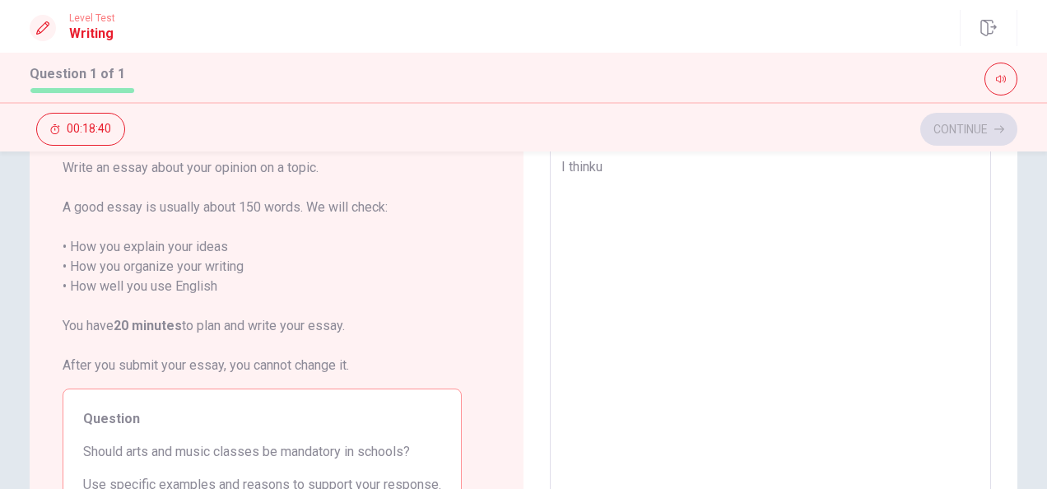
type textarea "x"
type textarea "I think"
type textarea "x"
type textarea "I think"
type textarea "x"
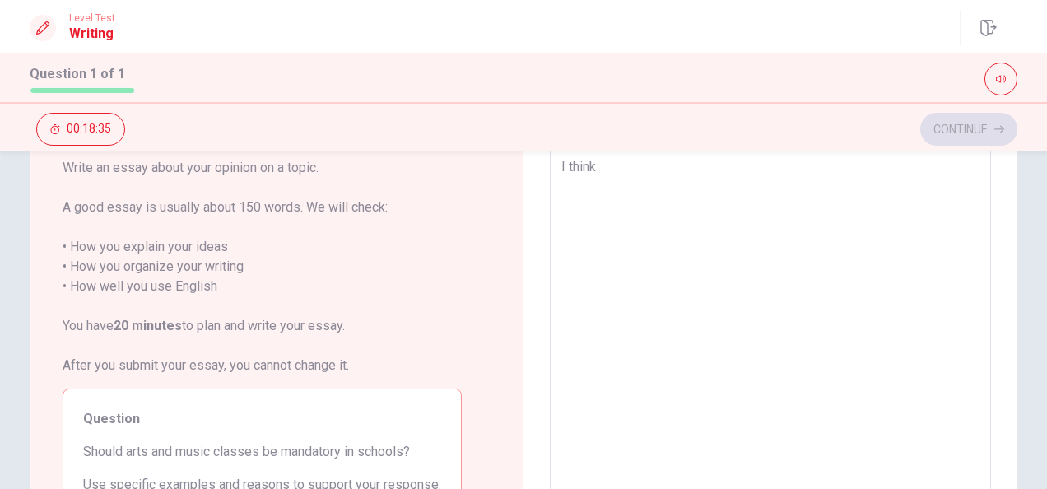
type textarea "I think s"
type textarea "x"
type textarea "I think so"
type textarea "x"
type textarea "I think so"
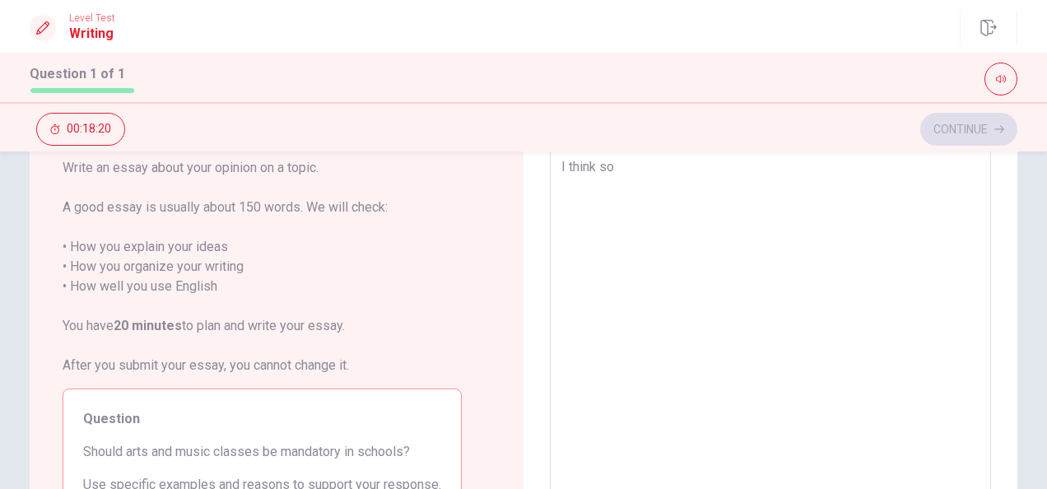
type textarea "x"
type textarea "I think so t"
type textarea "x"
type textarea "I think so ti"
type textarea "x"
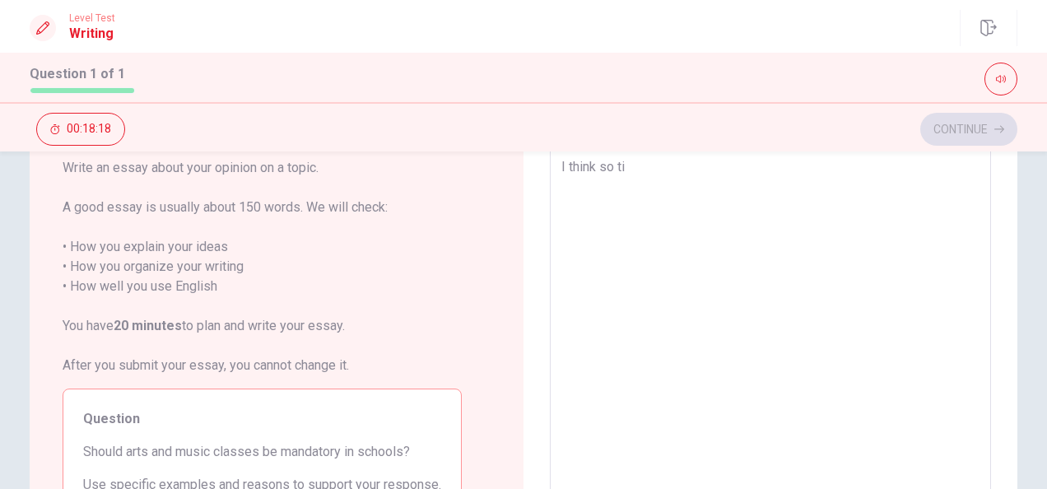
type textarea "I think so ti"
type textarea "x"
type textarea "I think so ti"
type textarea "x"
type textarea "I think so t"
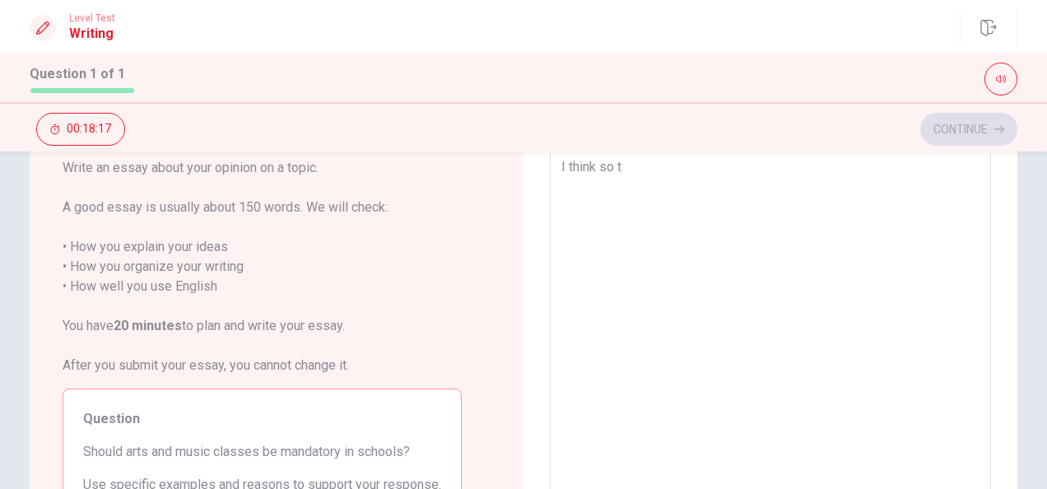
type textarea "x"
type textarea "I think so"
type textarea "x"
type textarea "I think so i"
type textarea "x"
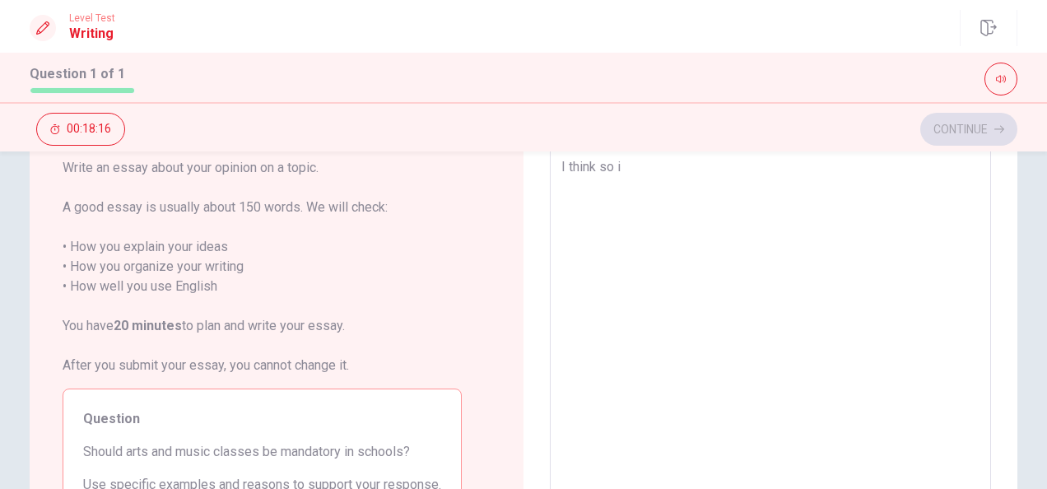
type textarea "I think so it"
type textarea "x"
type textarea "I think so it"
type textarea "x"
type textarea "I think so it i"
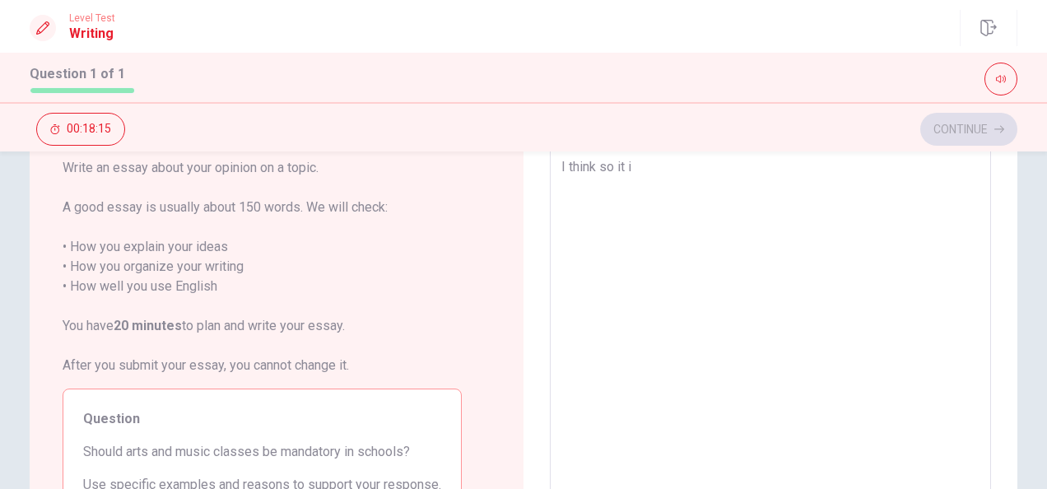
type textarea "x"
type textarea "I think so it is"
type textarea "x"
type textarea "I think so it is"
type textarea "x"
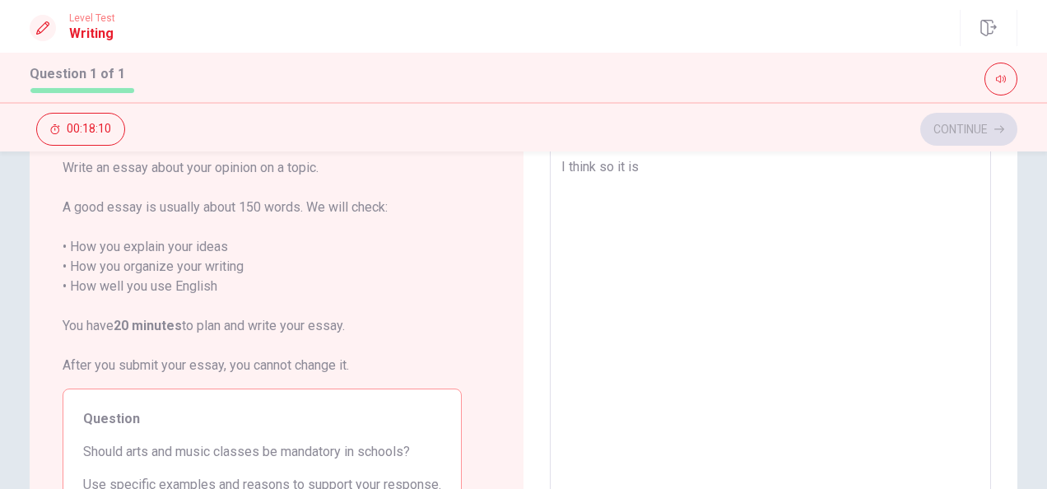
type textarea "I think so it is"
type textarea "x"
type textarea "I think so it i"
type textarea "x"
type textarea "I think so it"
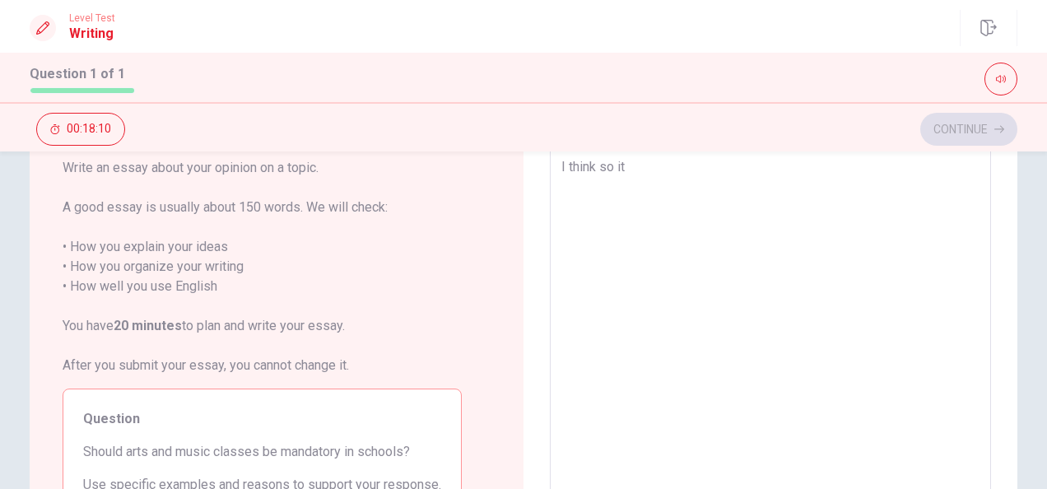
type textarea "x"
type textarea "I think so it"
type textarea "x"
type textarea "I think so i"
type textarea "x"
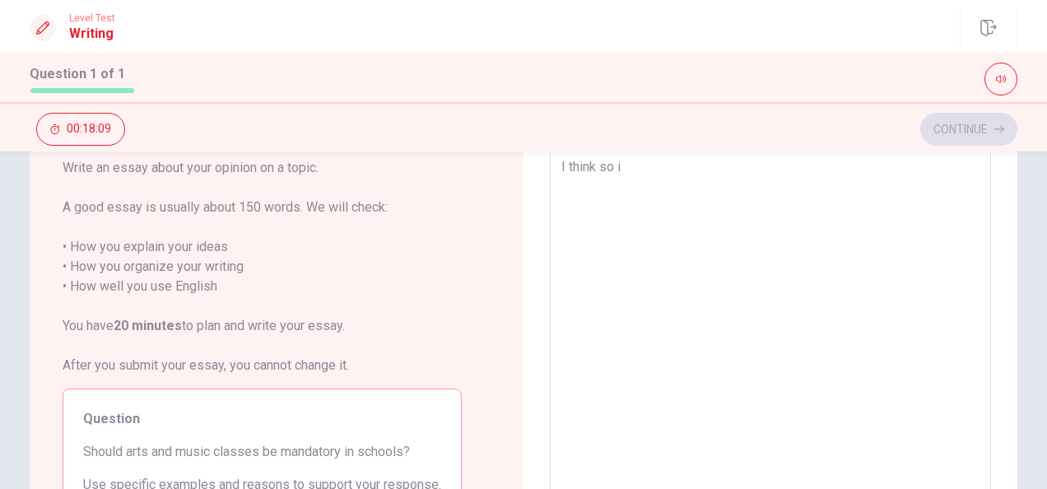
type textarea "I think so"
type textarea "x"
type textarea "I think so m"
type textarea "x"
type textarea "I think so mu"
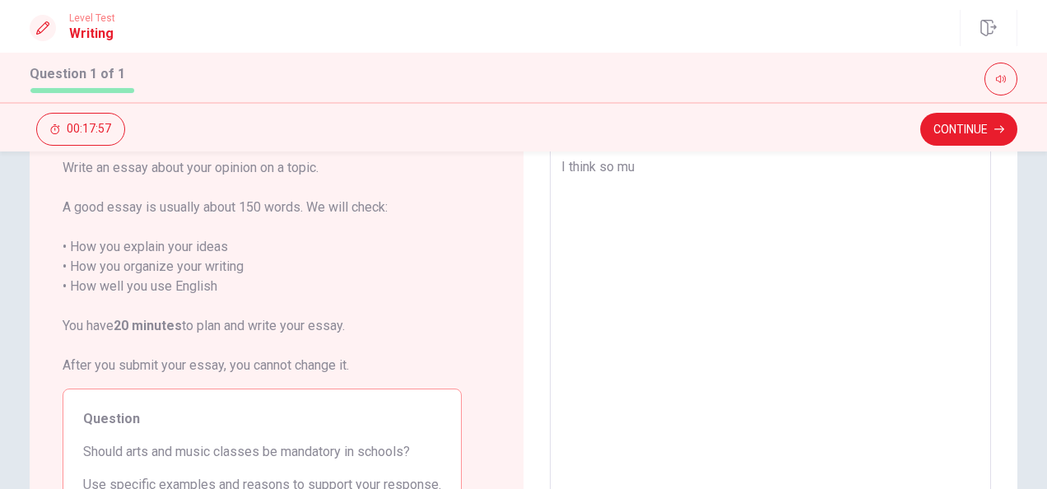
type textarea "x"
type textarea "I think so mus"
type textarea "x"
type textarea "I think so musi"
type textarea "x"
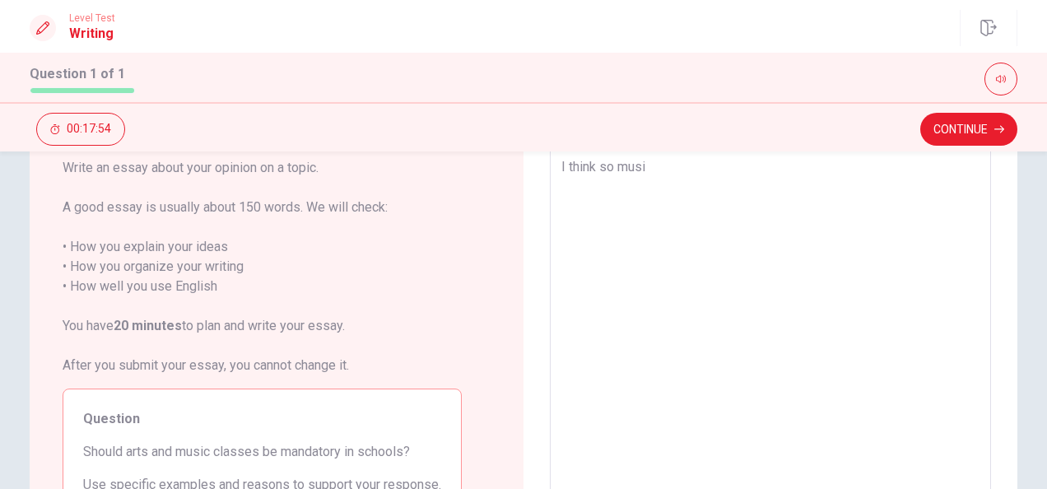
type textarea "I think so music"
type textarea "x"
type textarea "I think so music"
type textarea "x"
type textarea "I think so music"
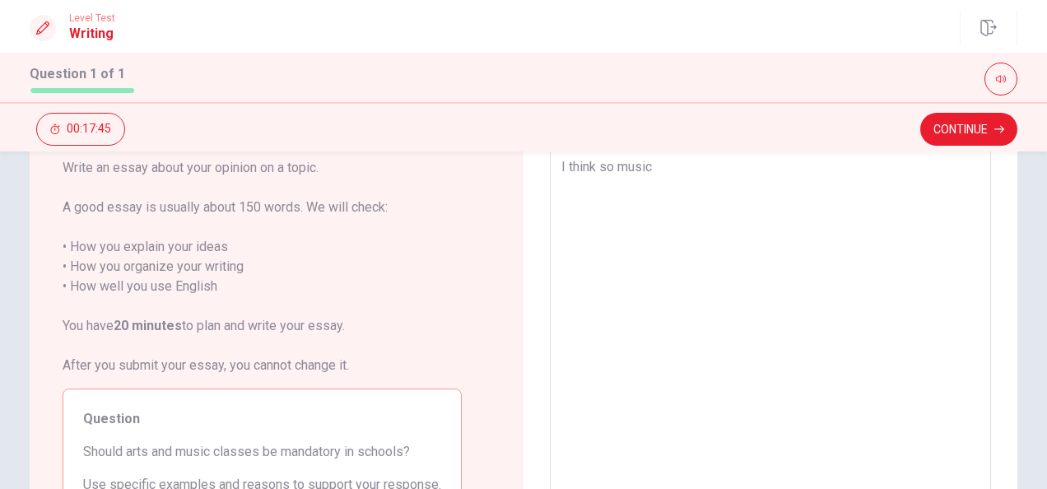
type textarea "x"
type textarea "I think so musi"
type textarea "x"
type textarea "I think so mus"
type textarea "x"
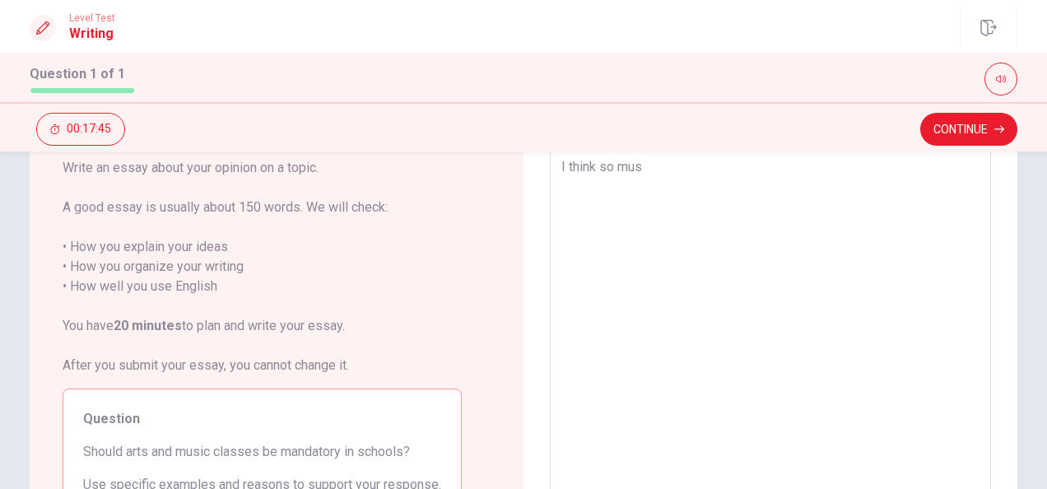
type textarea "I think so mu"
type textarea "x"
type textarea "I think so m"
type textarea "x"
type textarea "I think so"
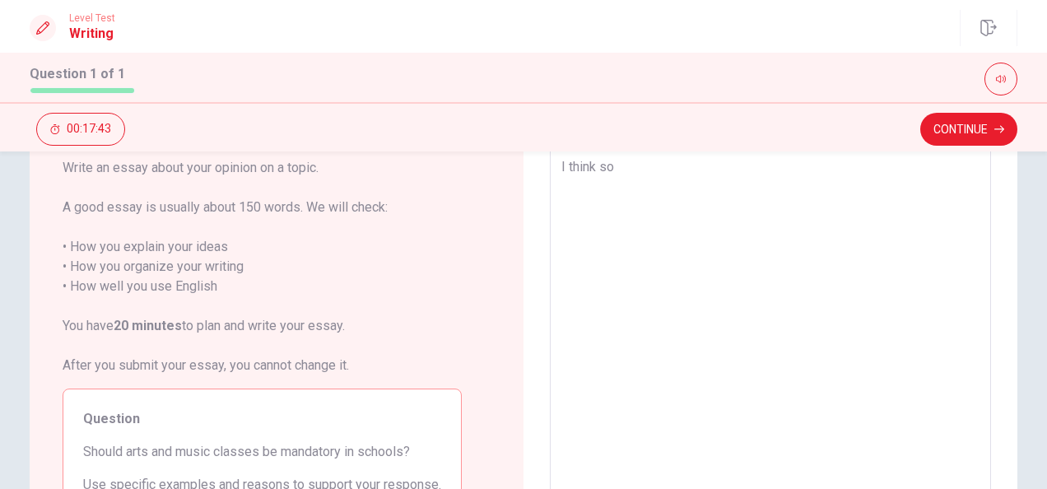
type textarea "x"
type textarea "I think so a"
type textarea "x"
type textarea "I think so ar"
type textarea "x"
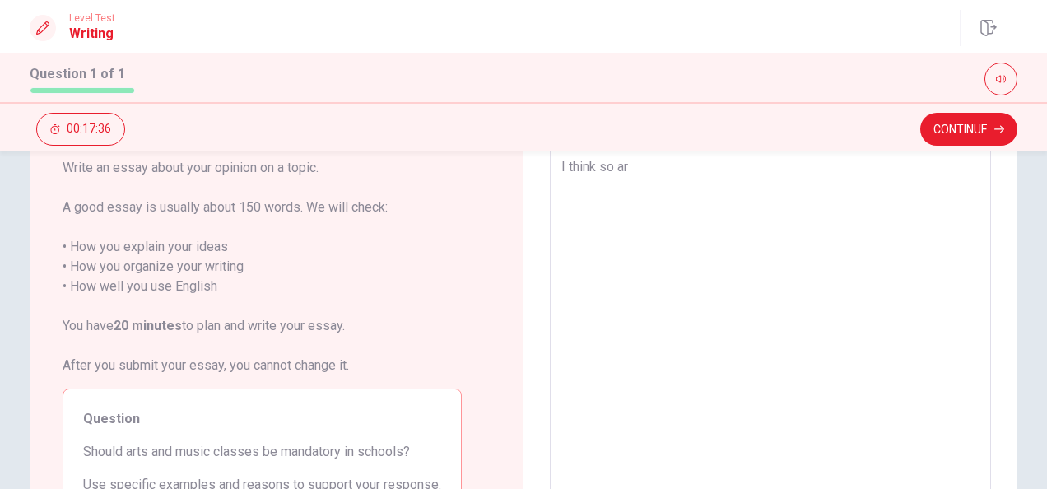
type textarea "I think so art"
type textarea "x"
type textarea "I think so arts"
type textarea "x"
type textarea "I think so arts"
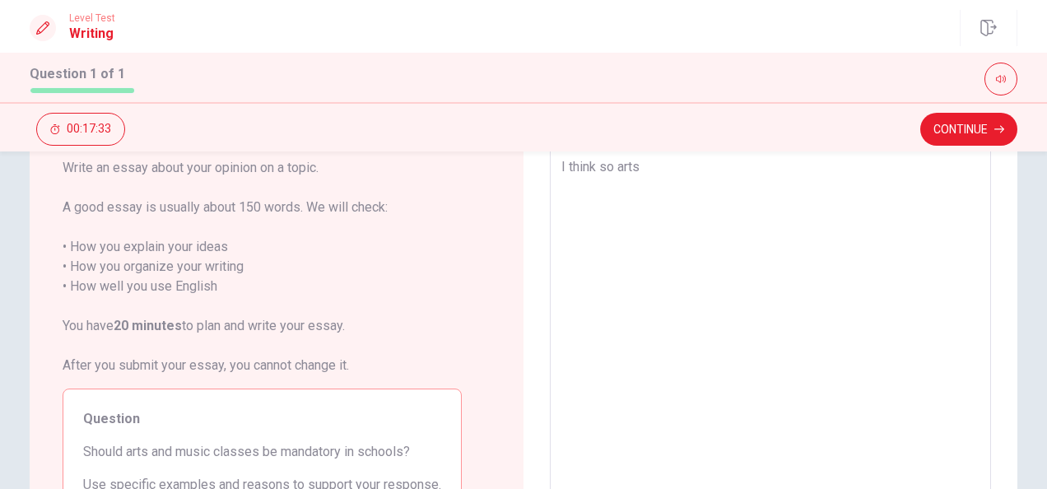
type textarea "x"
type textarea "I think so arts a"
type textarea "x"
type textarea "I think so arts an"
type textarea "x"
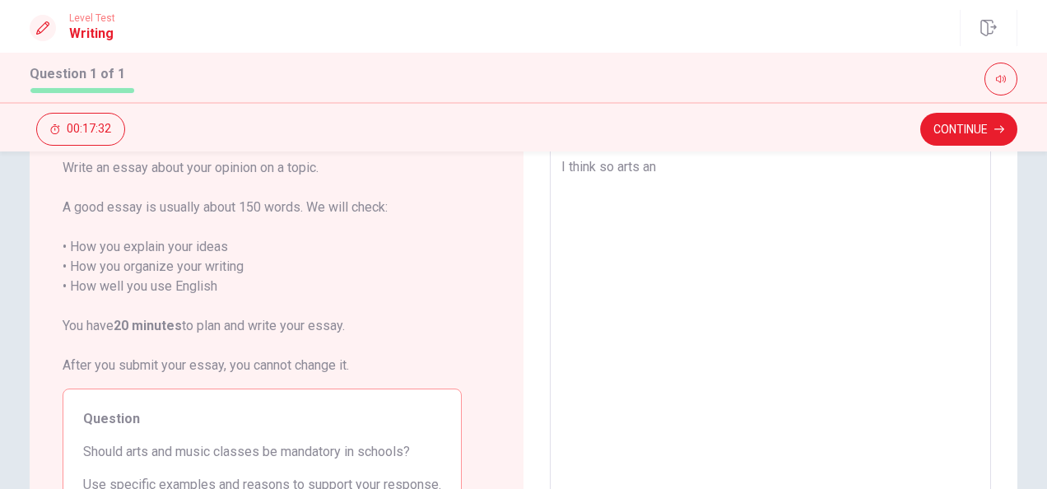
type textarea "I think so arts and"
type textarea "x"
type textarea "I think so arts and"
type textarea "x"
type textarea "I think so arts and m"
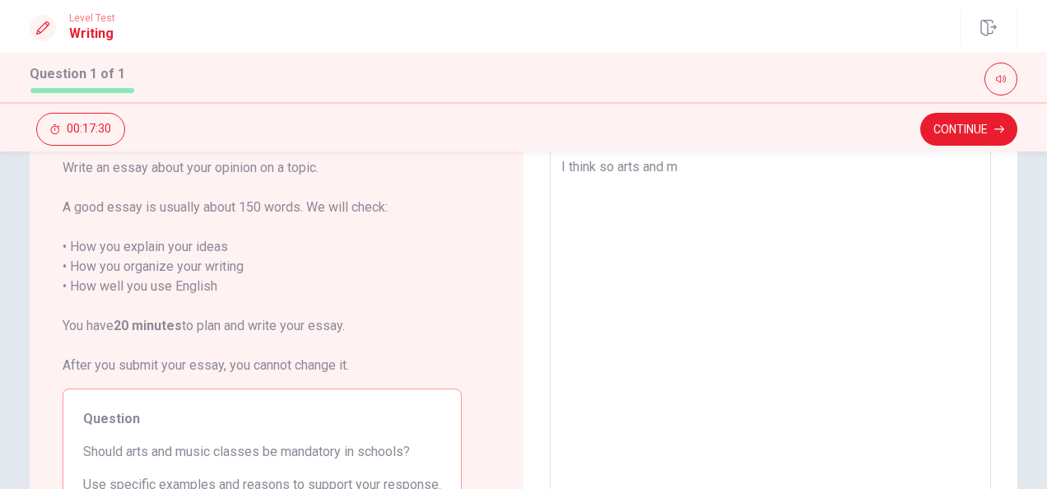
type textarea "x"
type textarea "I think so arts and mu"
type textarea "x"
type textarea "I think so arts and mus"
type textarea "x"
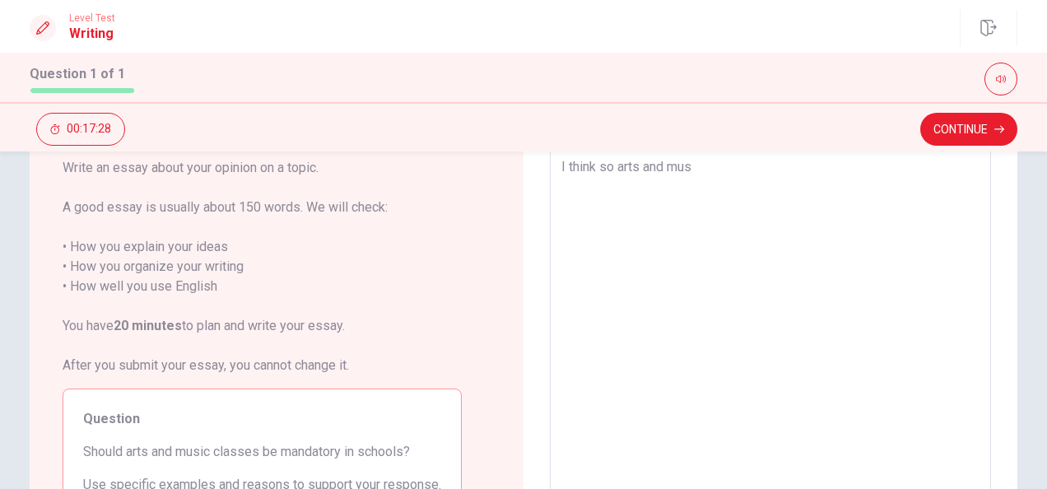
type textarea "I think so arts and musi"
type textarea "x"
type textarea "I think so arts and music"
type textarea "x"
type textarea "I think so arts and music"
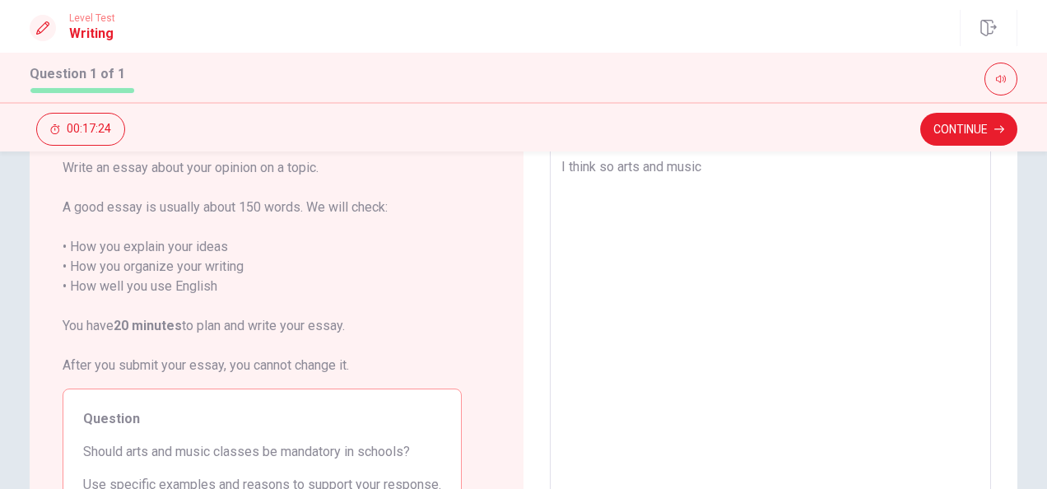
type textarea "x"
type textarea "I think so arts and music c"
type textarea "x"
type textarea "I think so arts and music cl"
type textarea "x"
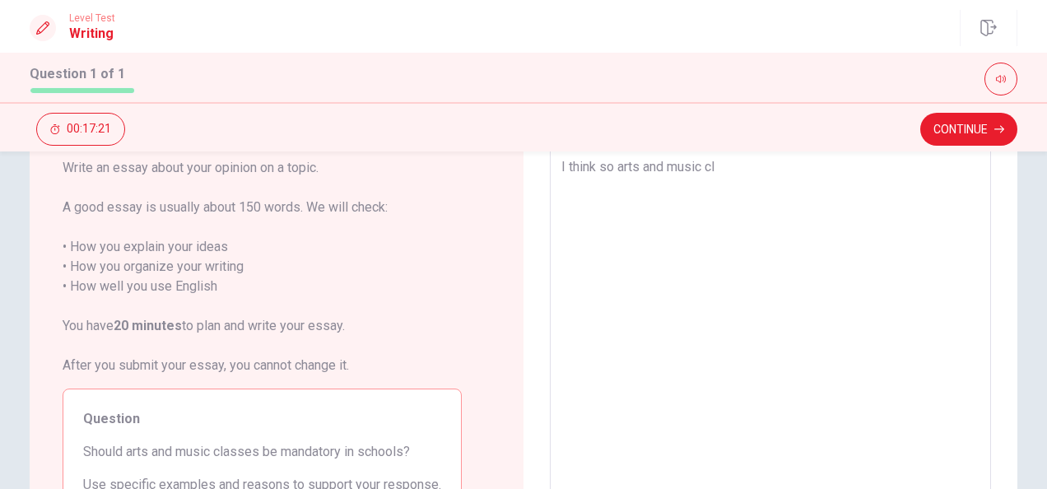
type textarea "I think so arts and music cla"
type textarea "x"
type textarea "I think so arts and music clas"
type textarea "x"
type textarea "I think so arts and music class"
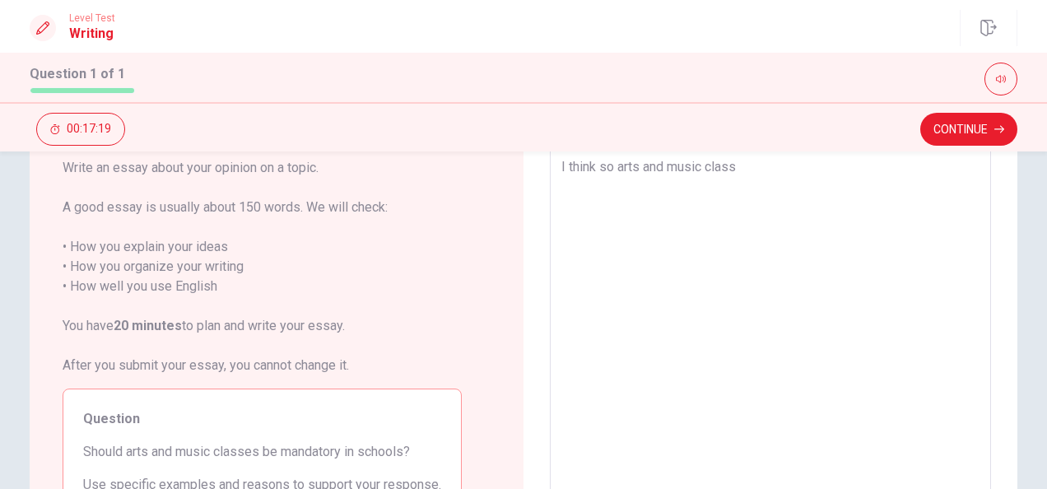
type textarea "x"
type textarea "I think so arts and music classe"
type textarea "x"
type textarea "I think so arts and music classes"
type textarea "x"
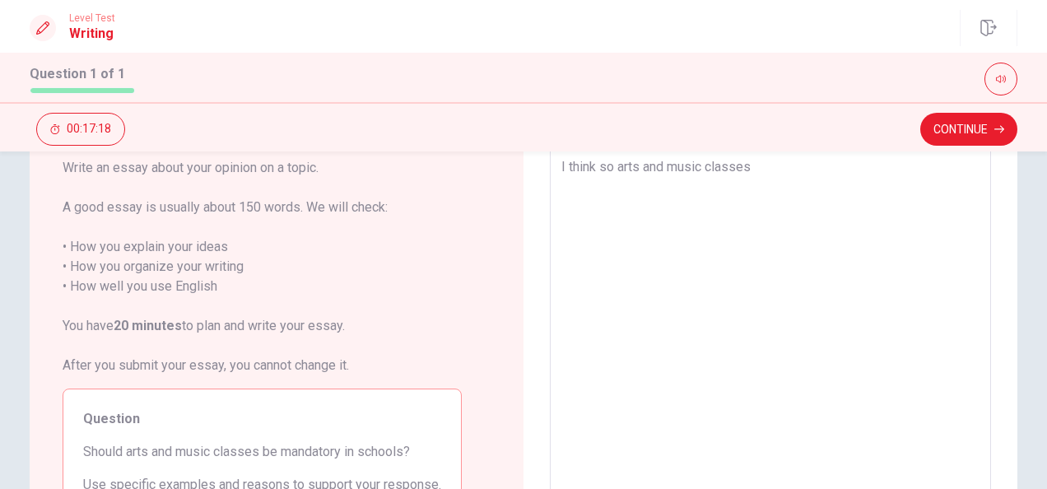
type textarea "I think so arts and music classes"
type textarea "x"
type textarea "I think so arts and music classes i"
type textarea "x"
type textarea "I think so arts and music classes is"
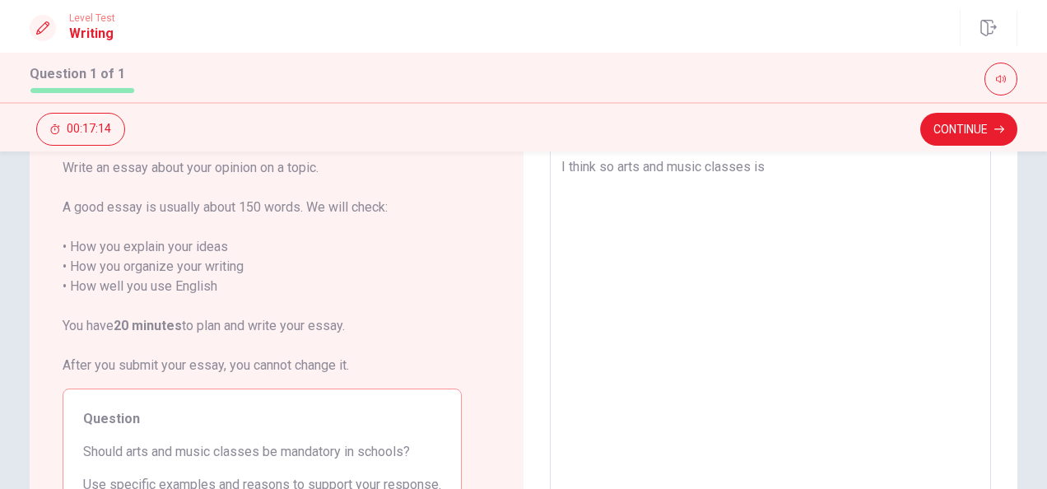
type textarea "x"
type textarea "I think so arts and music classes is"
type textarea "x"
type textarea "I think so arts and music classes is m"
type textarea "x"
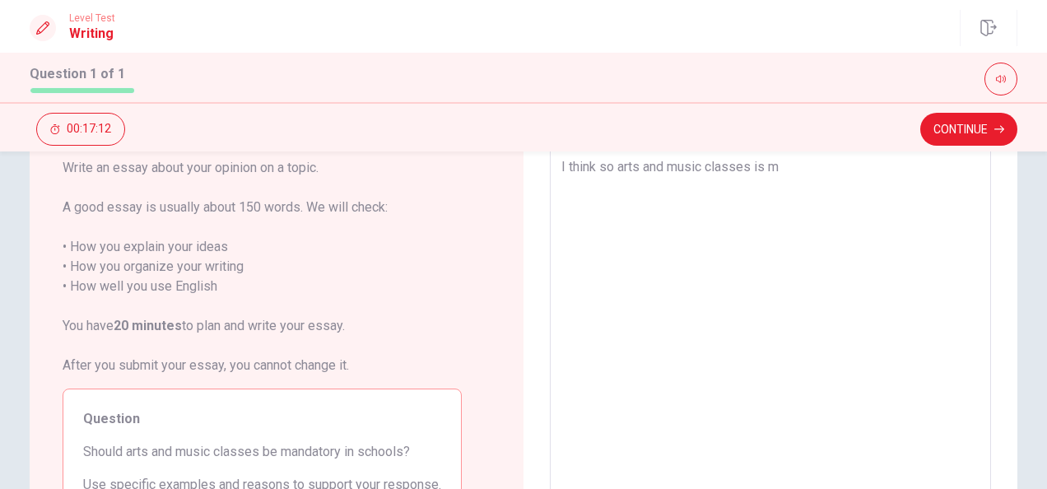
type textarea "I think so arts and music classes is ma"
type textarea "x"
type textarea "I think so arts and music classes is man"
type textarea "x"
type textarea "I think so arts and music classes is mand"
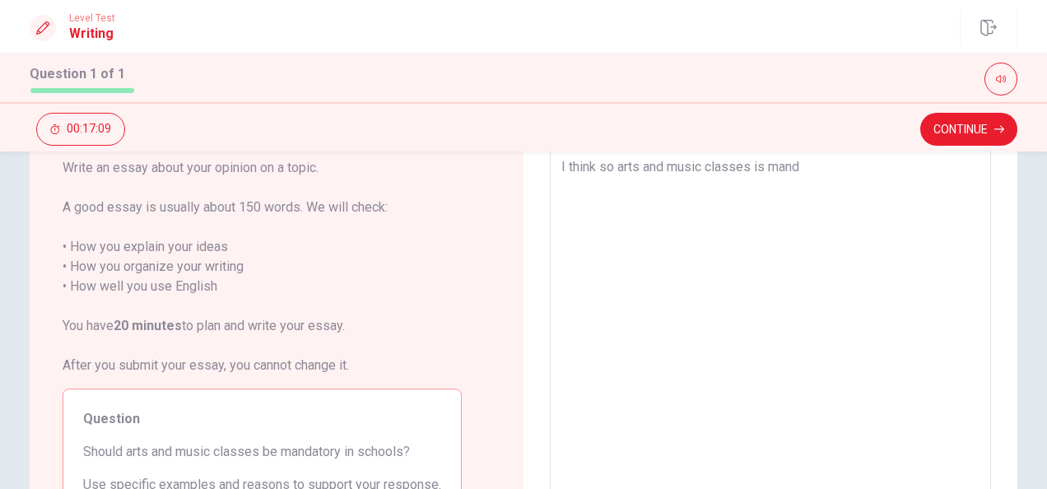
type textarea "x"
type textarea "I think so arts and music classes is manda"
type textarea "x"
type textarea "I think so arts and music classes is mandat"
type textarea "x"
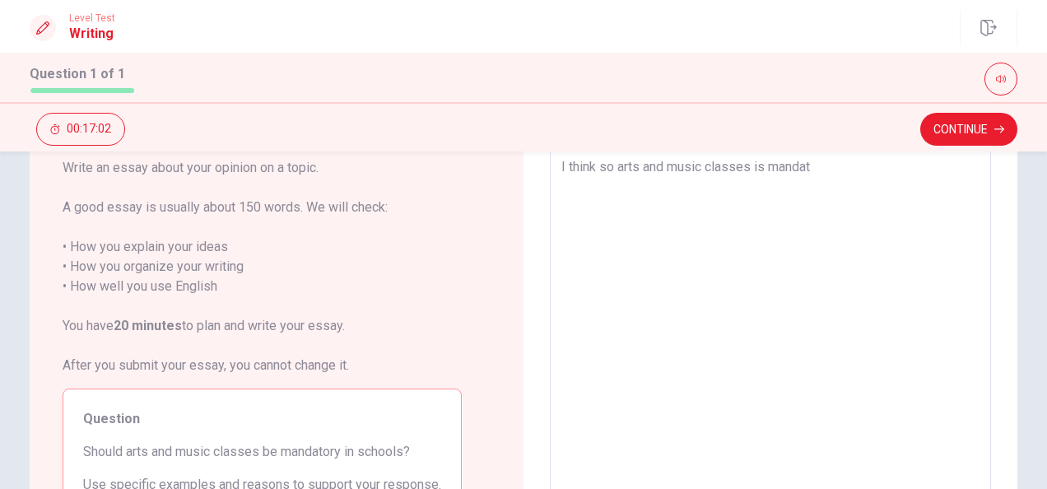
type textarea "I think so arts and music classes is [PERSON_NAME]"
type textarea "x"
type textarea "I think so arts and music classes is mandator"
type textarea "x"
type textarea "I think so arts and music classes is mandatory"
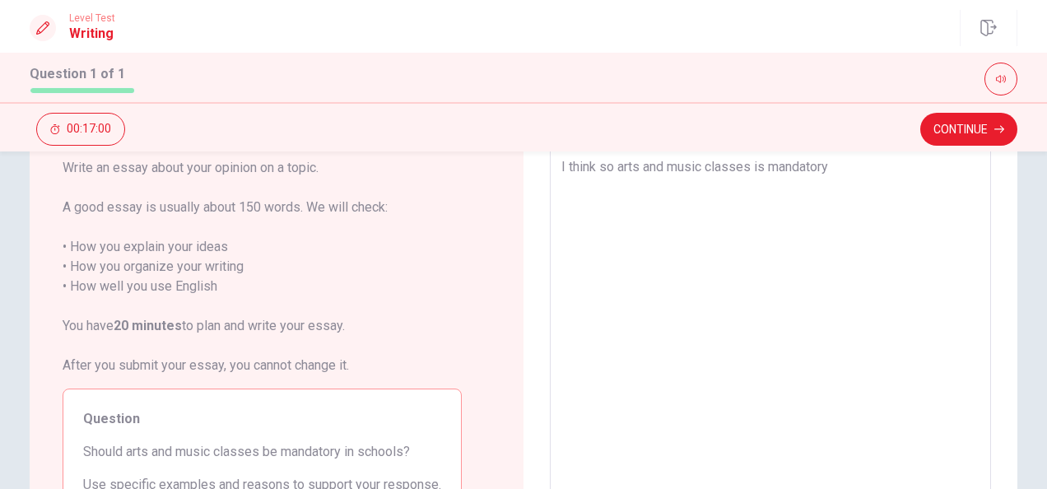
type textarea "x"
type textarea "I think so arts and music classes is mandatory"
type textarea "x"
type textarea "I think so arts and music classes is mandatory i"
type textarea "x"
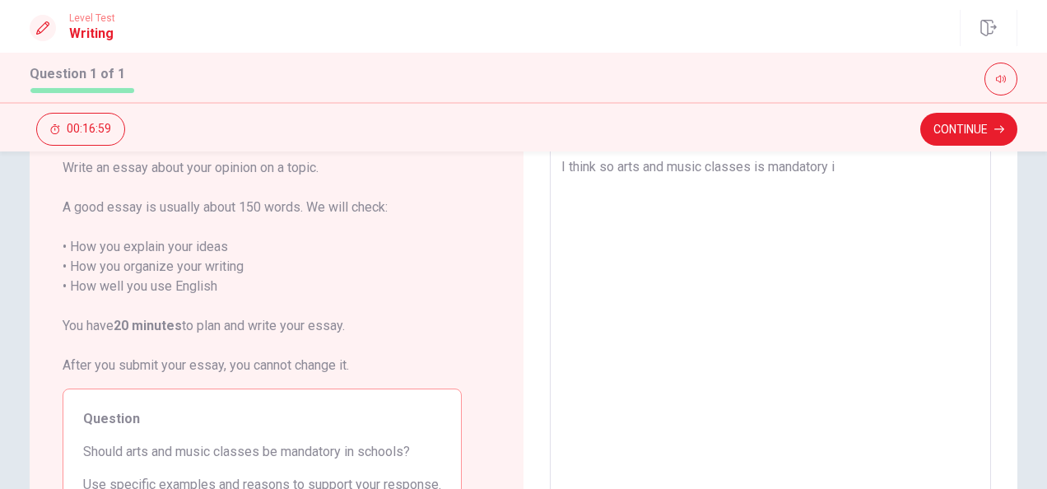
type textarea "I think so arts and music classes is mandatory in"
type textarea "x"
type textarea "I think so arts and music classes is mandatory in"
type textarea "x"
type textarea "I think so arts and music classes is mandatory in s"
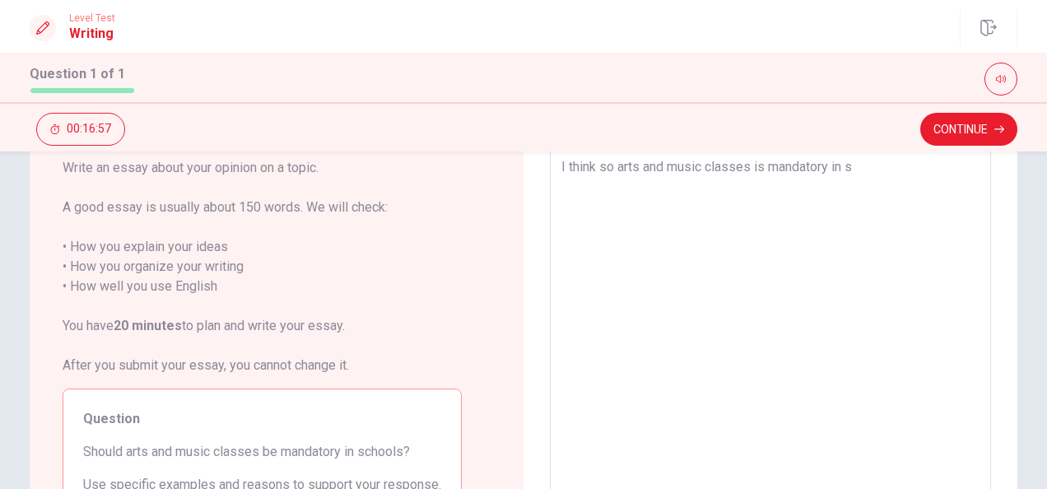
type textarea "x"
type textarea "I think so arts and music classes is mandatory in [GEOGRAPHIC_DATA]"
type textarea "x"
type textarea "I think so arts and music classes is mandatory in sch"
type textarea "x"
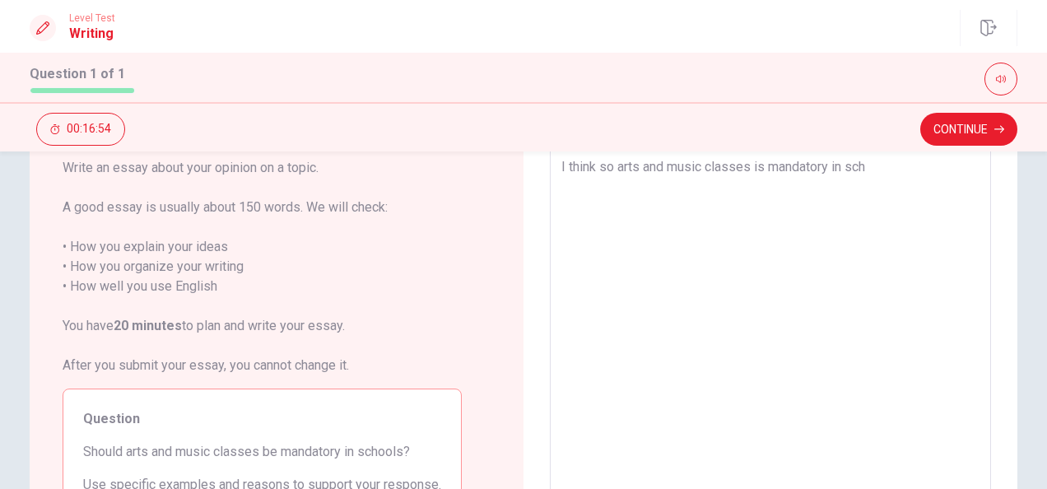
type textarea "I think so arts and music classes is mandatory in scho"
type textarea "x"
type textarea "I think so arts and music classes is mandatory in schoo"
type textarea "x"
type textarea "I think so arts and music classes is mandatory in school"
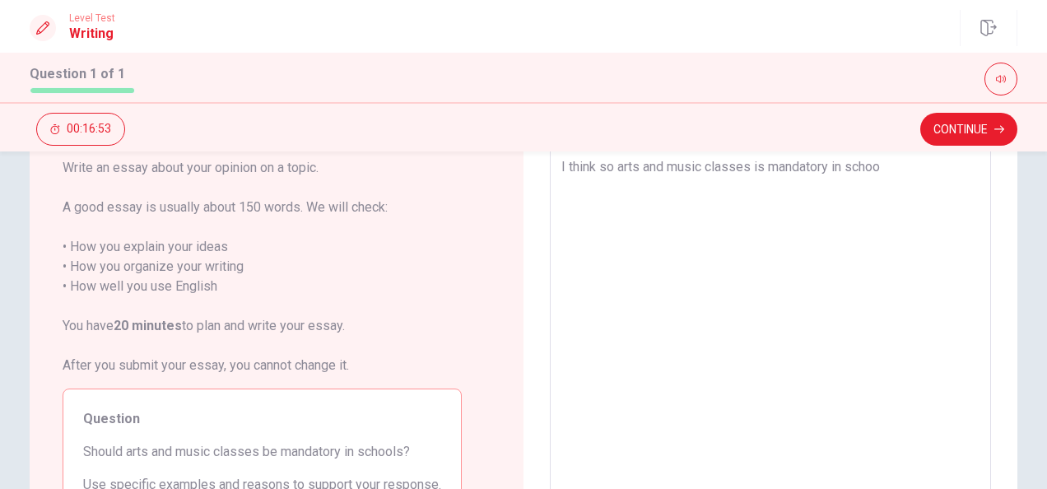
type textarea "x"
type textarea "I think so arts and music classes is mandatory in schoole"
type textarea "x"
type textarea "I think so arts and music classes is mandatory in school"
type textarea "x"
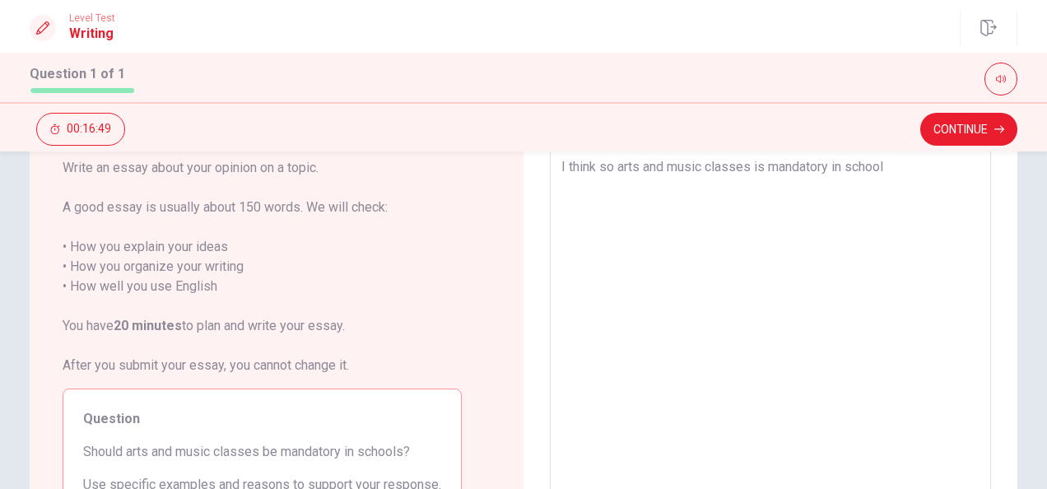
type textarea "I think so arts and music classes is mandatory in schools"
type textarea "x"
type textarea "I think so arts and music classes is mandatory in schools."
type textarea "x"
type textarea "I think so arts and music classes is mandatory in schools."
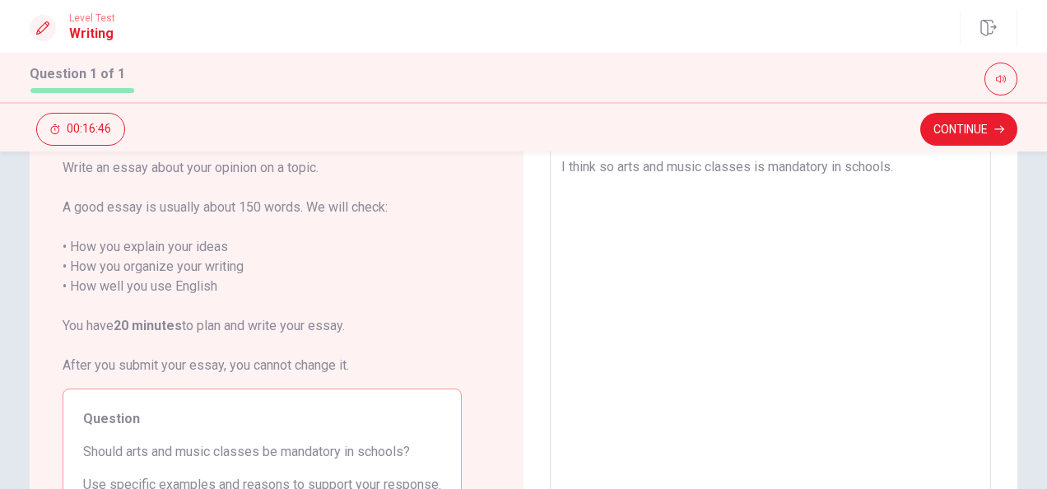
type textarea "x"
type textarea "I think so arts and music classes is mandatory in schools. B"
type textarea "x"
type textarea "I think so arts and music classes is mandatory in schools. Bi"
type textarea "x"
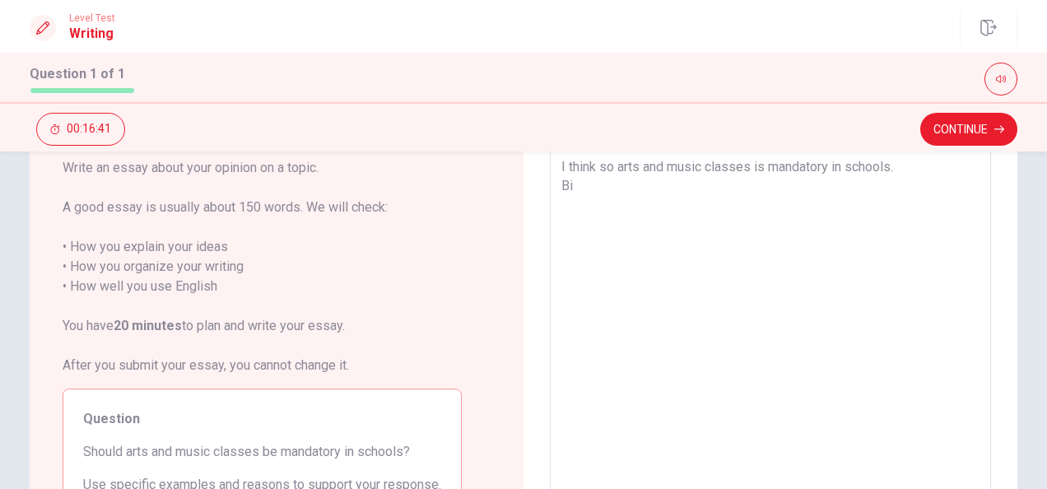
type textarea "I think so arts and music classes is mandatory in schools. B"
type textarea "x"
type textarea "I think so arts and music classes is mandatory in schools. Be"
type textarea "x"
click at [608, 189] on textarea "I think so arts and music classes is mandatory in schools. Because if It isn't …" at bounding box center [770, 371] width 418 height 428
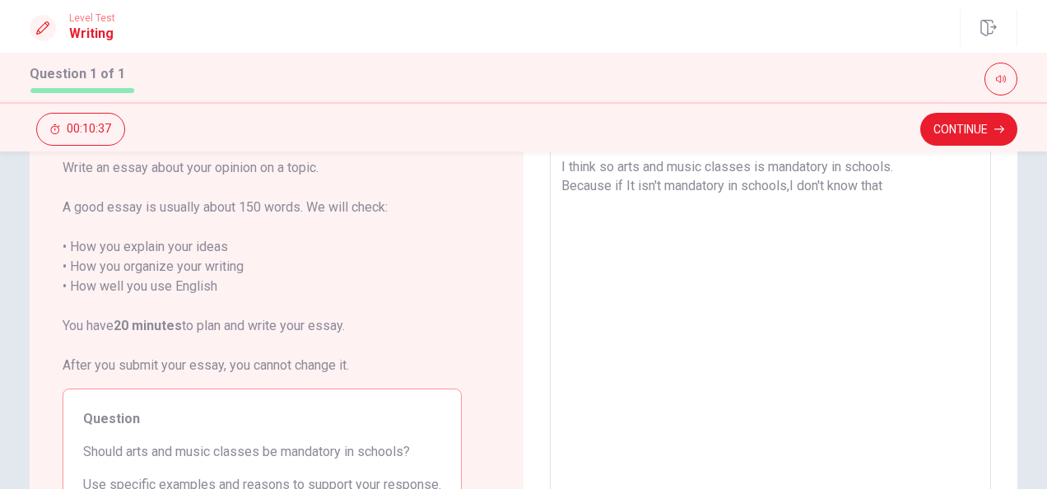
click at [630, 188] on textarea "I think so arts and music classes is mandatory in schools. Because if It isn't …" at bounding box center [770, 371] width 418 height 428
click at [895, 181] on textarea "I think so arts and music classes is mandatory in schools. Because if it isn't …" at bounding box center [770, 371] width 418 height 428
click at [788, 185] on textarea "I think so arts and music classes is mandatory in schools. Because if it isn't …" at bounding box center [770, 371] width 418 height 428
click at [711, 181] on textarea "I think so arts and music classes is mandatory in schools. Because I didn't kno…" at bounding box center [770, 371] width 418 height 428
click at [708, 186] on textarea "I think so arts and music classes is mandatory in schools. Because I didn't kno…" at bounding box center [770, 371] width 418 height 428
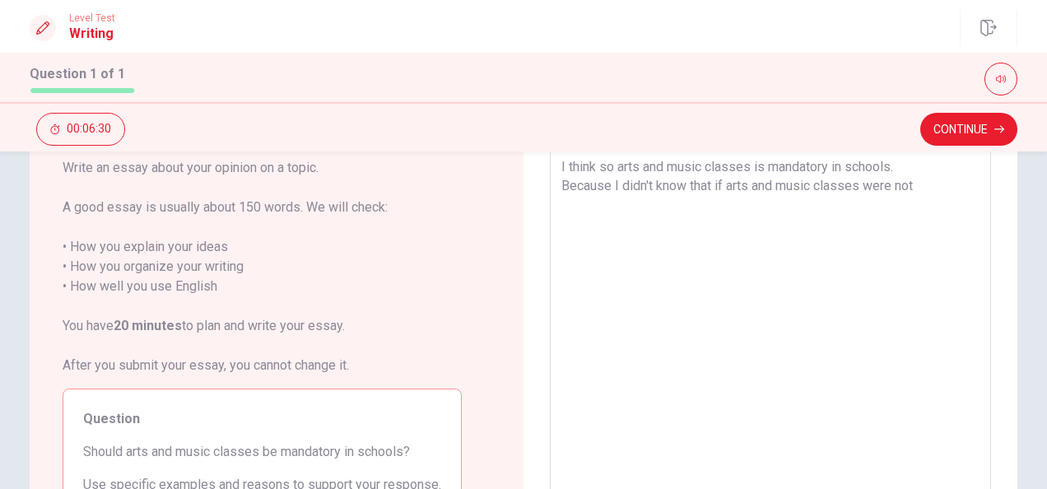
click at [685, 184] on textarea "I think so arts and music classes is mandatory in schools. Because I didn't kno…" at bounding box center [770, 371] width 418 height 428
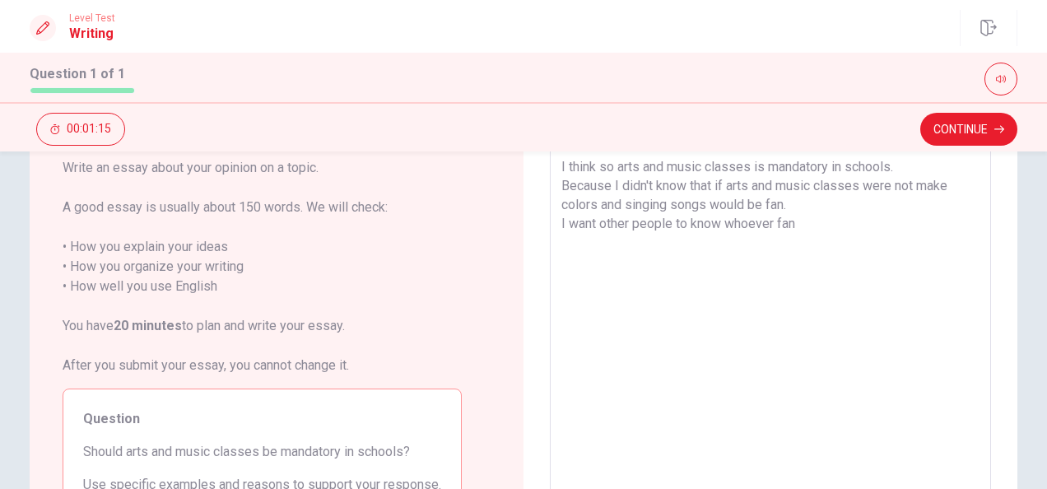
click at [772, 221] on textarea "I think so arts and music classes is mandatory in schools. Because I didn't kno…" at bounding box center [770, 371] width 418 height 428
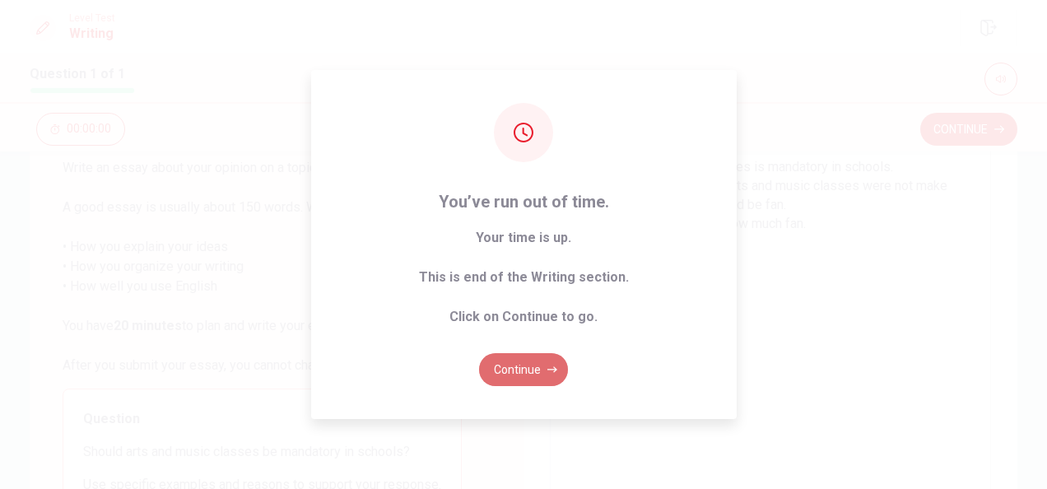
click at [540, 371] on button "Continue" at bounding box center [523, 369] width 89 height 33
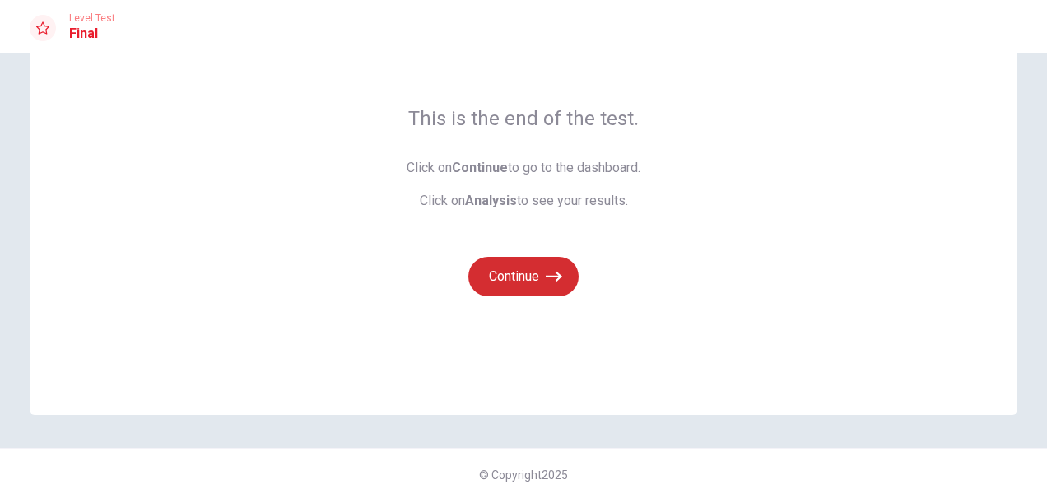
click at [540, 294] on button "Continue" at bounding box center [523, 277] width 110 height 40
